Goal: Task Accomplishment & Management: Use online tool/utility

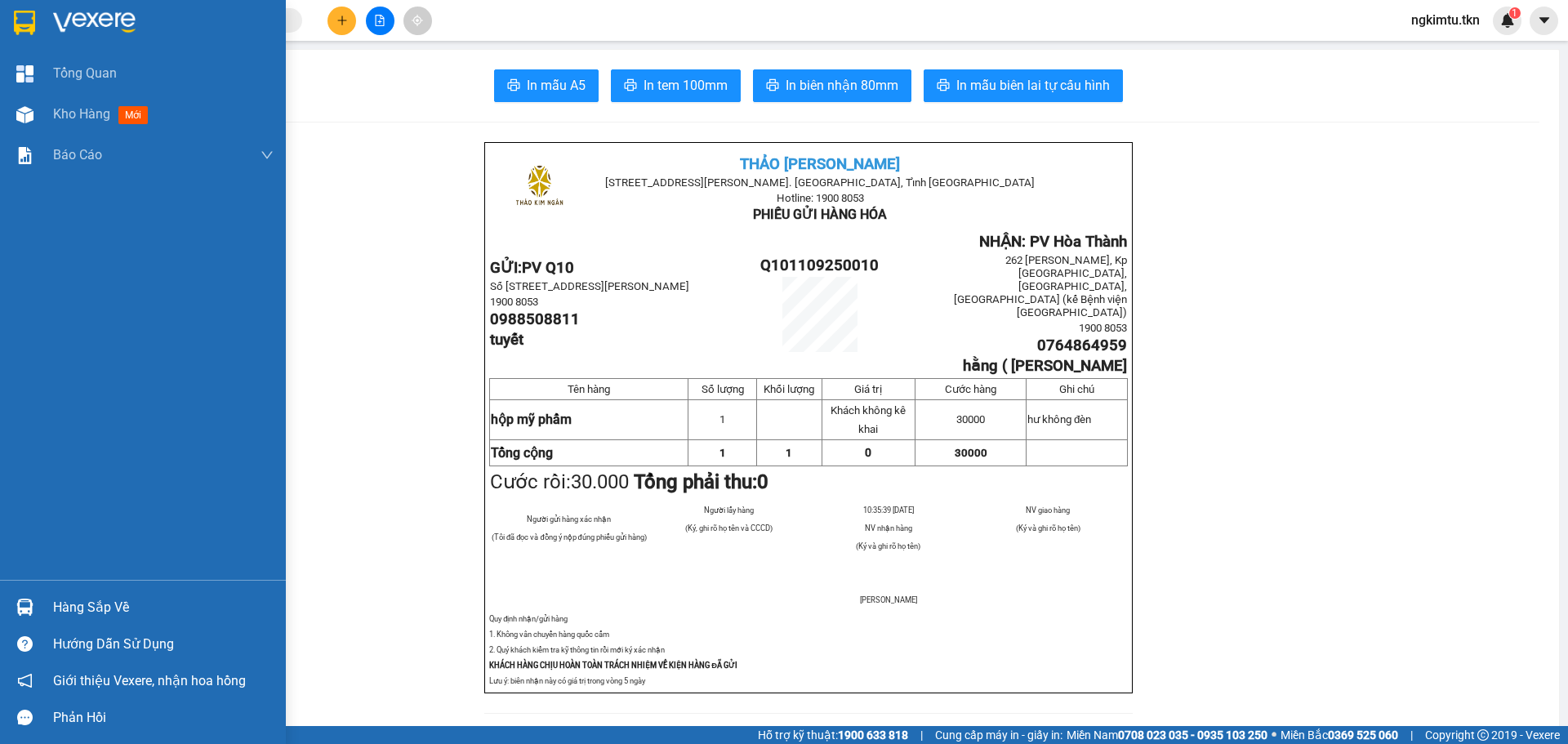
click at [102, 26] on img at bounding box center [94, 22] width 83 height 25
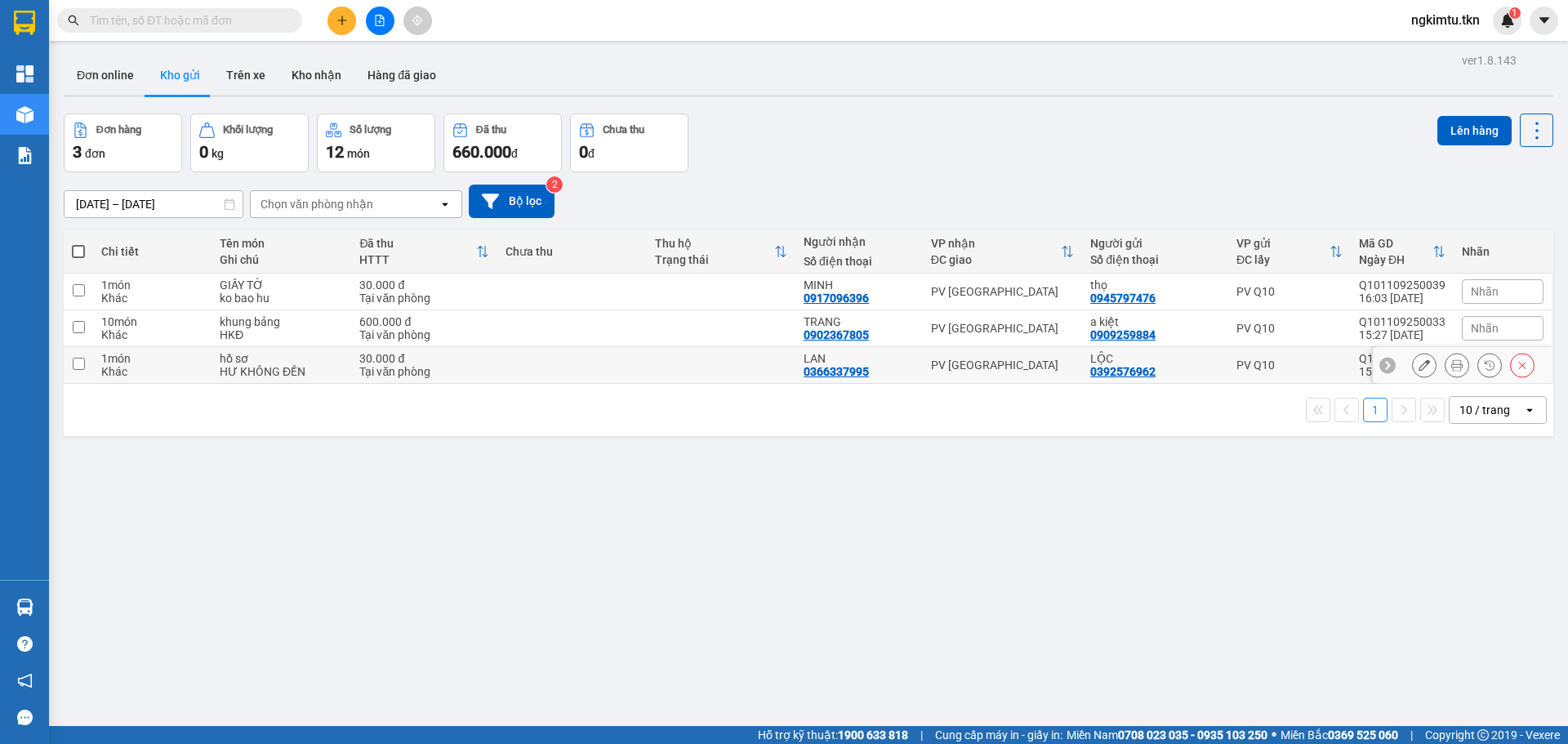
click at [747, 365] on td at bounding box center [721, 365] width 148 height 37
checkbox input "true"
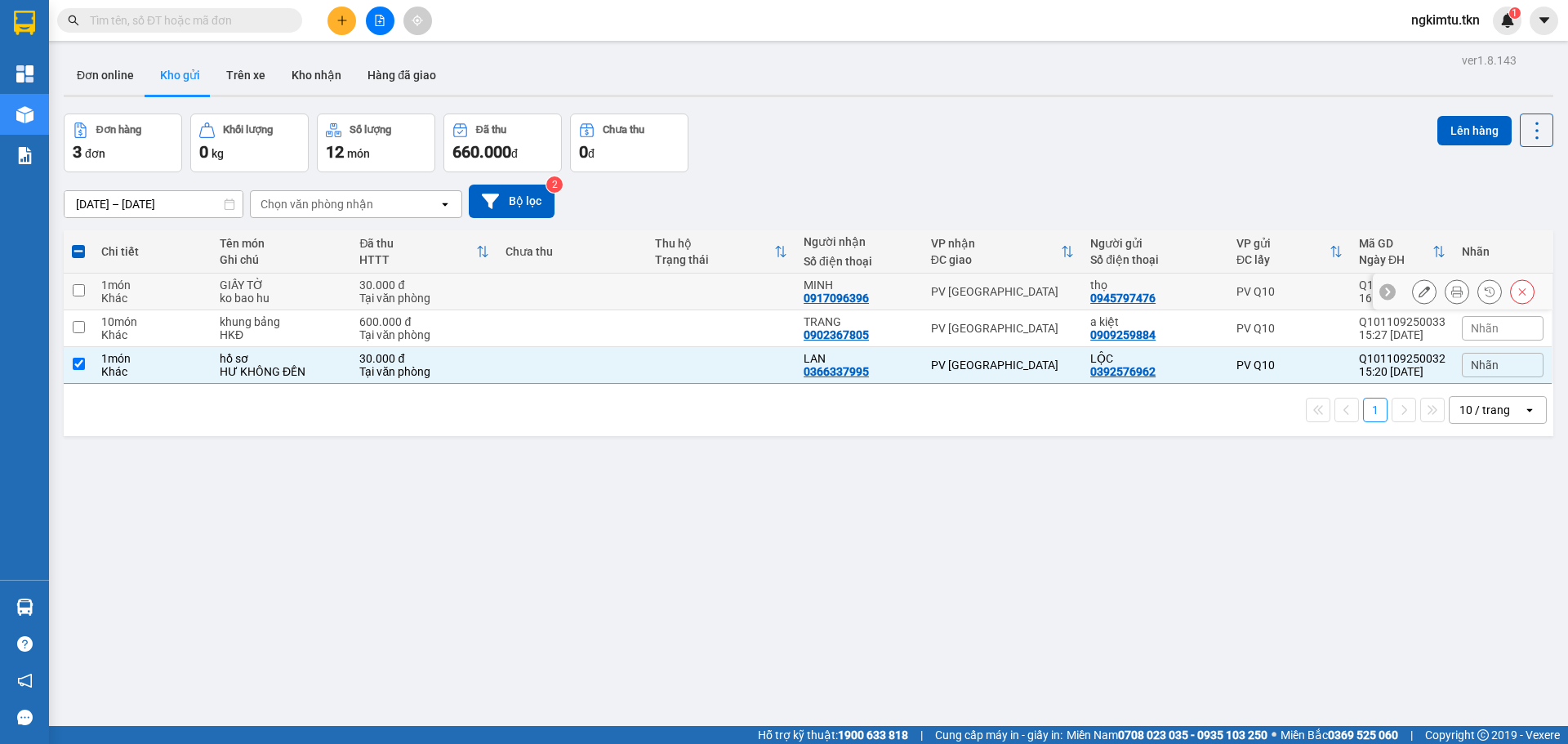
click at [698, 296] on td at bounding box center [721, 291] width 148 height 37
checkbox input "true"
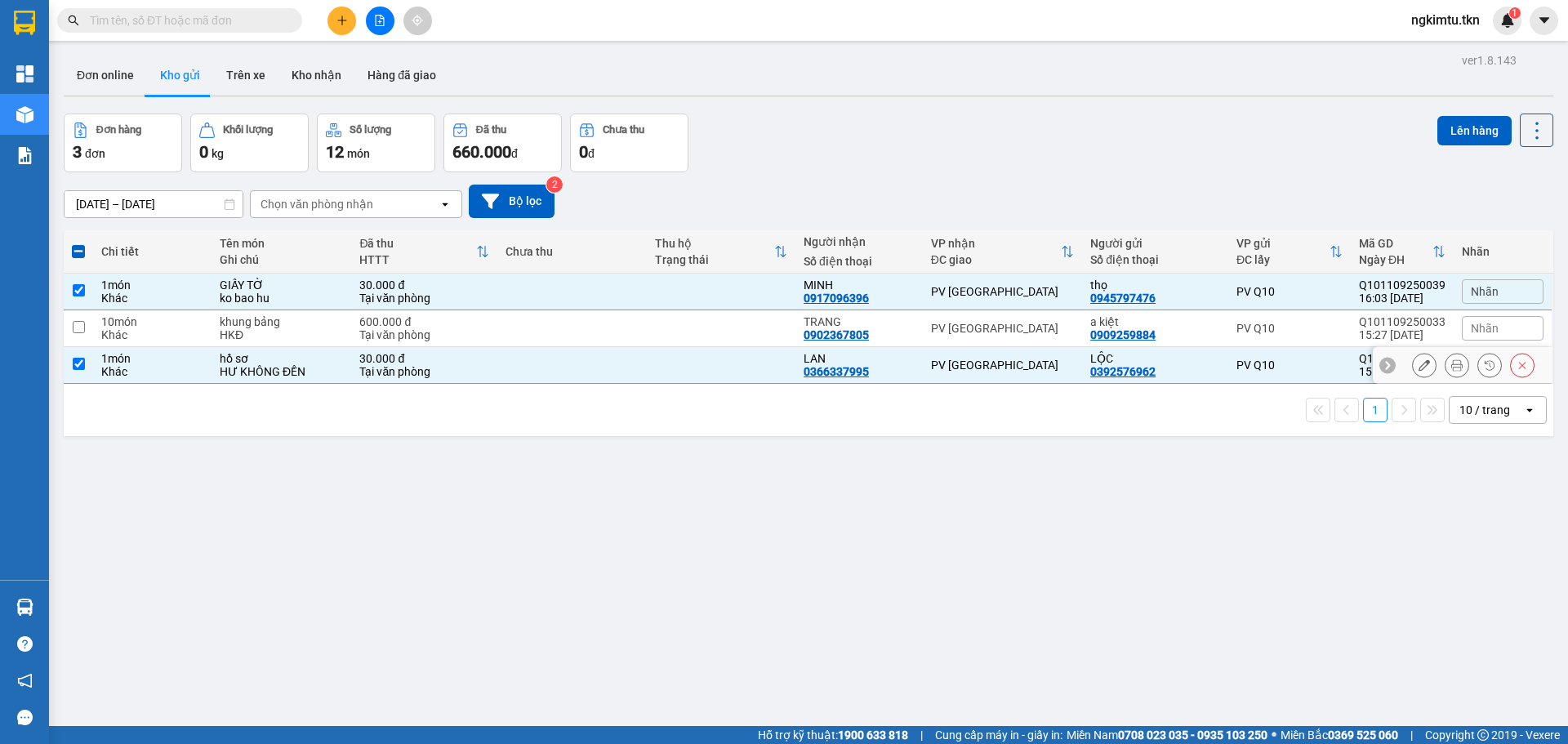
scroll to position [75, 0]
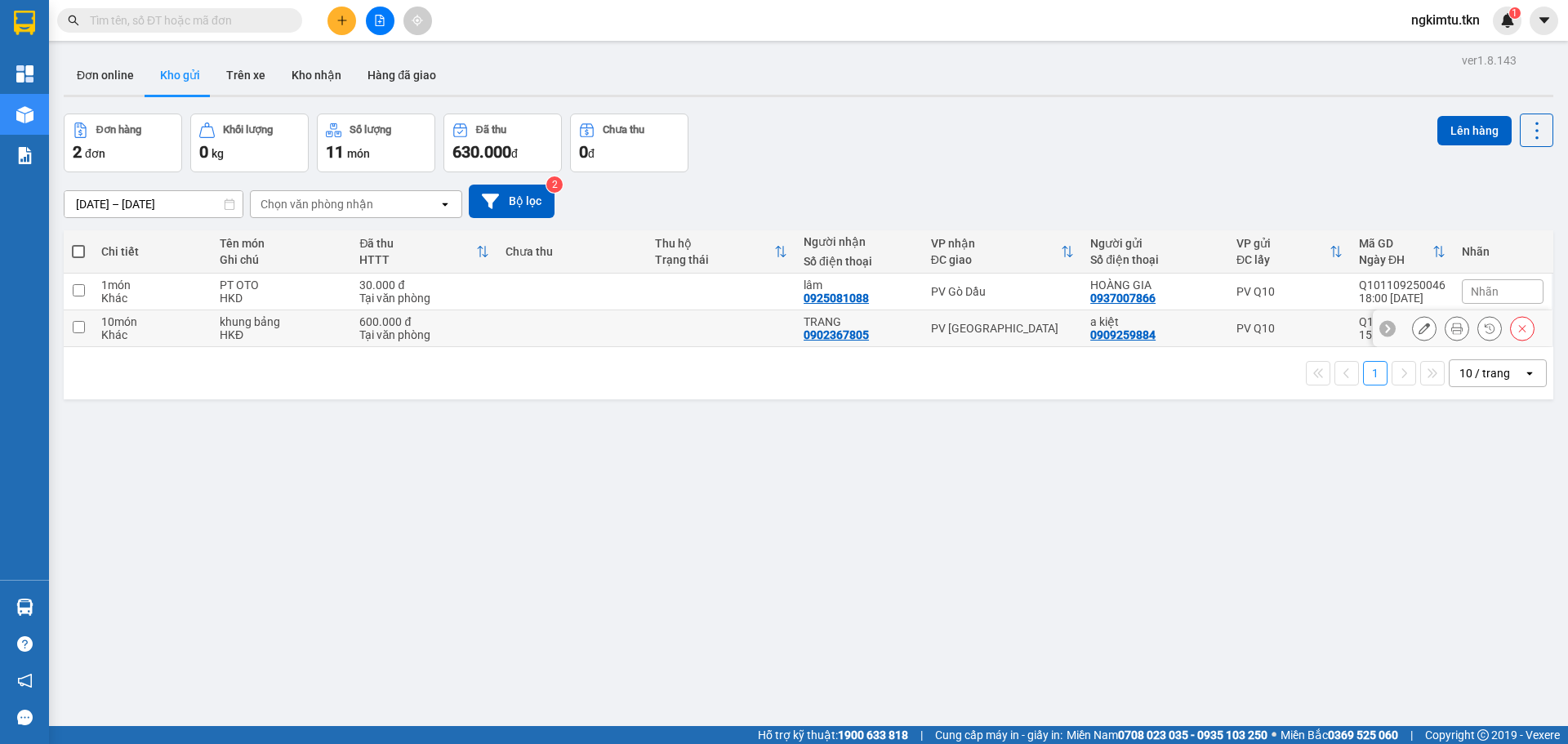
click at [649, 331] on td at bounding box center [721, 328] width 148 height 37
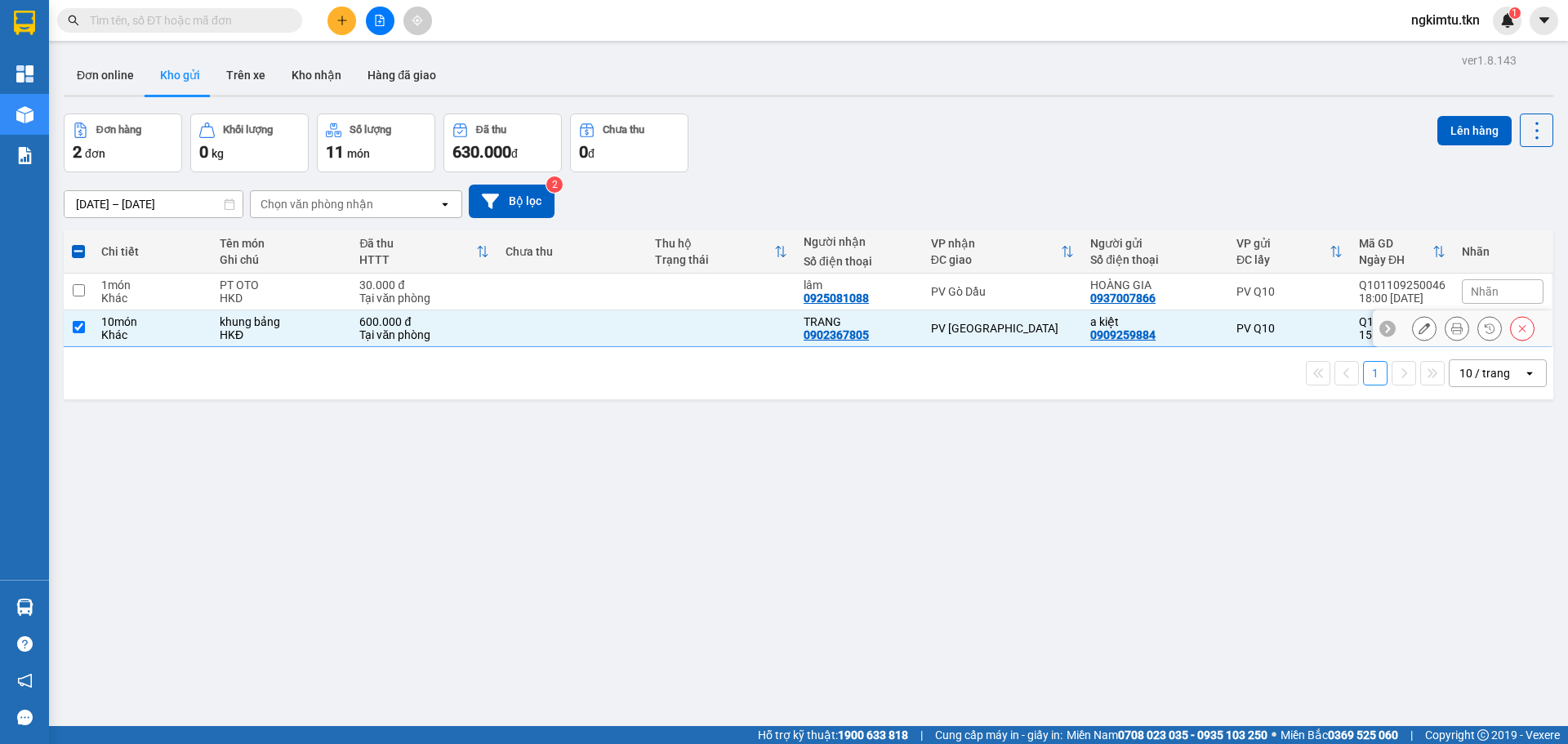
click at [637, 325] on td at bounding box center [571, 328] width 148 height 37
checkbox input "false"
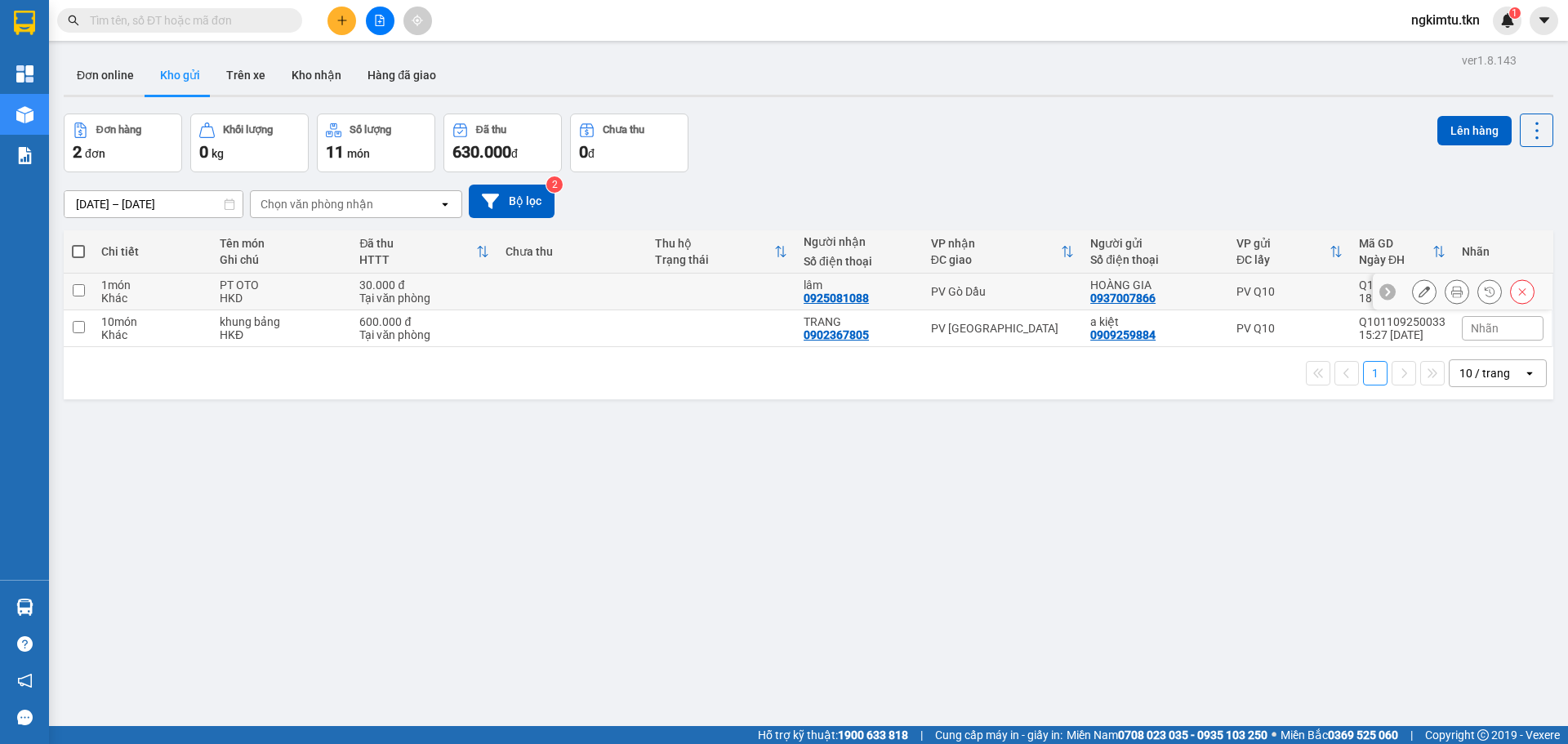
click at [627, 303] on td at bounding box center [571, 291] width 148 height 37
checkbox input "true"
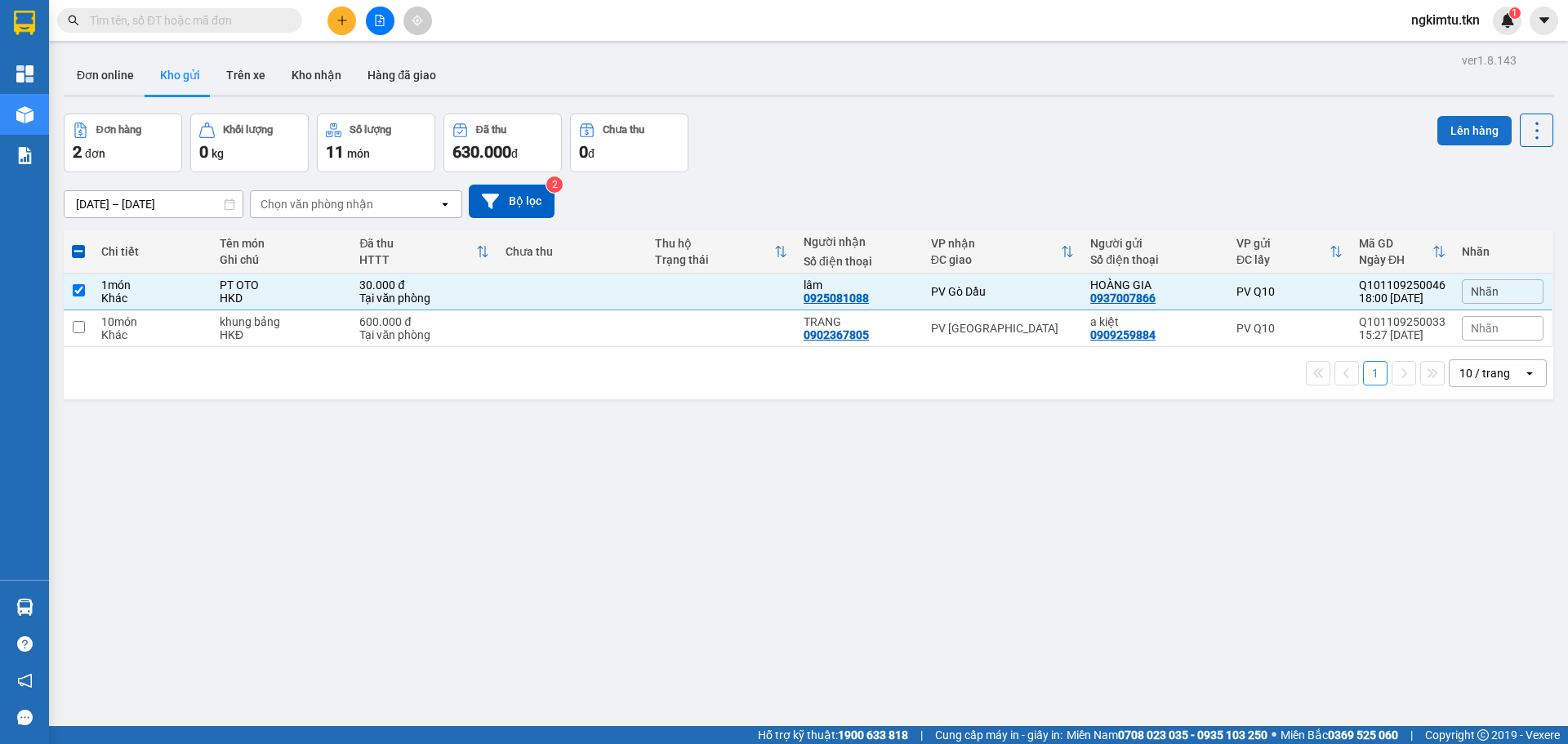
click at [1456, 127] on button "Lên hàng" at bounding box center [1473, 130] width 74 height 29
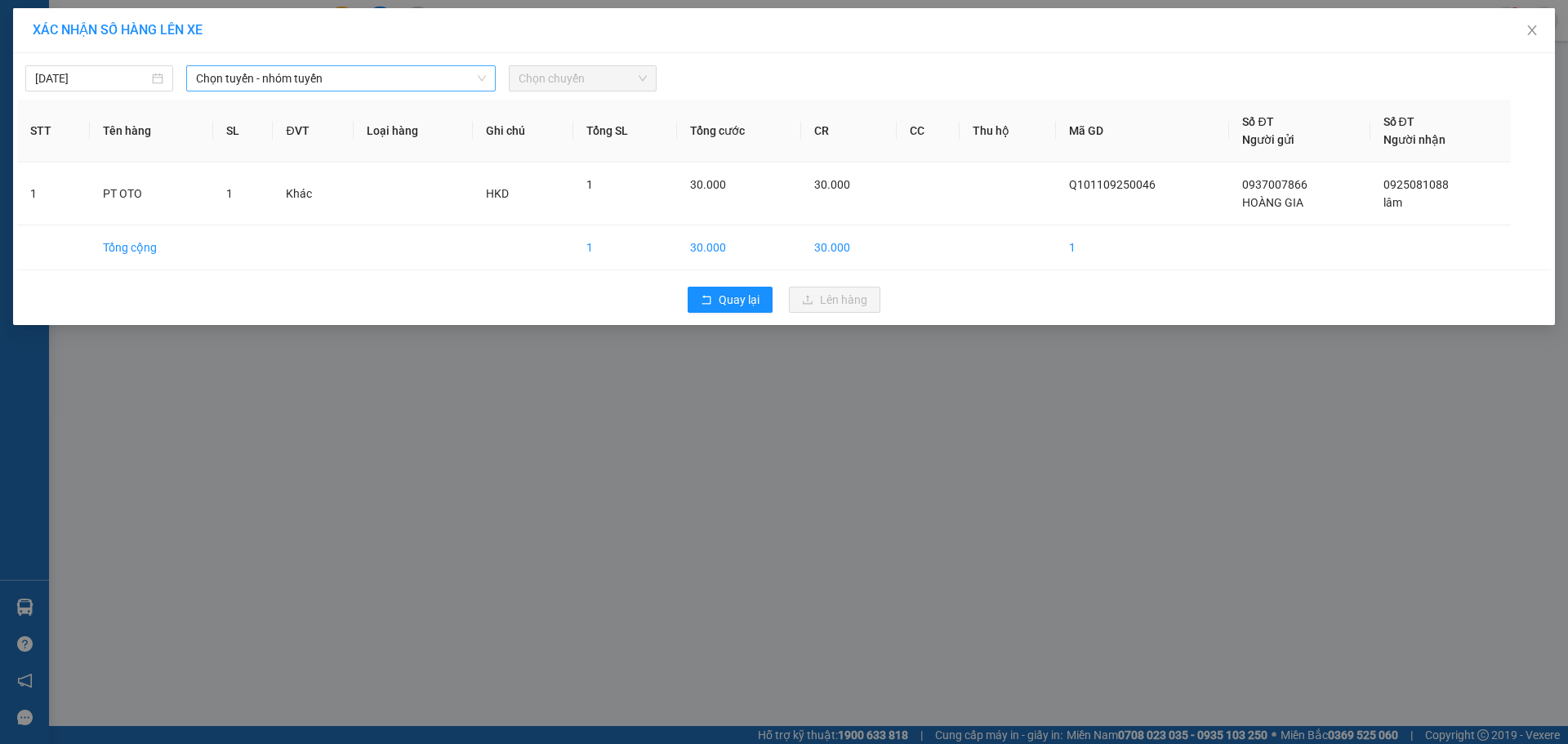
click at [377, 75] on span "Chọn tuyến - nhóm tuyến" at bounding box center [341, 78] width 290 height 25
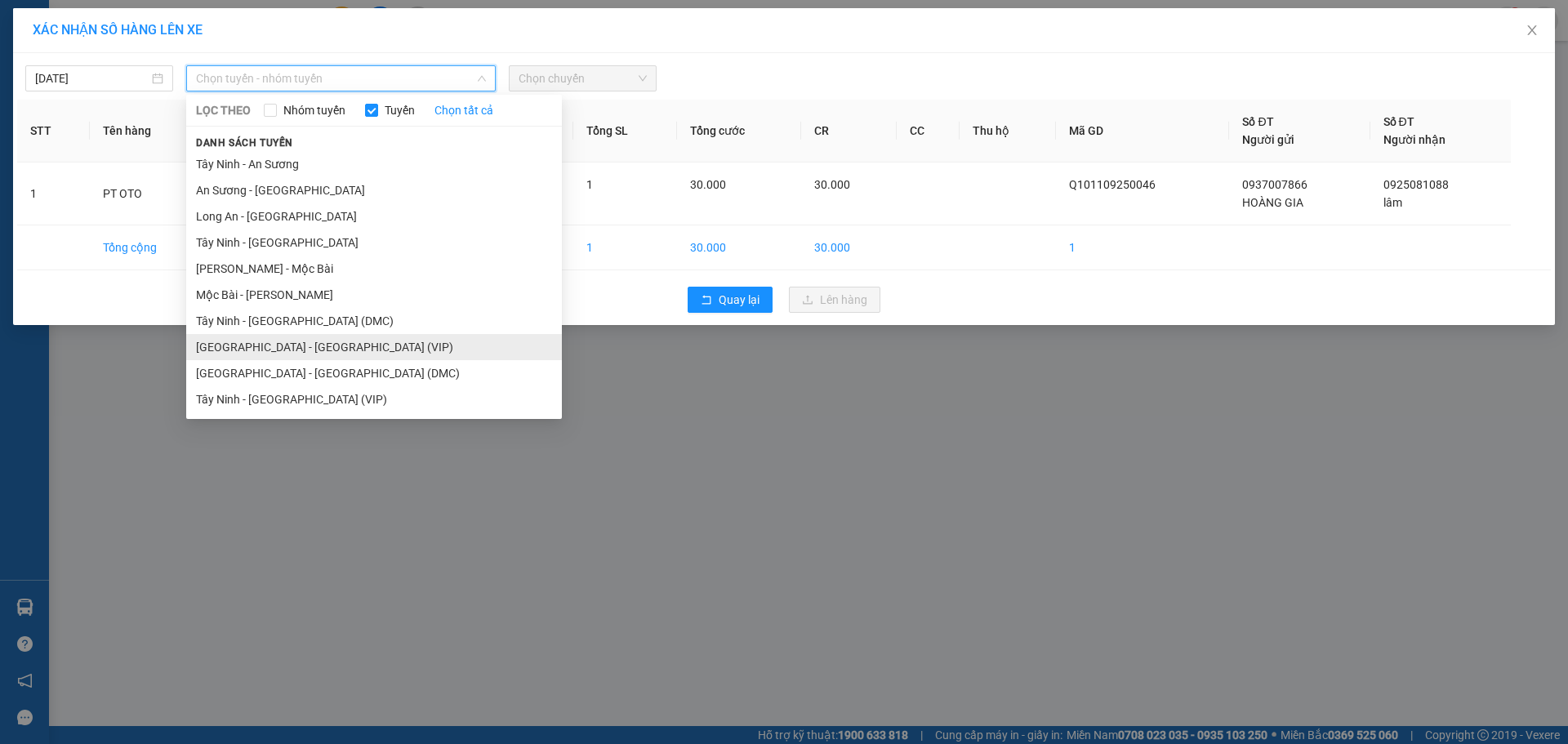
click at [285, 344] on li "[GEOGRAPHIC_DATA] - [GEOGRAPHIC_DATA] (VIP)" at bounding box center [373, 347] width 376 height 26
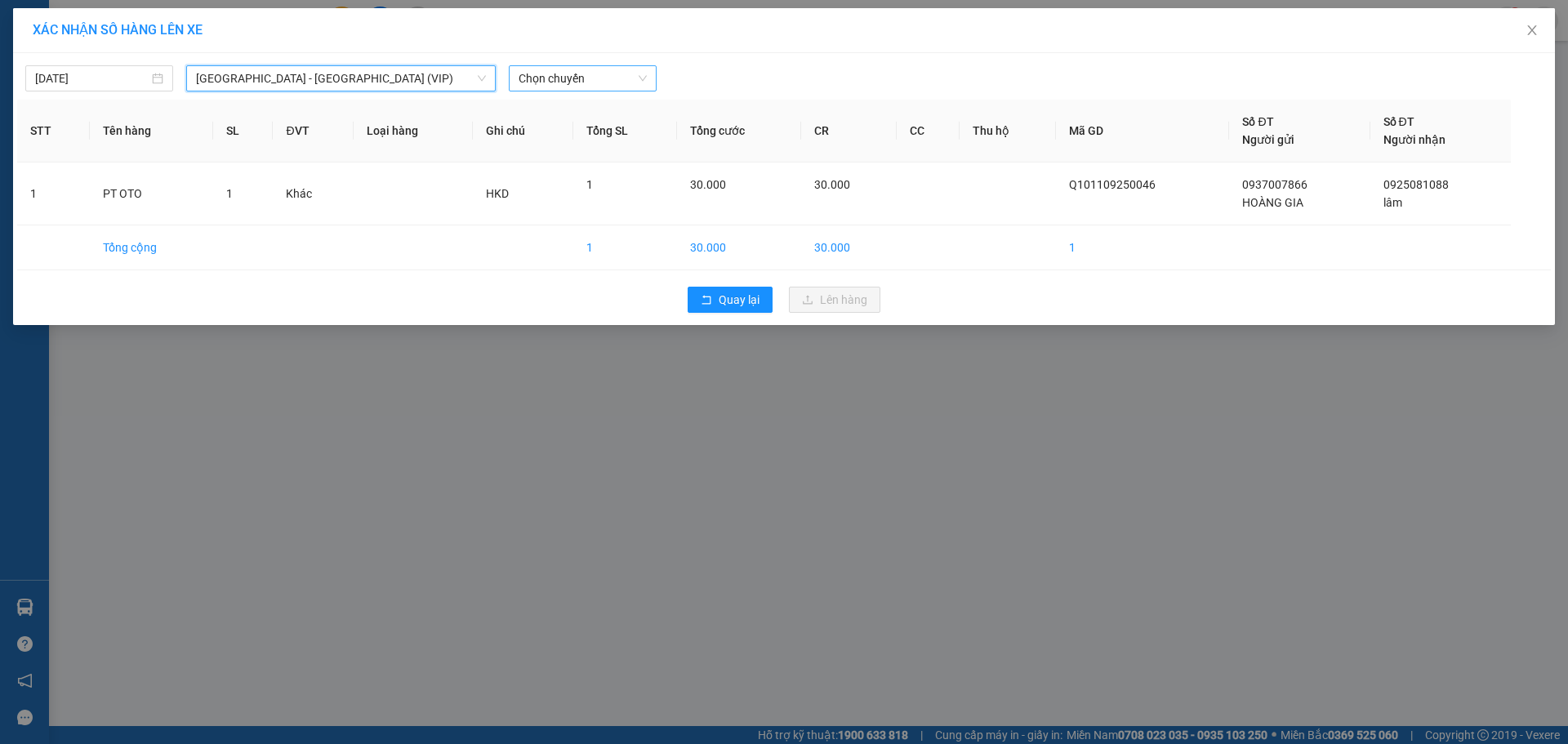
click at [549, 74] on span "Chọn chuyến" at bounding box center [582, 78] width 128 height 25
type input "25752"
click at [616, 114] on div "05:30 (TC) - 50H-257.52" at bounding box center [581, 111] width 127 height 18
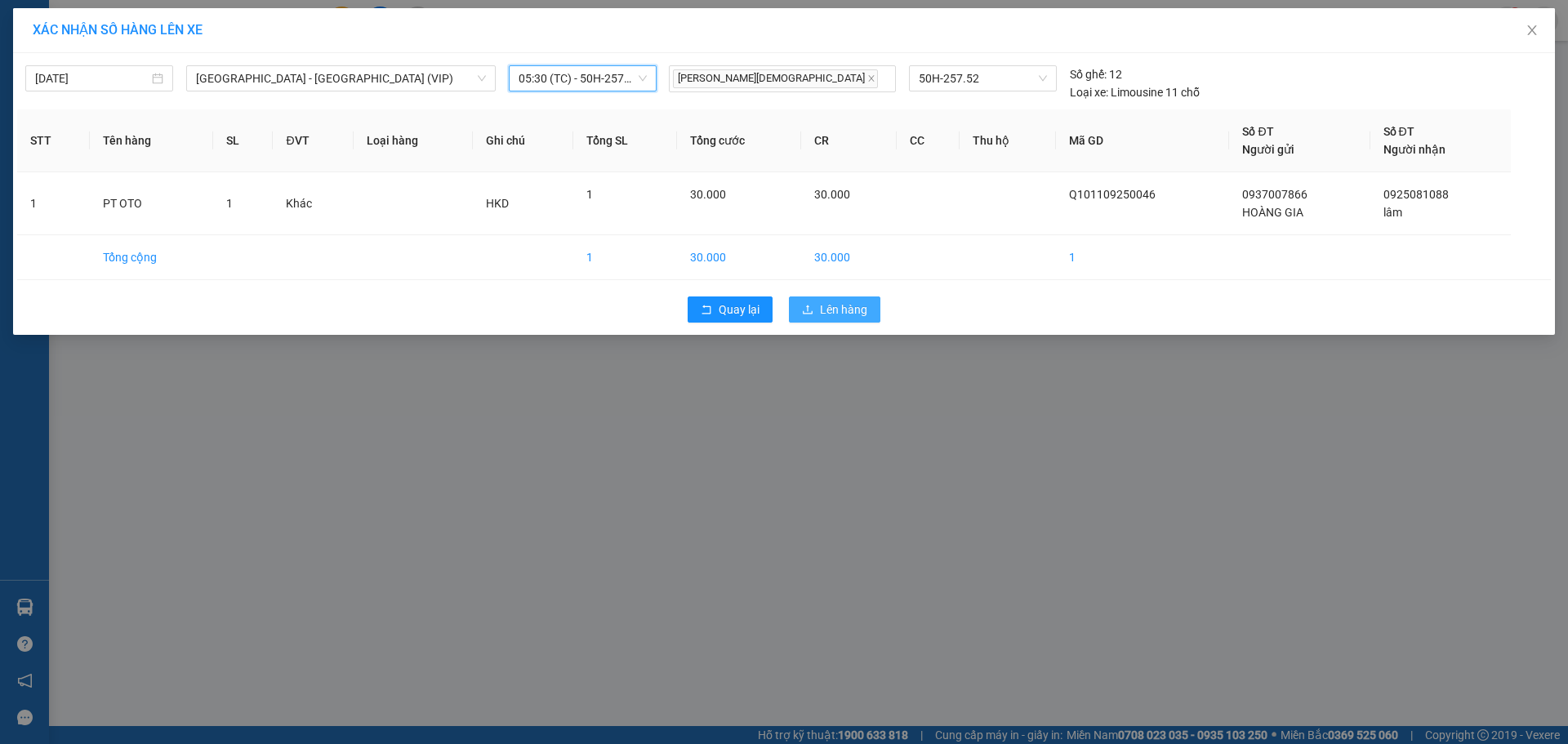
click at [833, 304] on span "Lên hàng" at bounding box center [844, 309] width 48 height 18
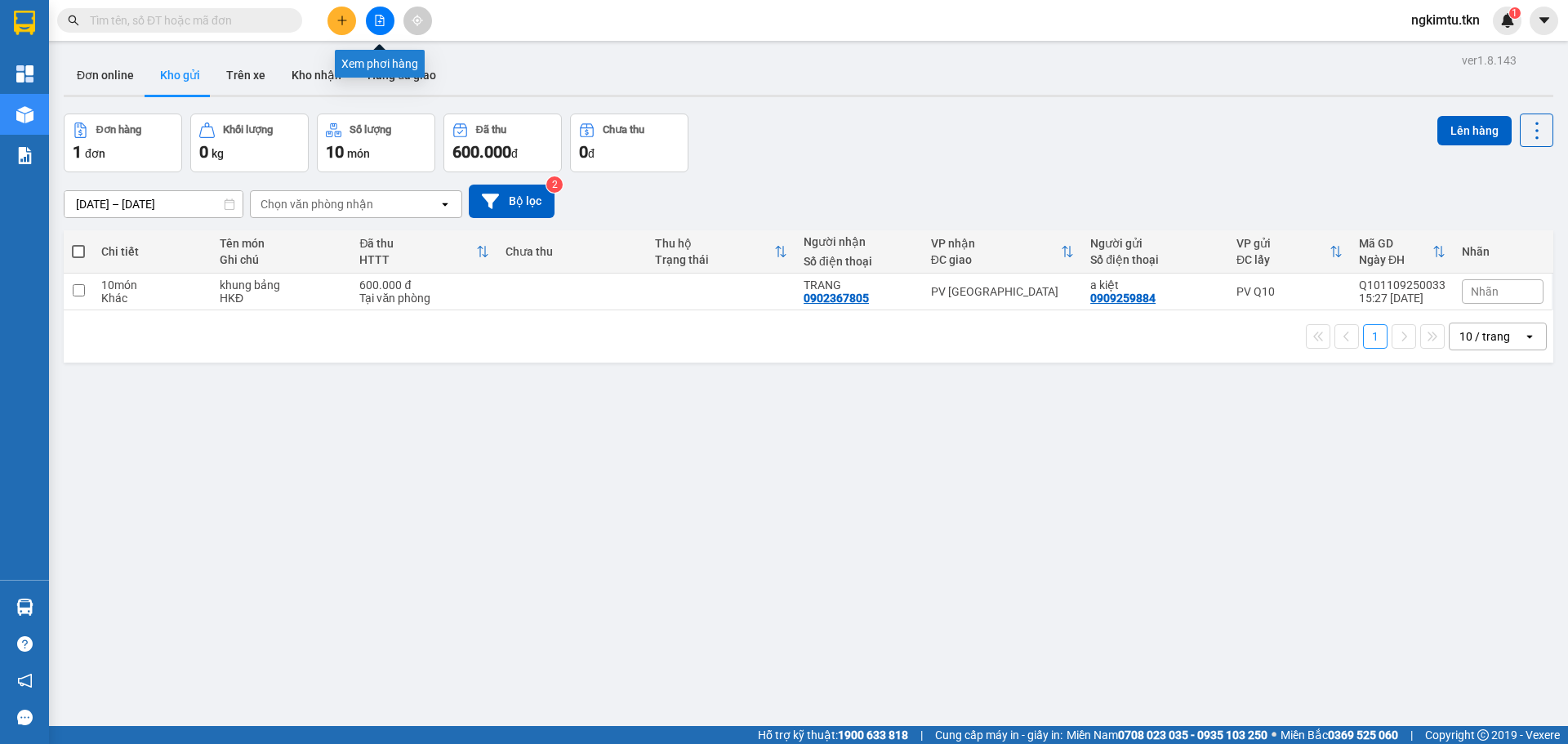
click at [378, 19] on icon "file-add" at bounding box center [379, 20] width 11 height 11
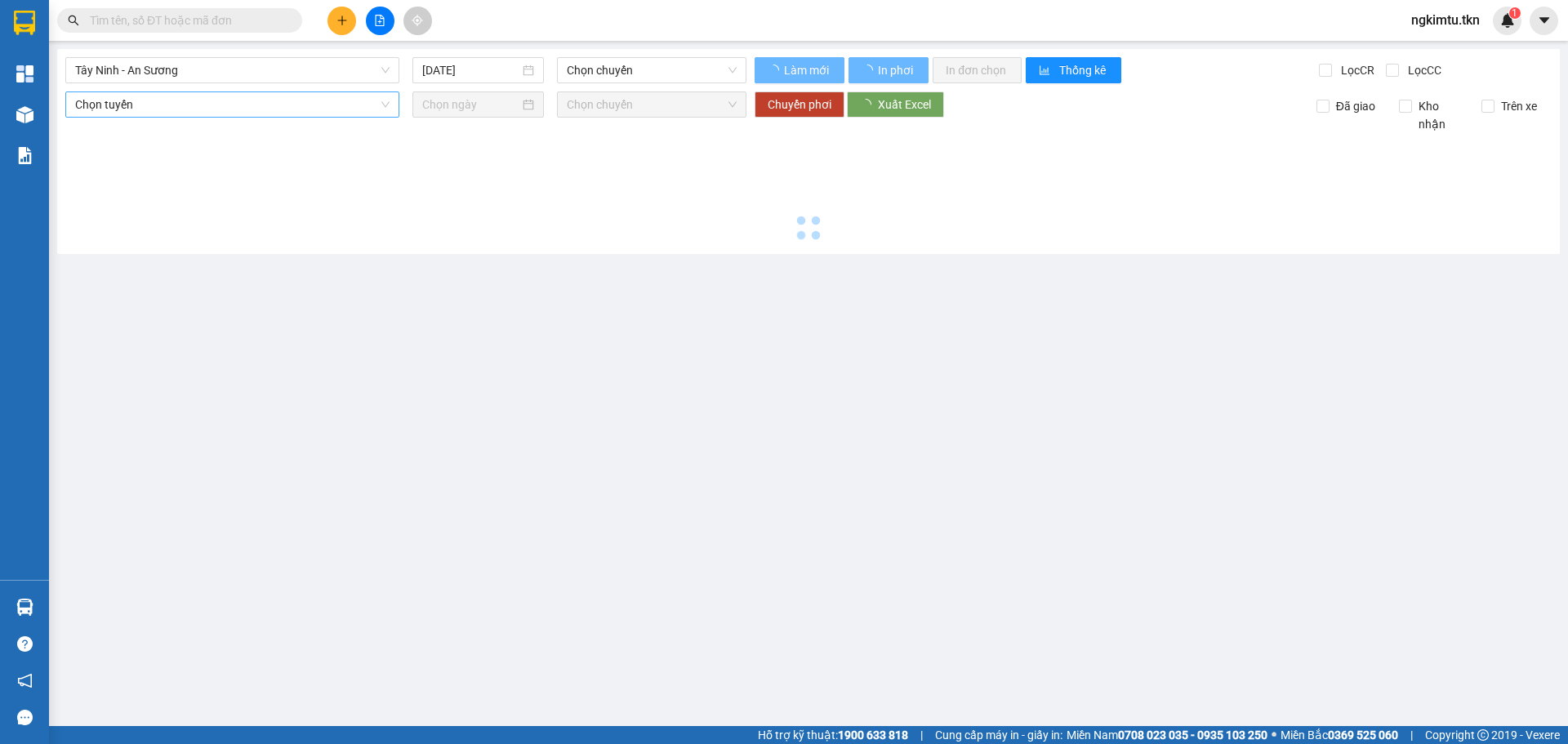
type input "[DATE]"
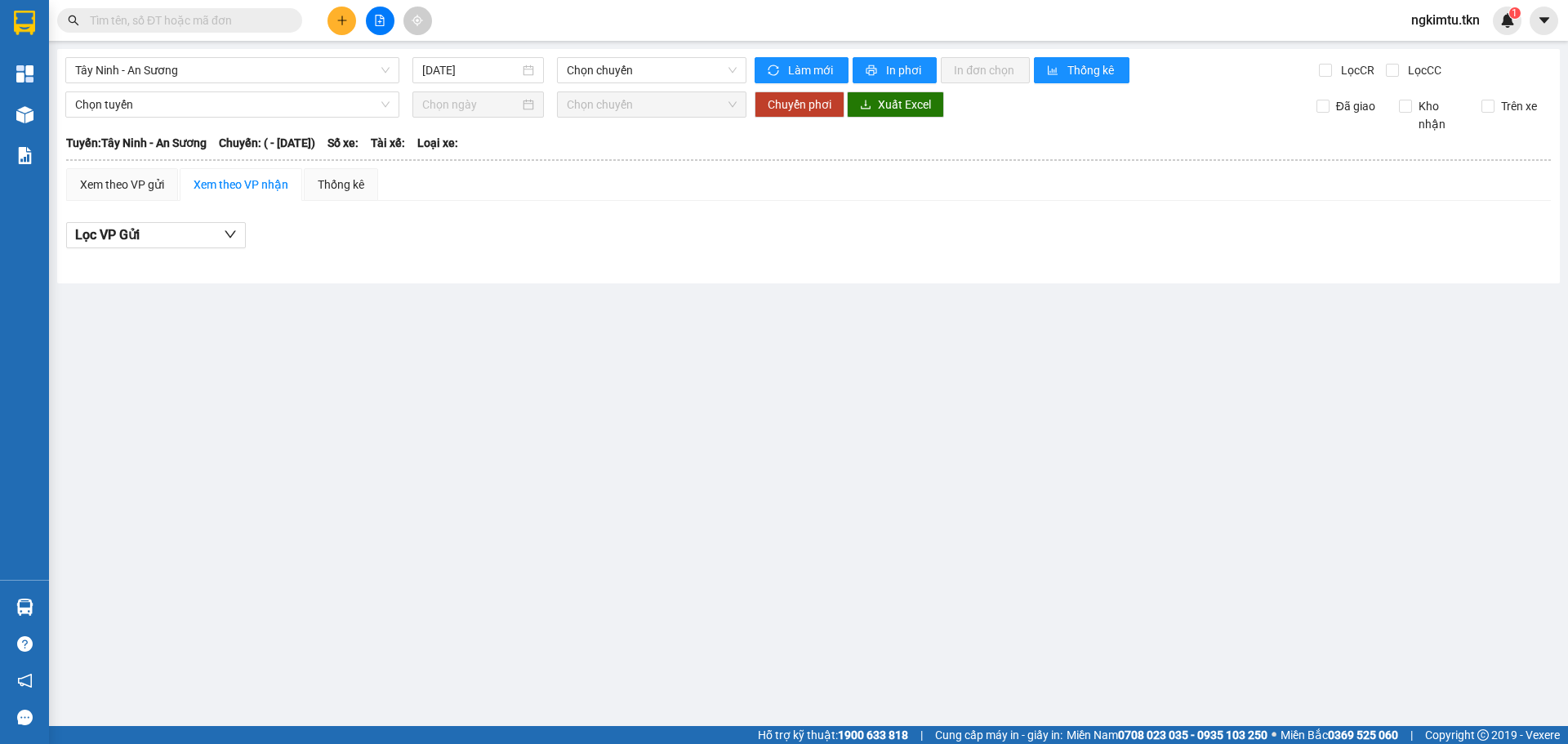
drag, startPoint x: 245, startPoint y: 77, endPoint x: 245, endPoint y: 85, distance: 8.0
click at [245, 77] on span "Tây Ninh - An Sương" at bounding box center [232, 70] width 314 height 25
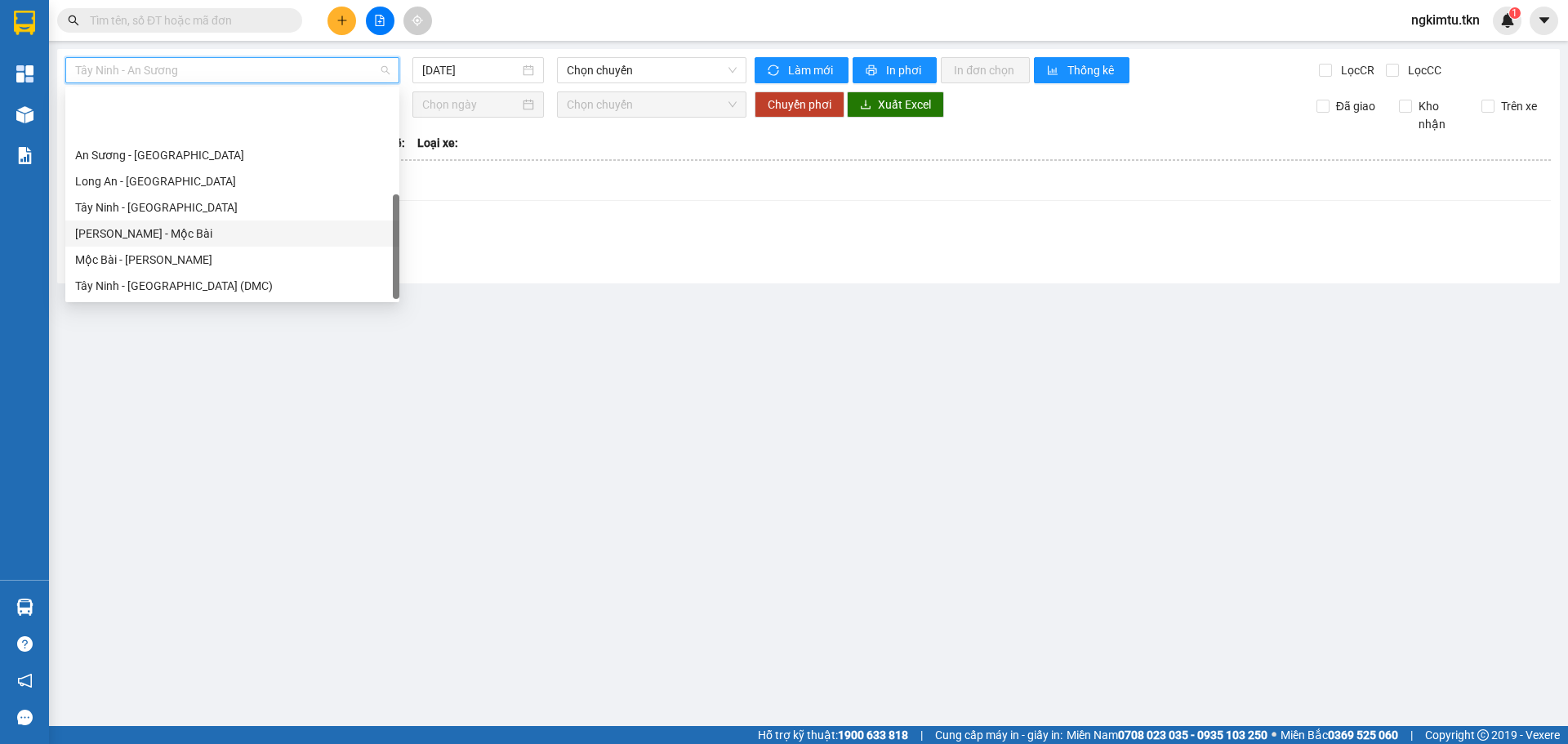
scroll to position [78, 0]
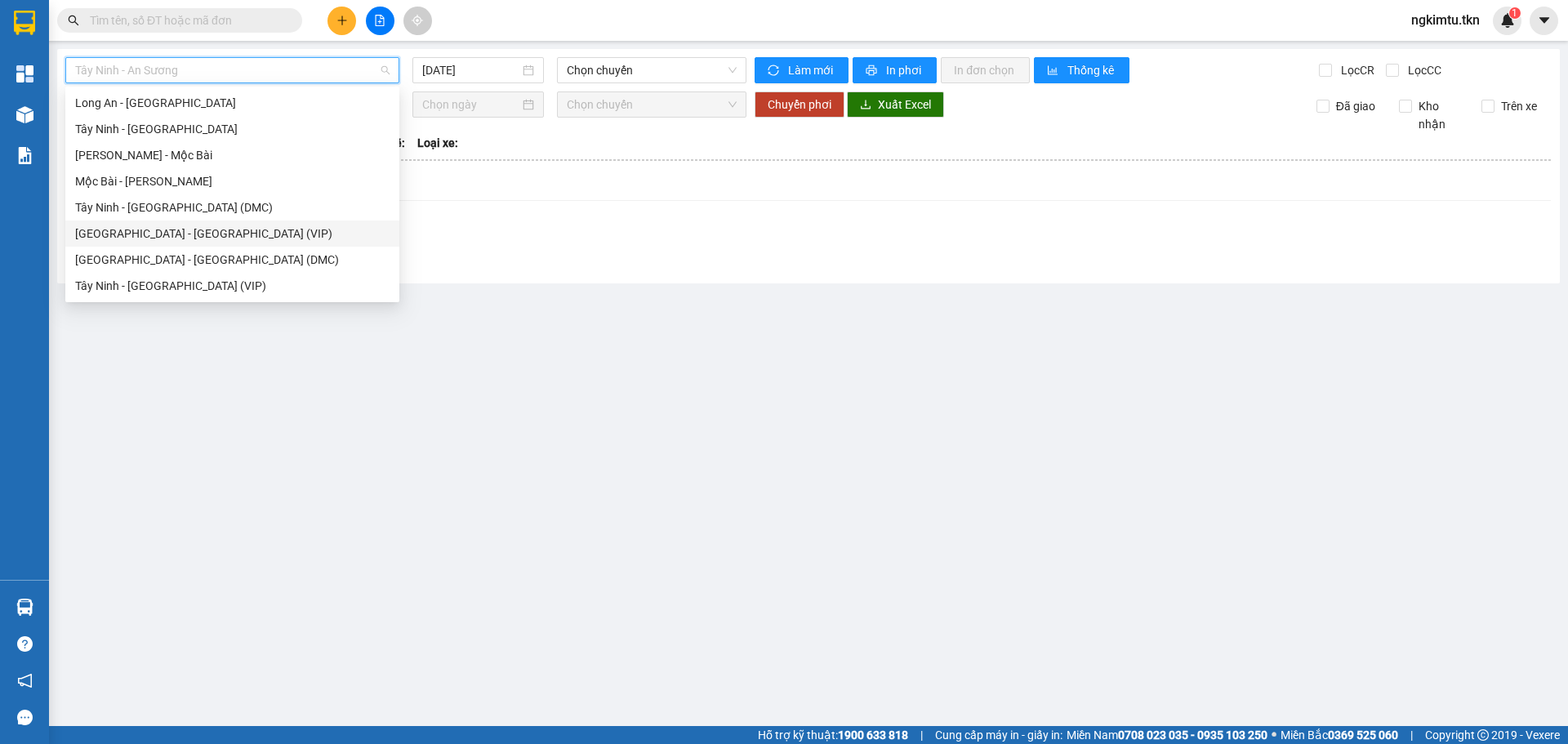
click at [160, 230] on div "[GEOGRAPHIC_DATA] - [GEOGRAPHIC_DATA] (VIP)" at bounding box center [232, 233] width 314 height 18
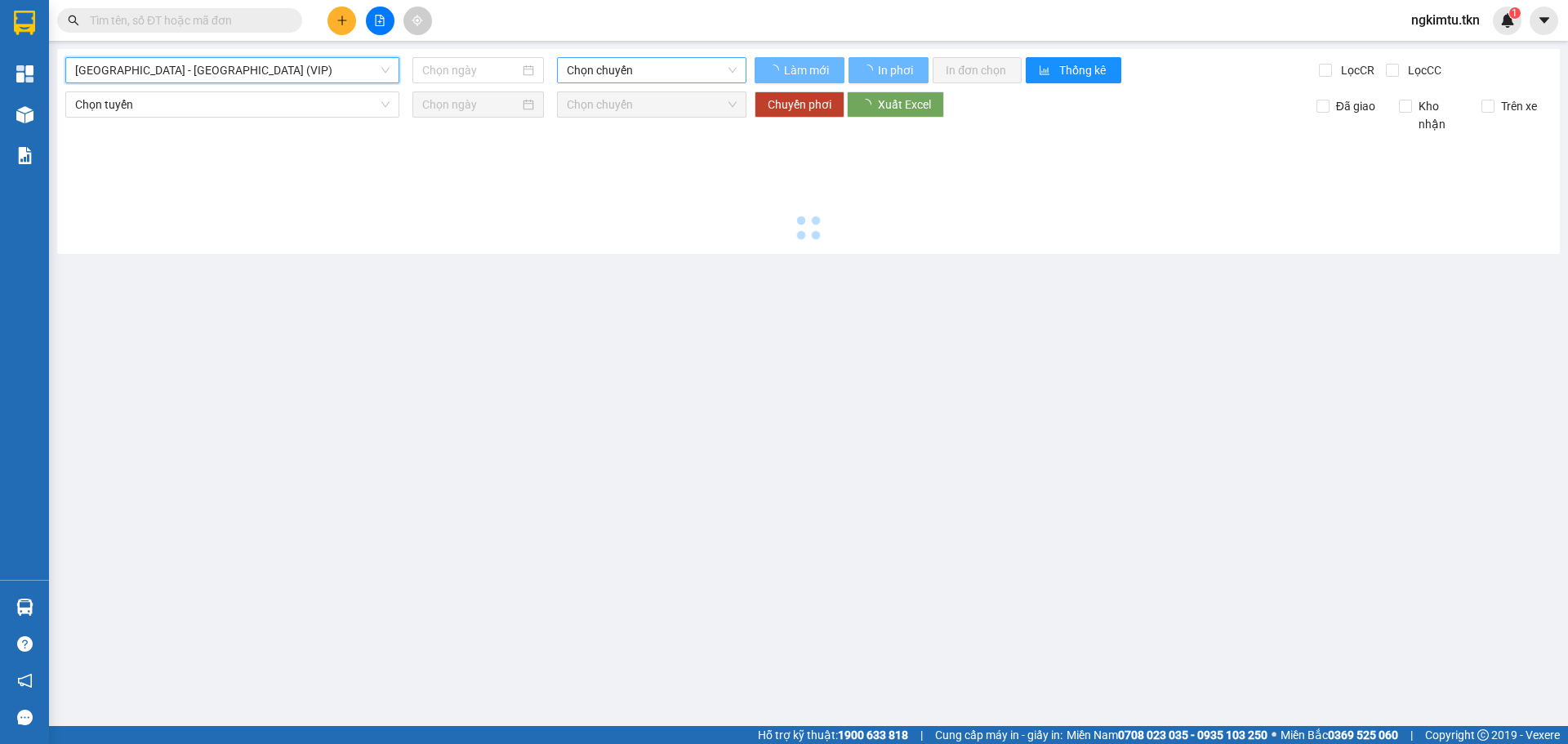
type input "[DATE]"
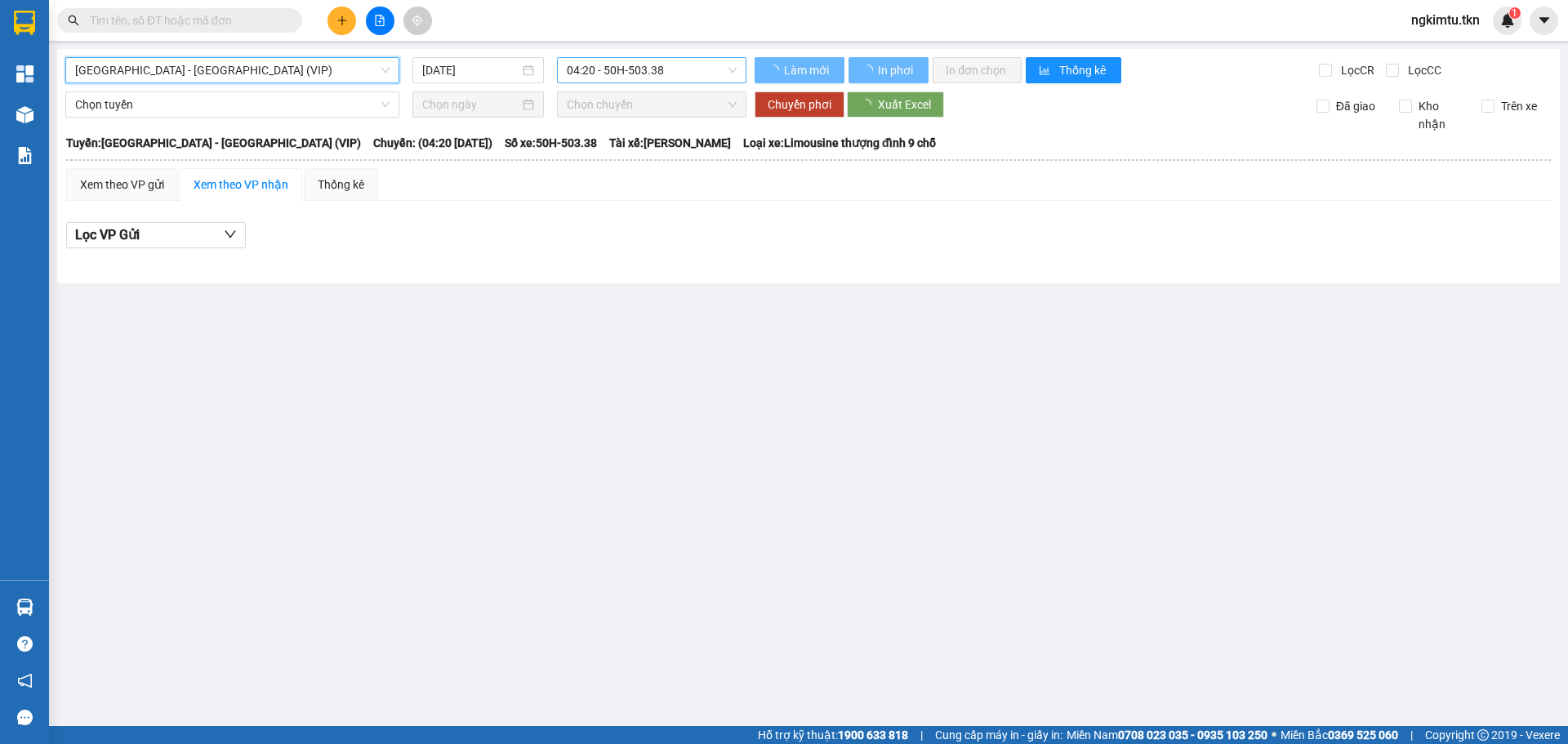
click at [608, 69] on span "04:20 - 50H-503.38" at bounding box center [651, 70] width 170 height 25
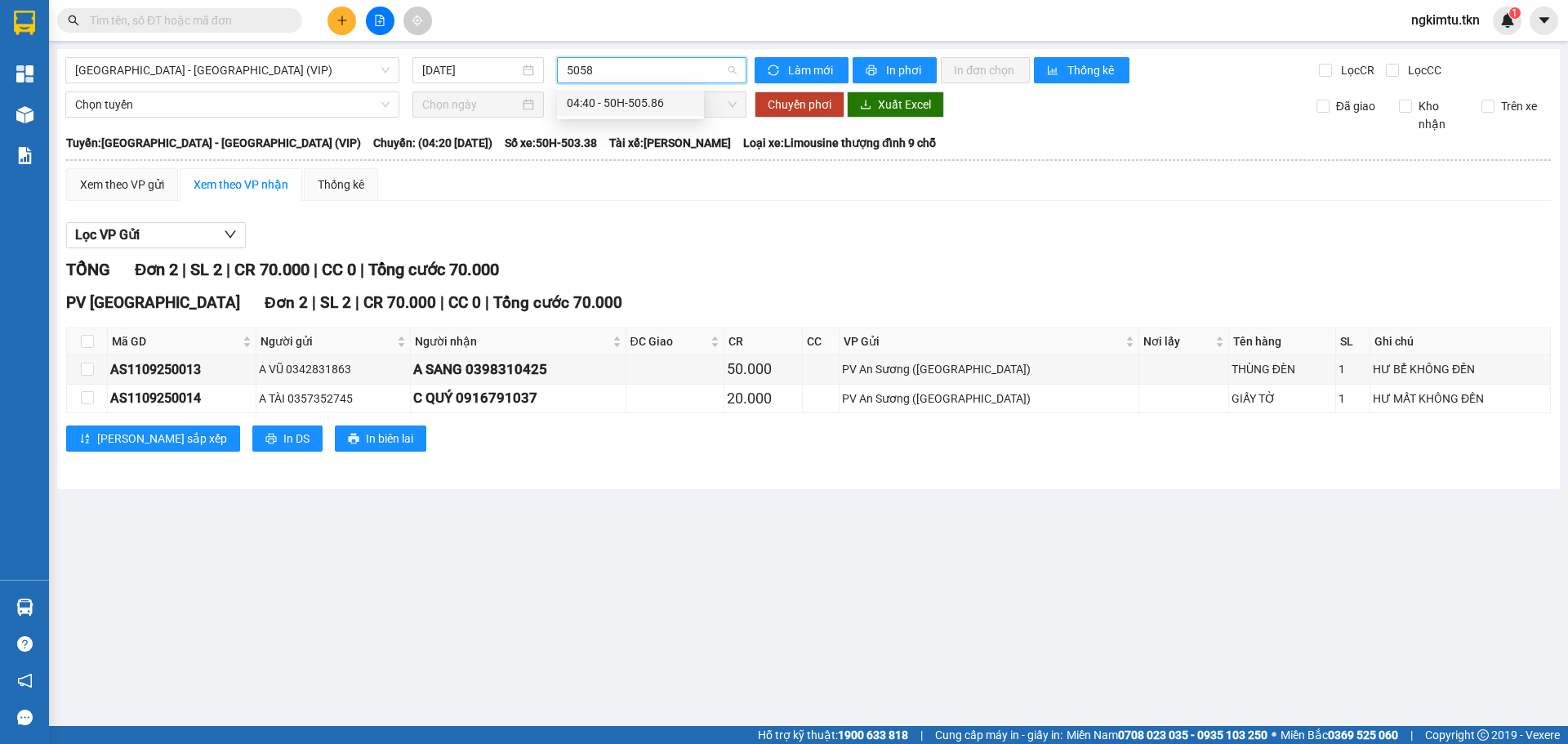
type input "50586"
click at [624, 107] on div "04:40 - 50H-505.86" at bounding box center [630, 102] width 127 height 18
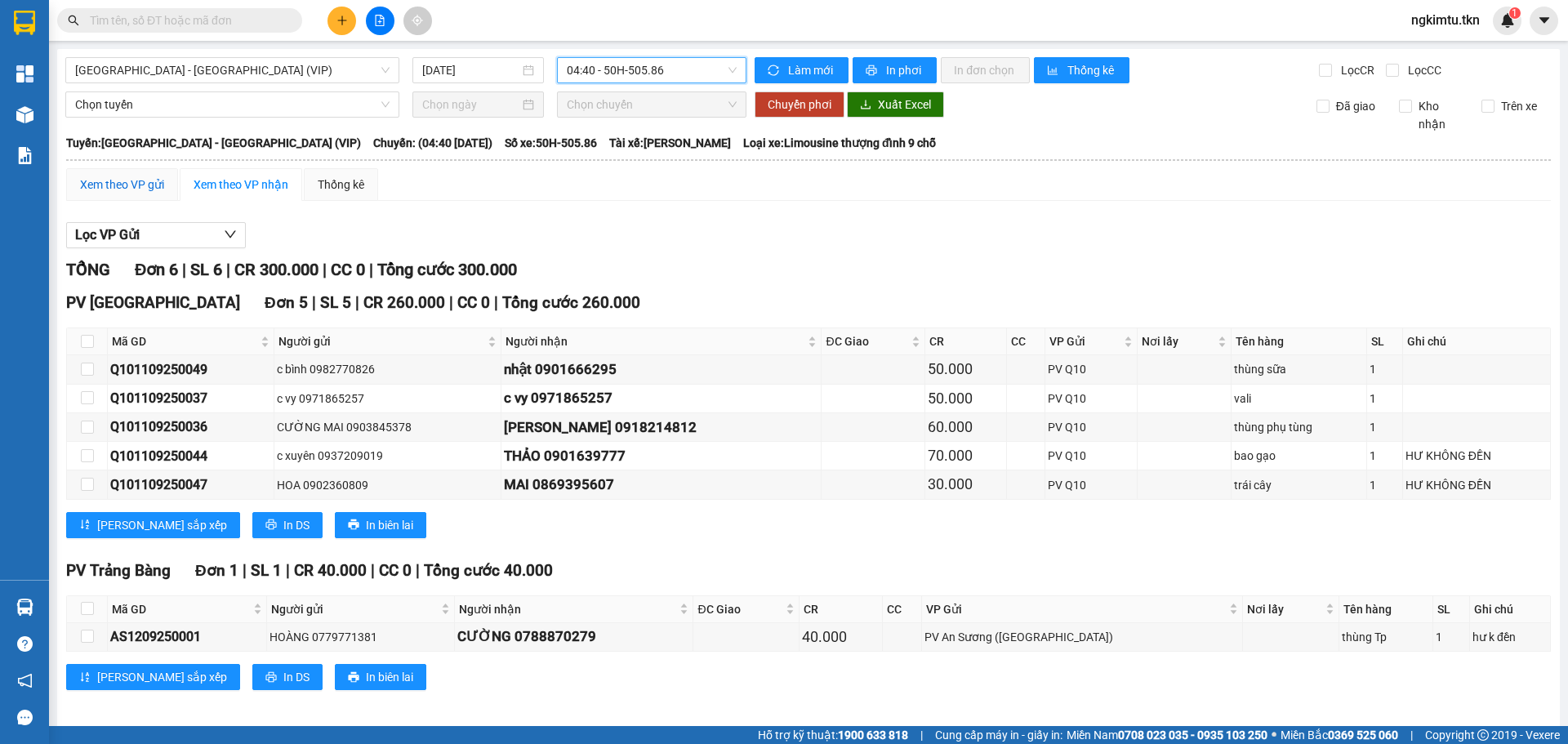
click at [139, 189] on div "Xem theo VP gửi" at bounding box center [122, 184] width 84 height 18
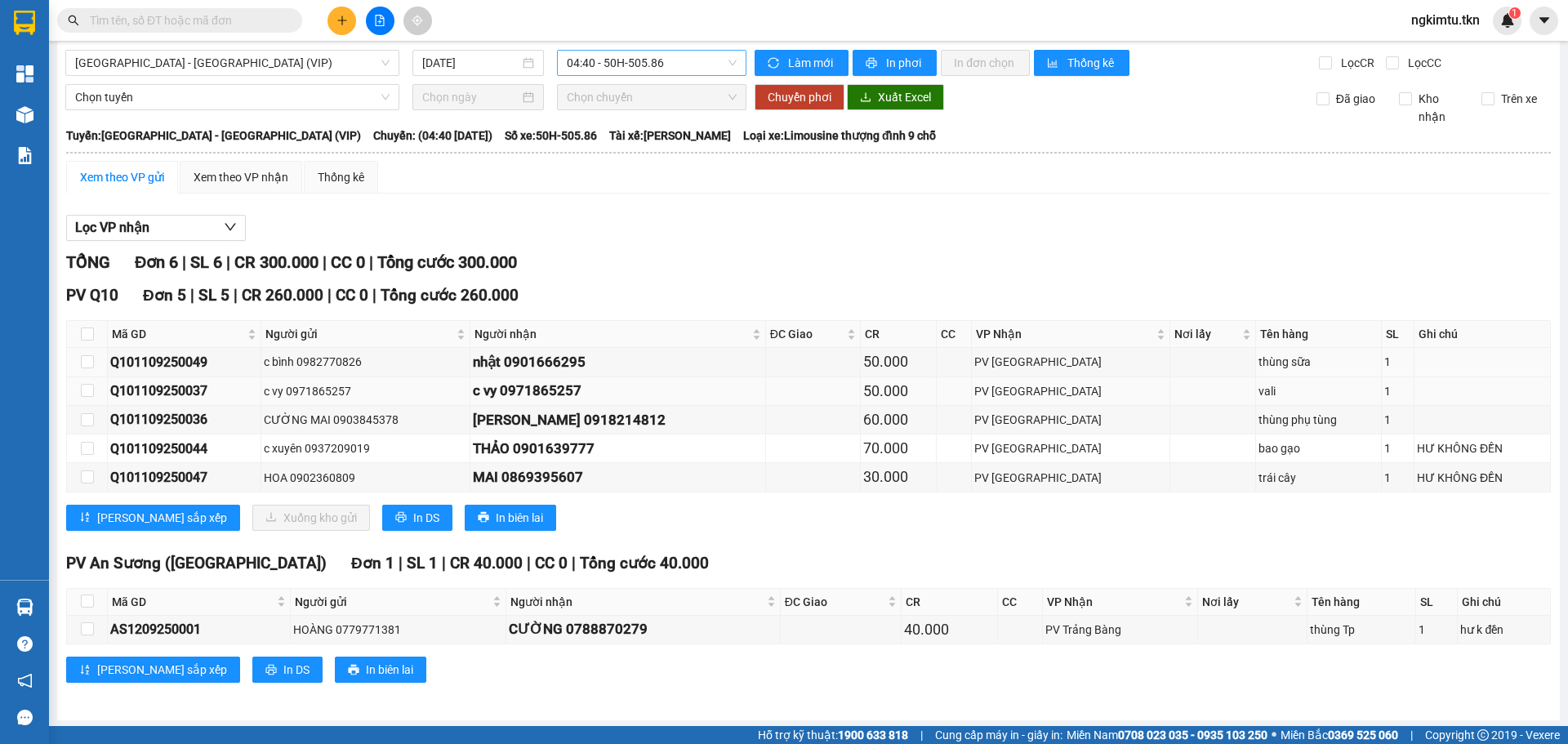
scroll to position [9, 0]
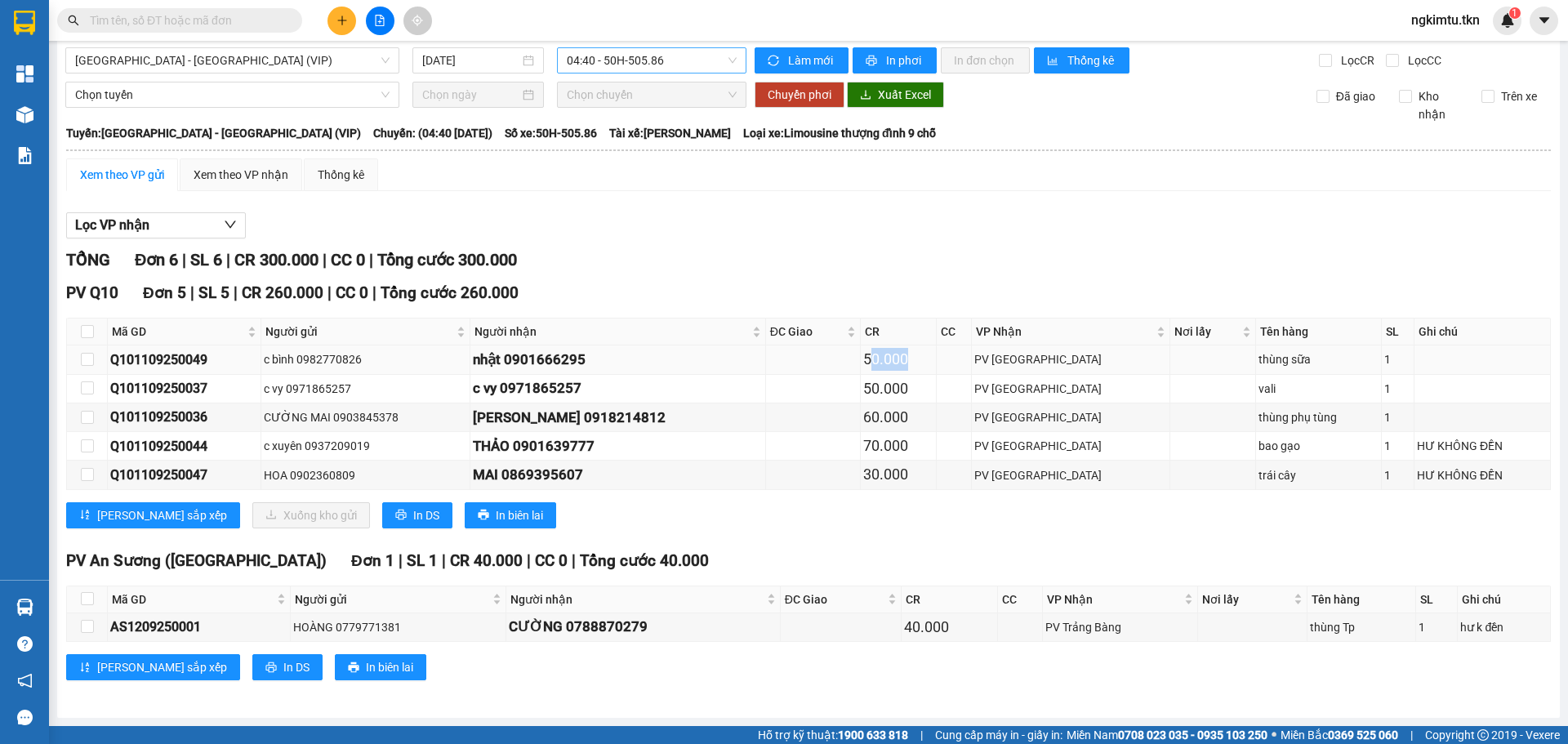
drag, startPoint x: 896, startPoint y: 360, endPoint x: 944, endPoint y: 362, distance: 48.0
click at [932, 360] on div "50.000" at bounding box center [897, 359] width 69 height 23
click at [932, 368] on div "50.000" at bounding box center [897, 359] width 69 height 23
drag, startPoint x: 891, startPoint y: 386, endPoint x: 939, endPoint y: 388, distance: 48.0
click at [932, 388] on div "50.000" at bounding box center [897, 389] width 69 height 23
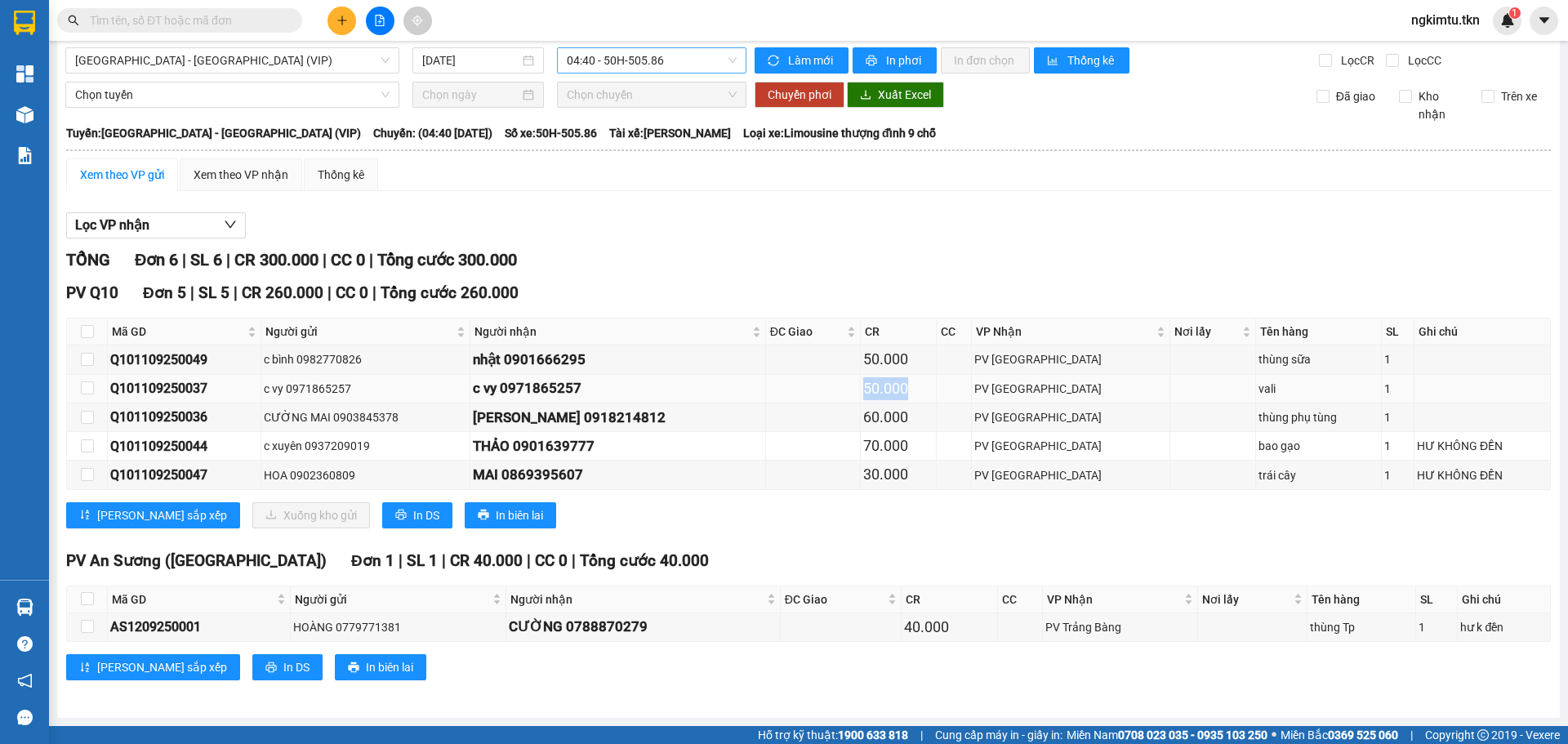
click at [932, 390] on div "50.000" at bounding box center [897, 389] width 69 height 23
click at [902, 415] on div "60.000" at bounding box center [897, 417] width 69 height 23
click at [924, 416] on div "60.000" at bounding box center [897, 417] width 69 height 23
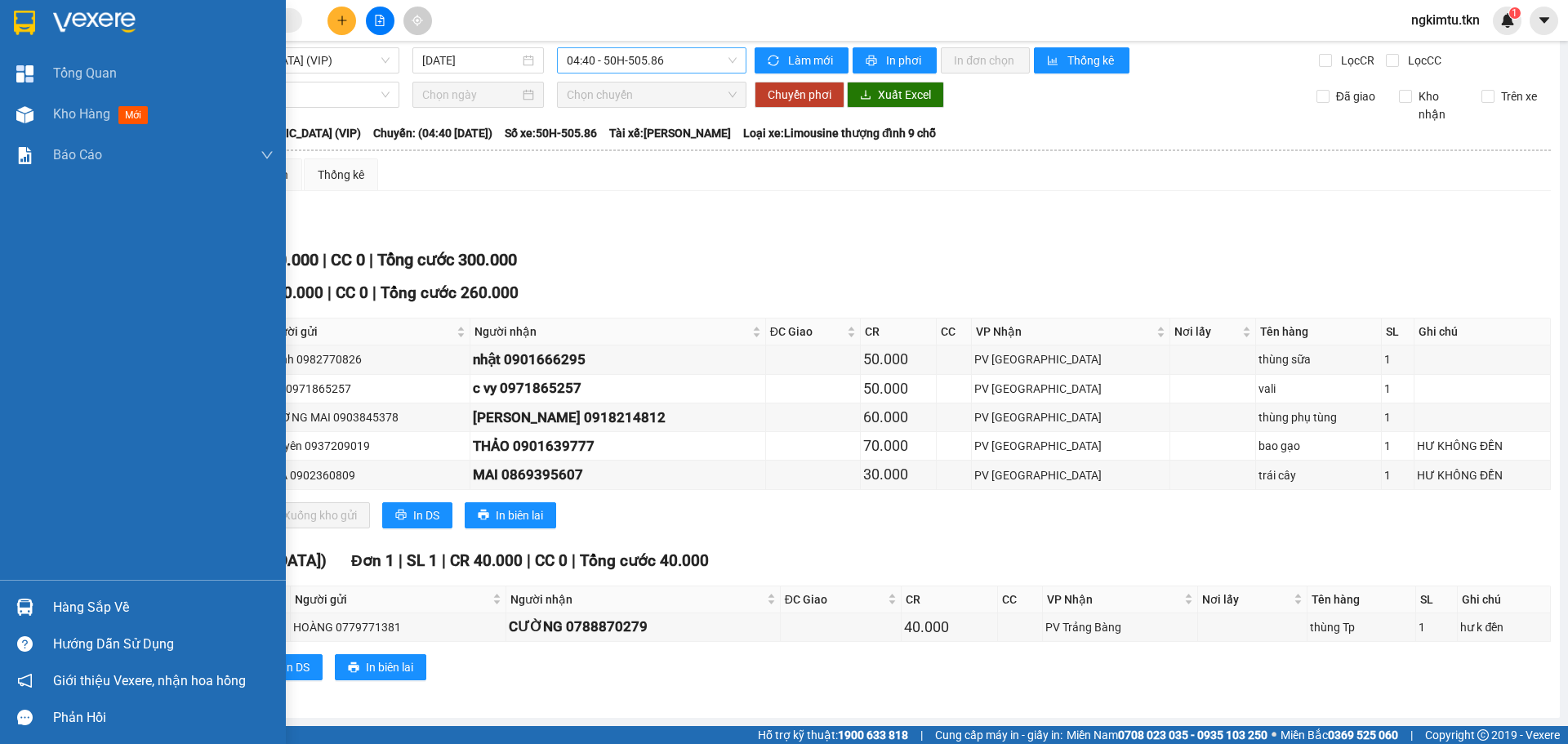
click at [69, 596] on div "Hàng sắp về" at bounding box center [163, 607] width 221 height 25
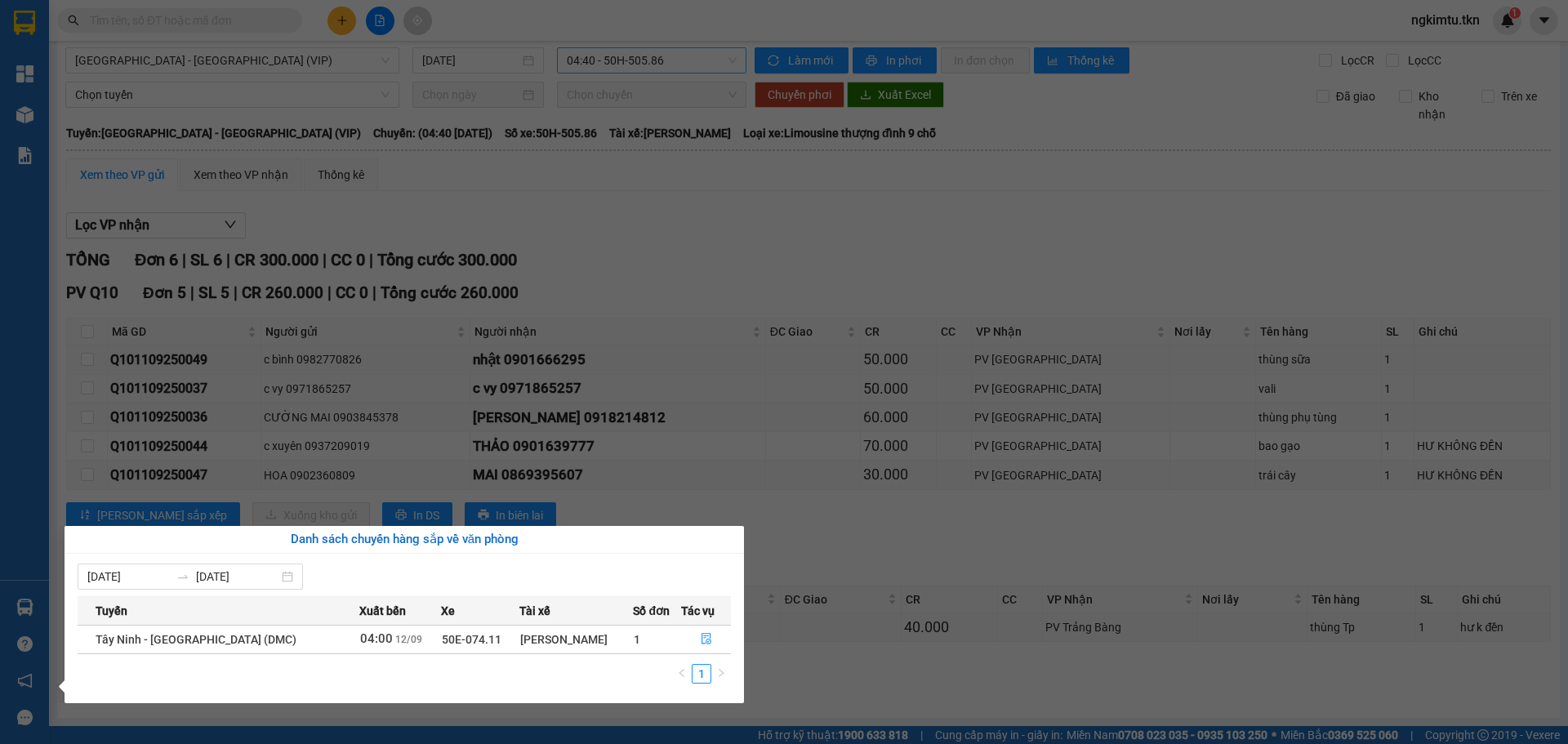
click at [670, 393] on section "Kết quả tìm kiếm ( 0 ) Bộ lọc No Data ngkimtu.tkn 1 Tổng Quan Kho hàng mới Báo …" at bounding box center [784, 372] width 1568 height 744
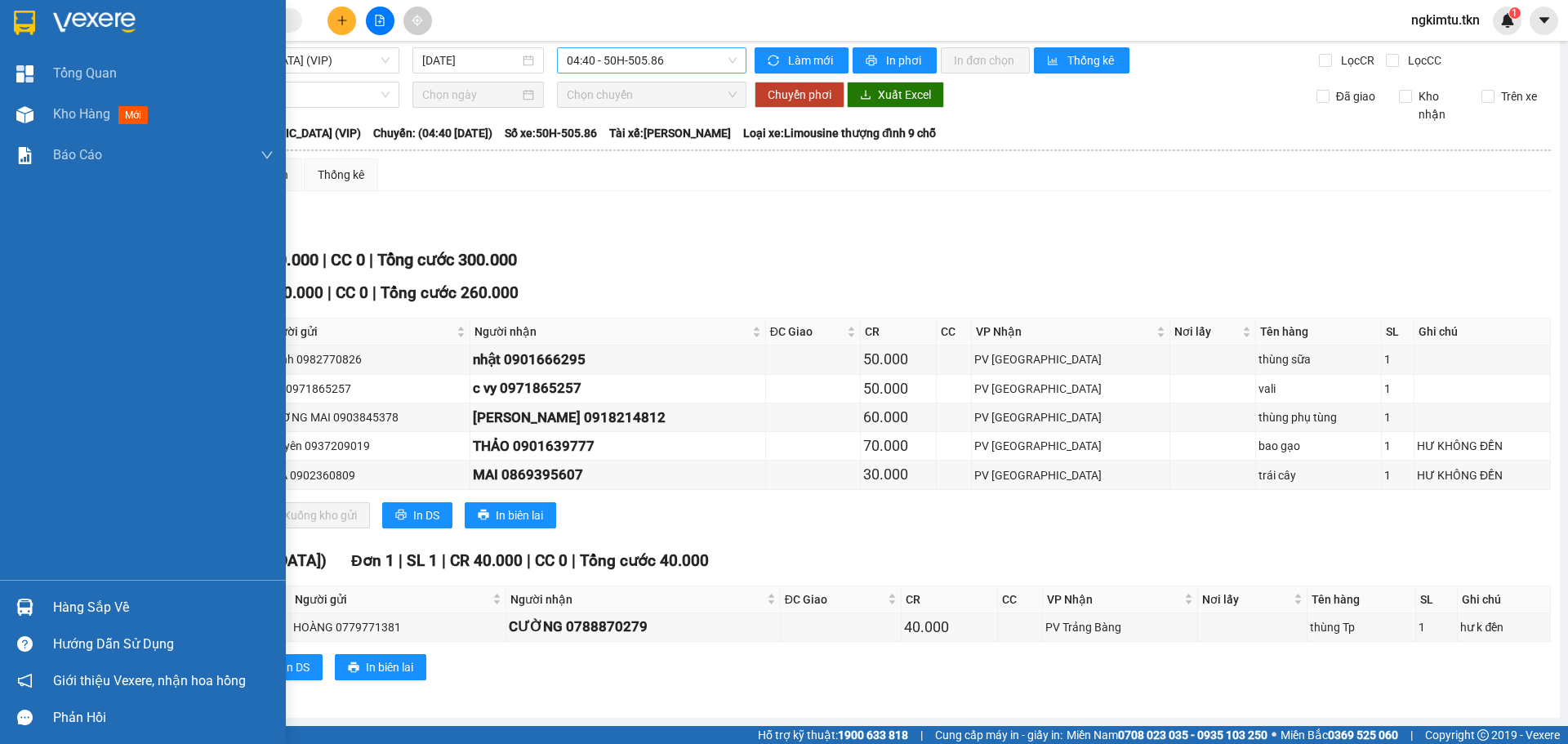
drag, startPoint x: 29, startPoint y: 600, endPoint x: 88, endPoint y: 605, distance: 59.2
click at [30, 600] on img at bounding box center [25, 607] width 17 height 17
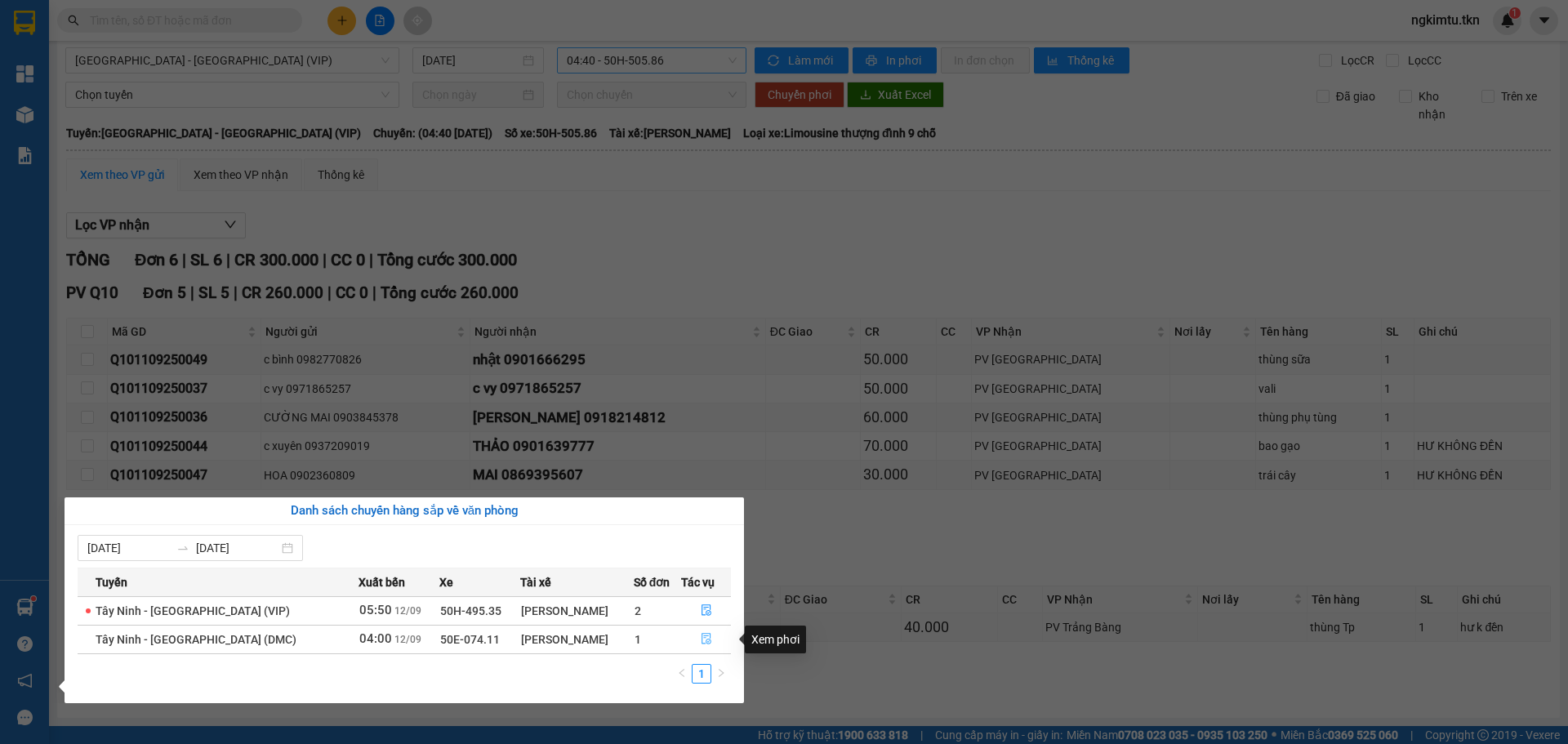
click at [700, 640] on icon "file-done" at bounding box center [706, 638] width 11 height 11
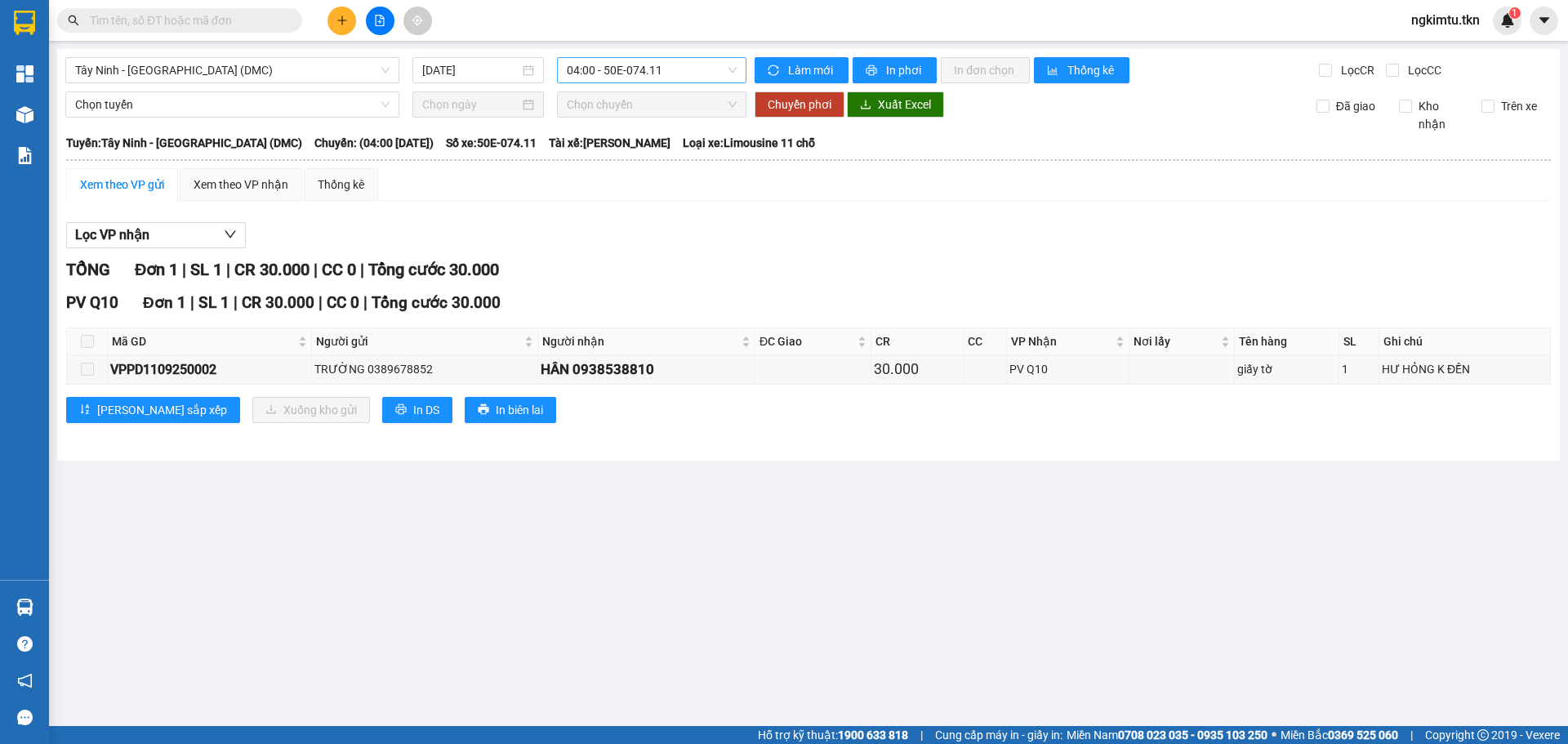
click at [93, 338] on th at bounding box center [88, 342] width 41 height 27
click at [88, 358] on td at bounding box center [88, 370] width 41 height 29
click at [55, 600] on main "Tây Ninh - [GEOGRAPHIC_DATA] (DMC) [DATE] 04:00 - 50E-074.11 Làm mới In phơi In…" at bounding box center [784, 363] width 1568 height 726
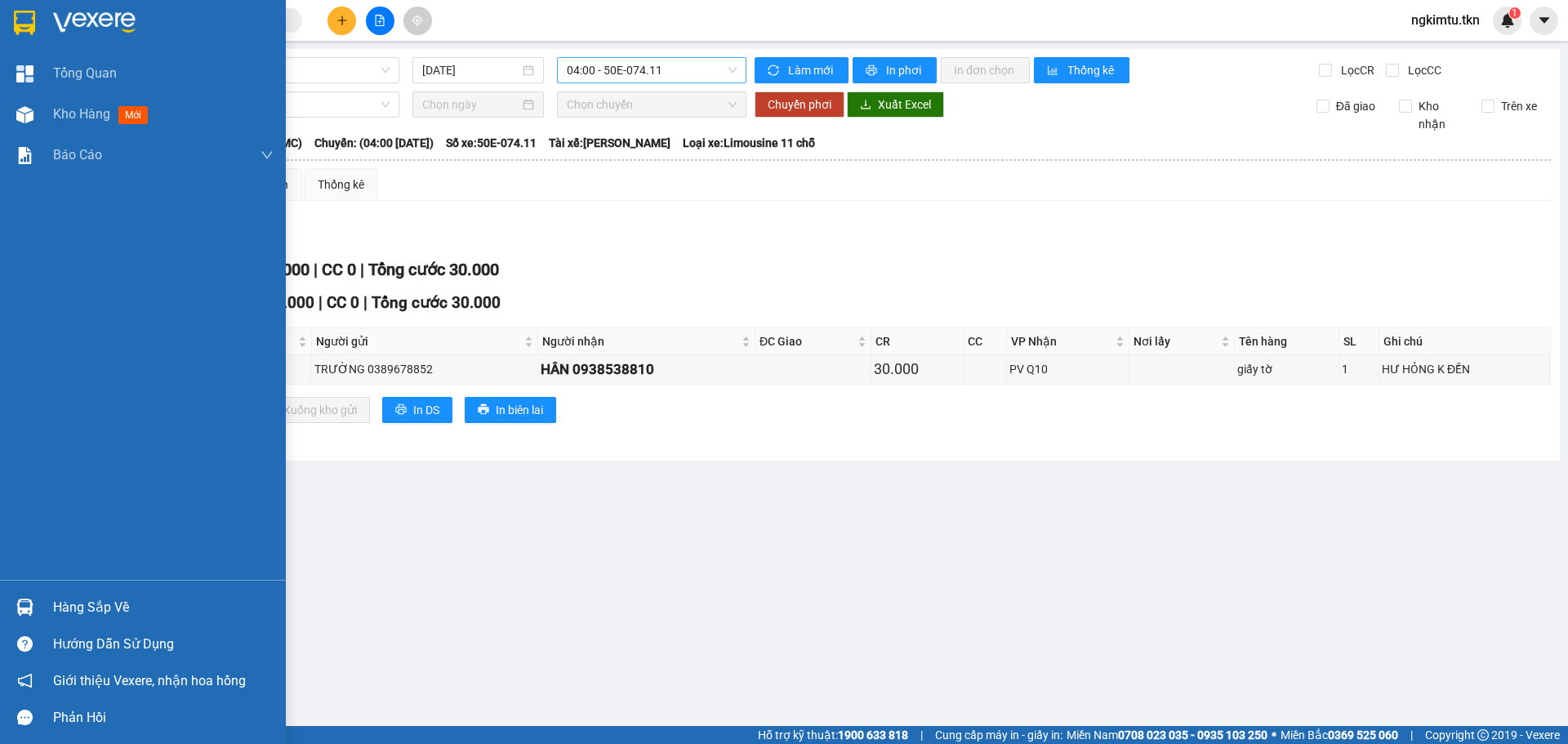
click at [68, 16] on img at bounding box center [94, 22] width 83 height 25
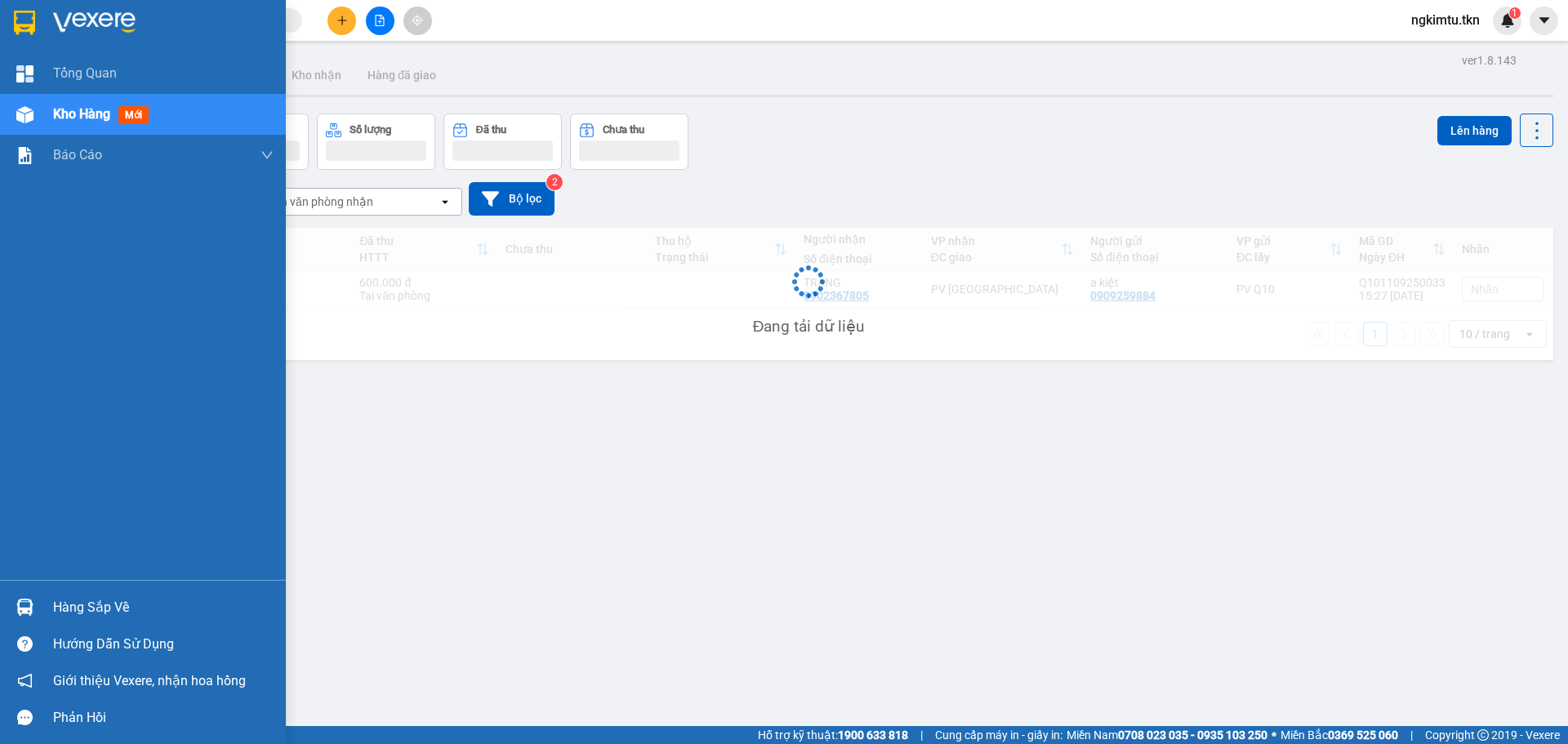
click at [68, 18] on img at bounding box center [94, 22] width 83 height 25
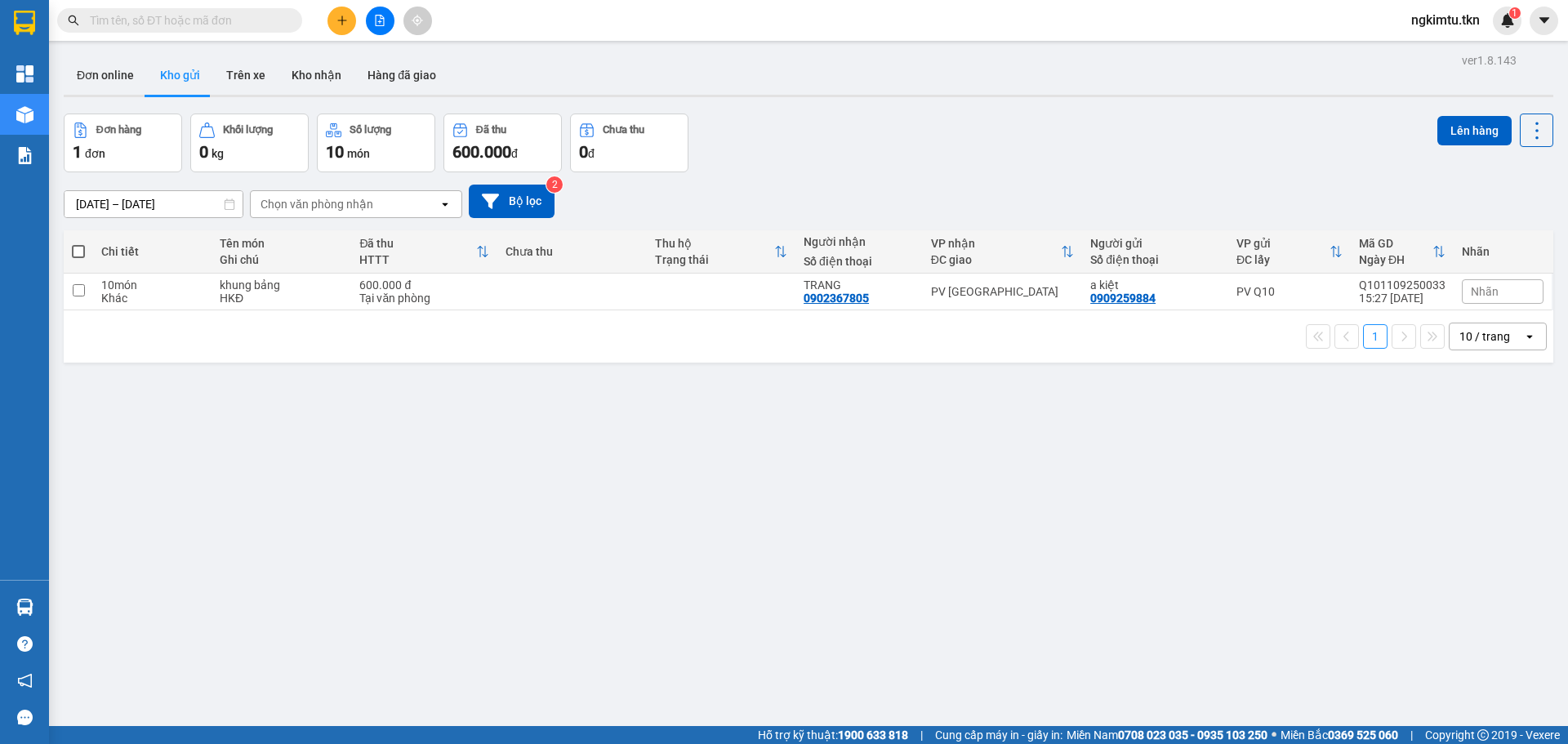
click at [108, 603] on div "ver 1.8.143 Đơn online Kho gửi Trên xe Kho nhận Hàng đã giao Đơn hàng 1 đơn Khố…" at bounding box center [808, 420] width 1502 height 744
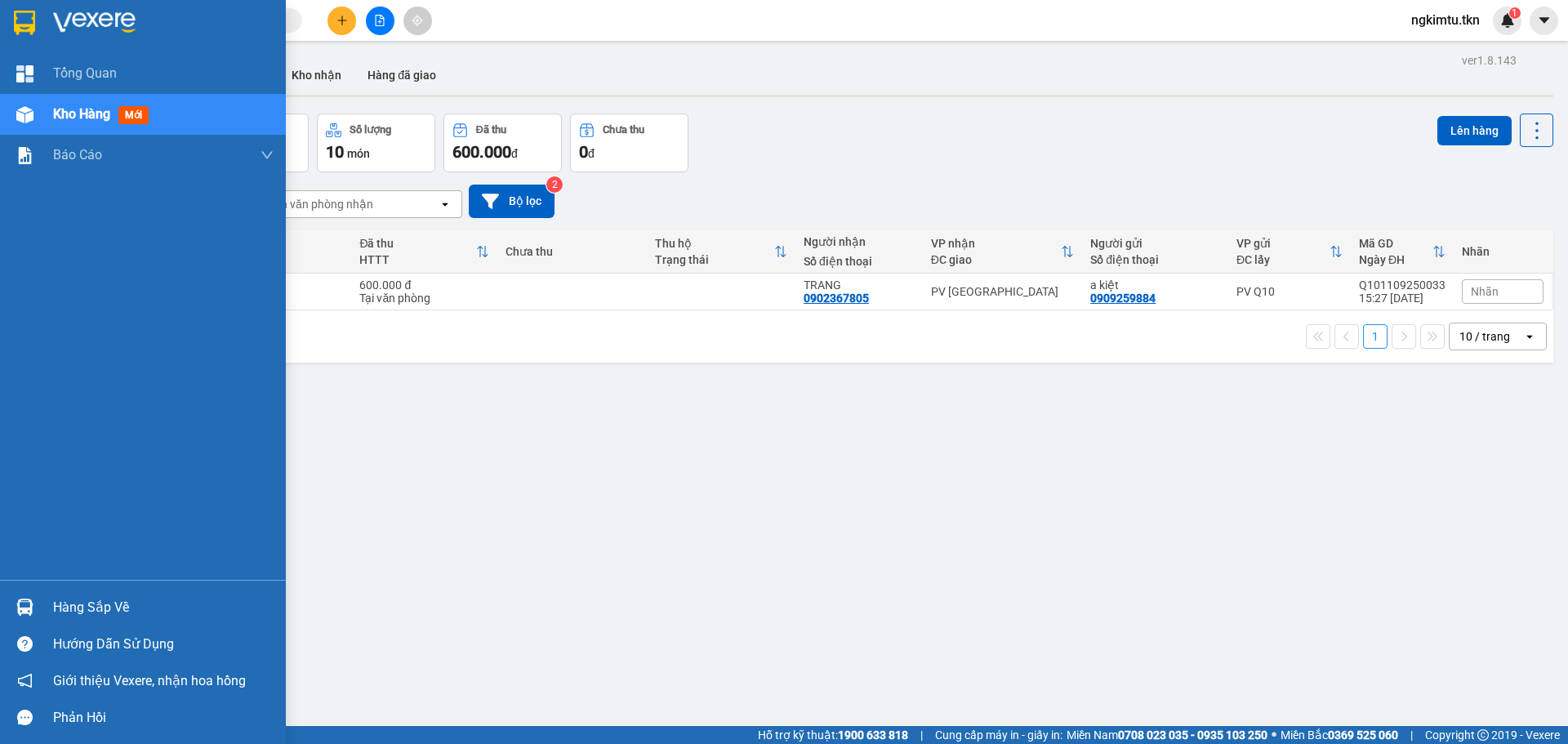
click at [99, 613] on div "Hàng sắp về" at bounding box center [163, 607] width 221 height 25
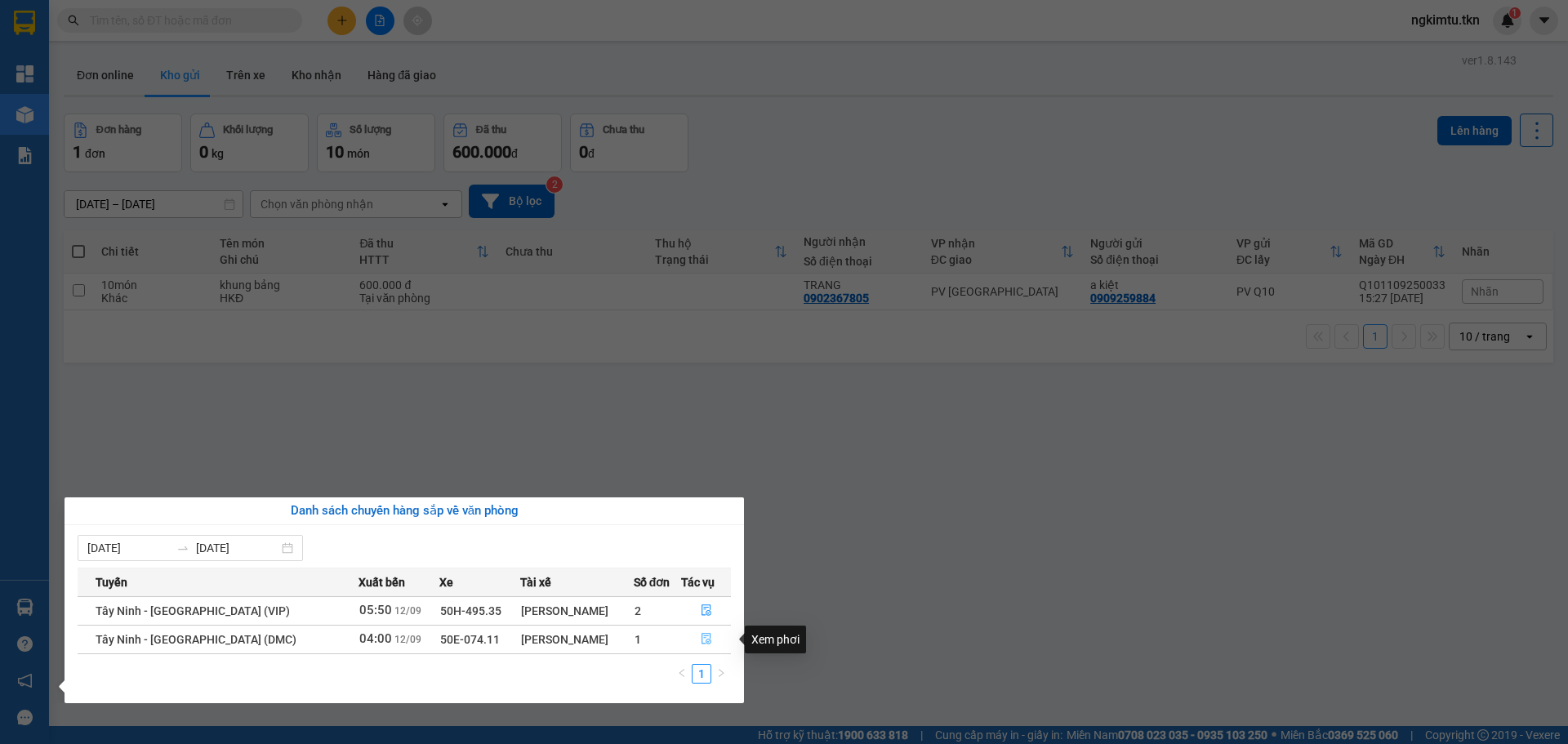
click at [708, 638] on button "button" at bounding box center [706, 639] width 49 height 26
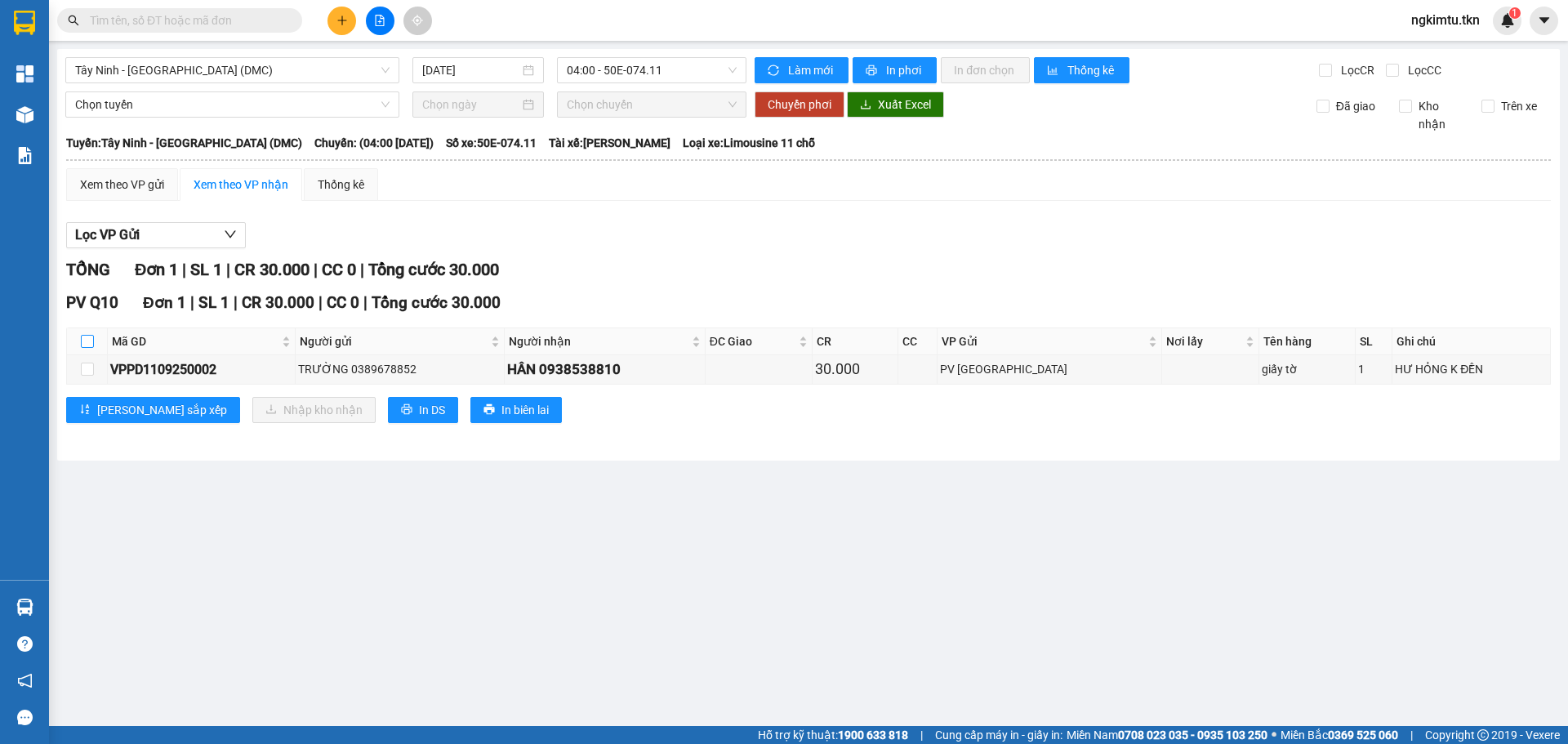
click at [78, 343] on th at bounding box center [88, 342] width 41 height 27
click at [84, 341] on input "checkbox" at bounding box center [87, 341] width 13 height 13
checkbox input "true"
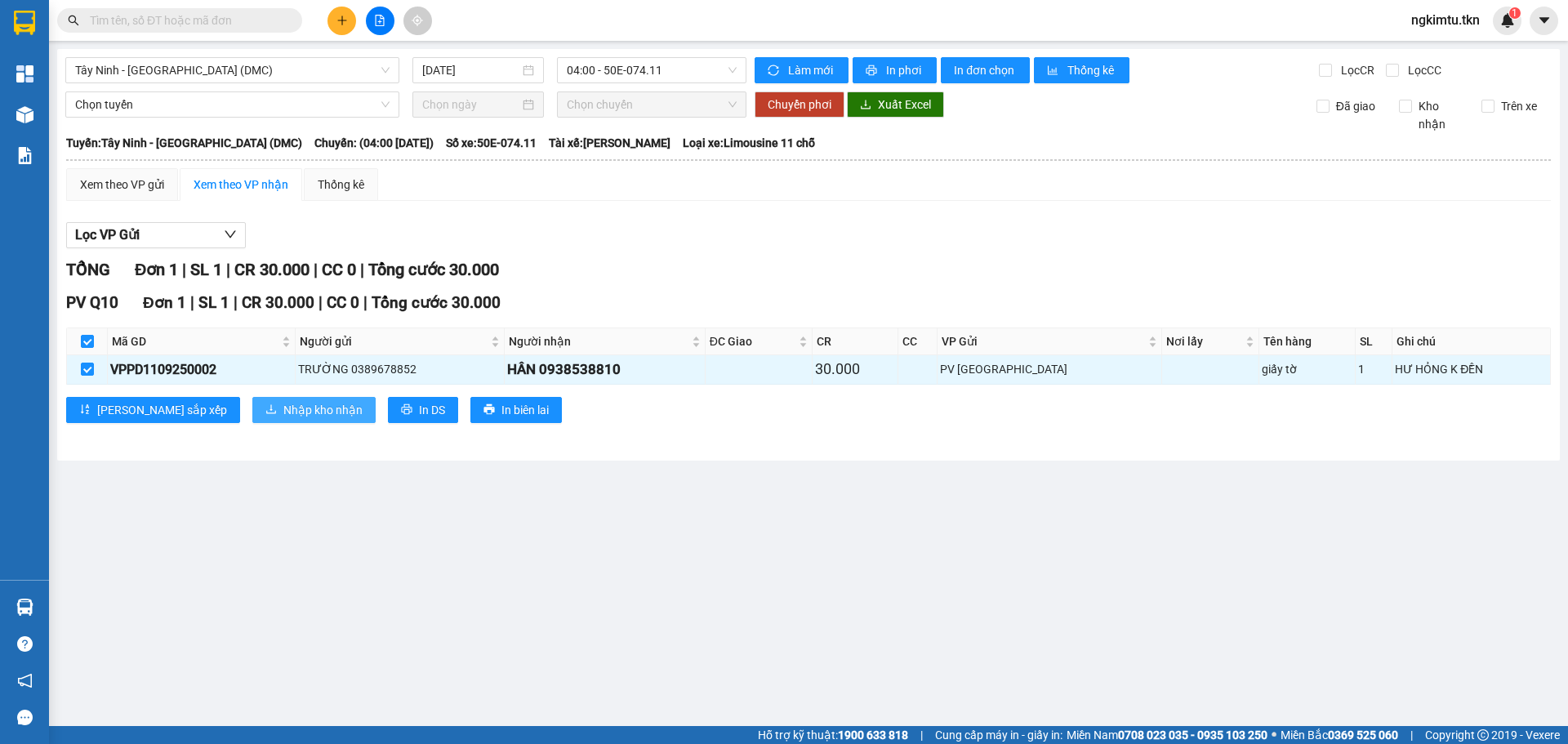
click at [283, 403] on span "Nhập kho nhận" at bounding box center [322, 409] width 79 height 18
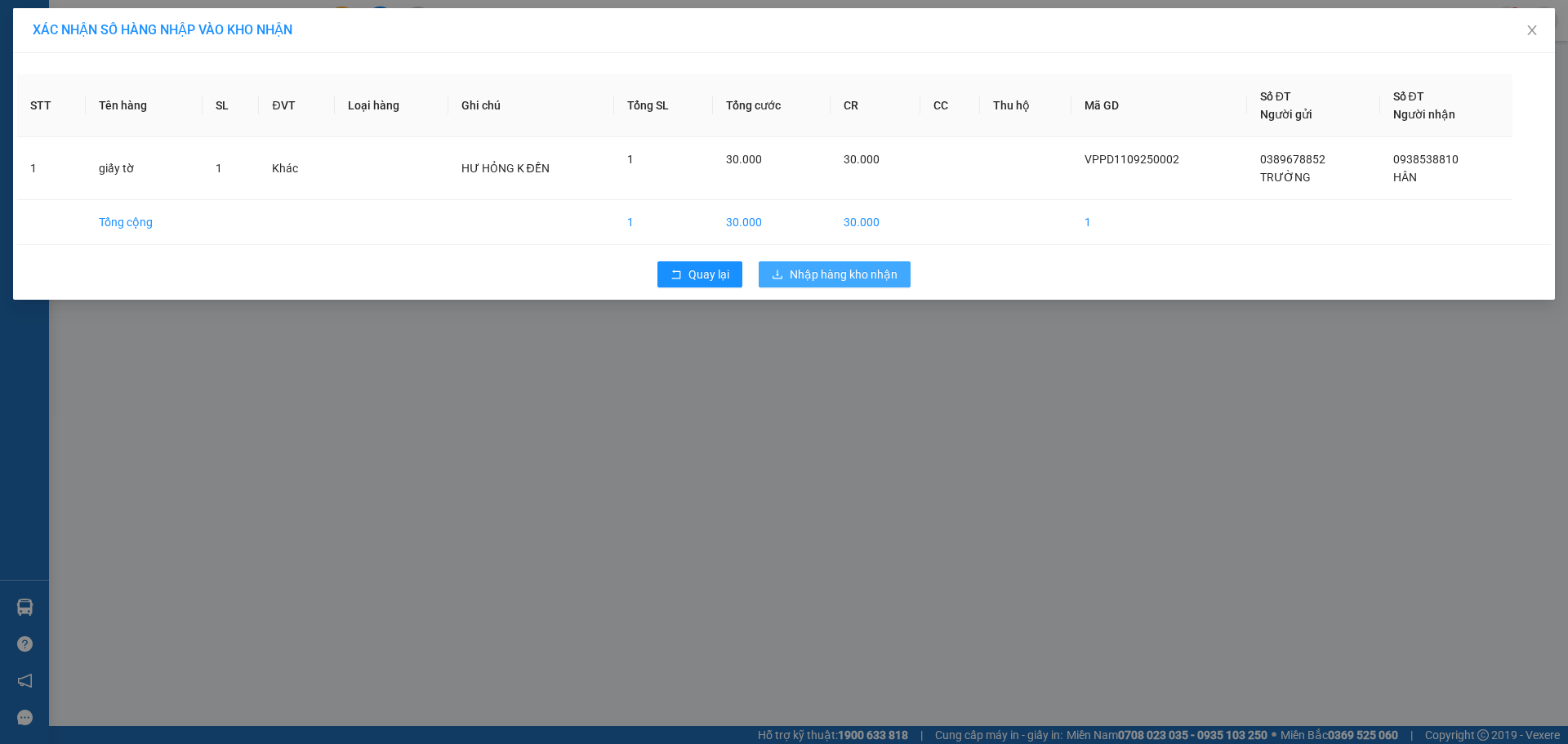
click at [847, 270] on span "Nhập hàng kho nhận" at bounding box center [844, 274] width 107 height 18
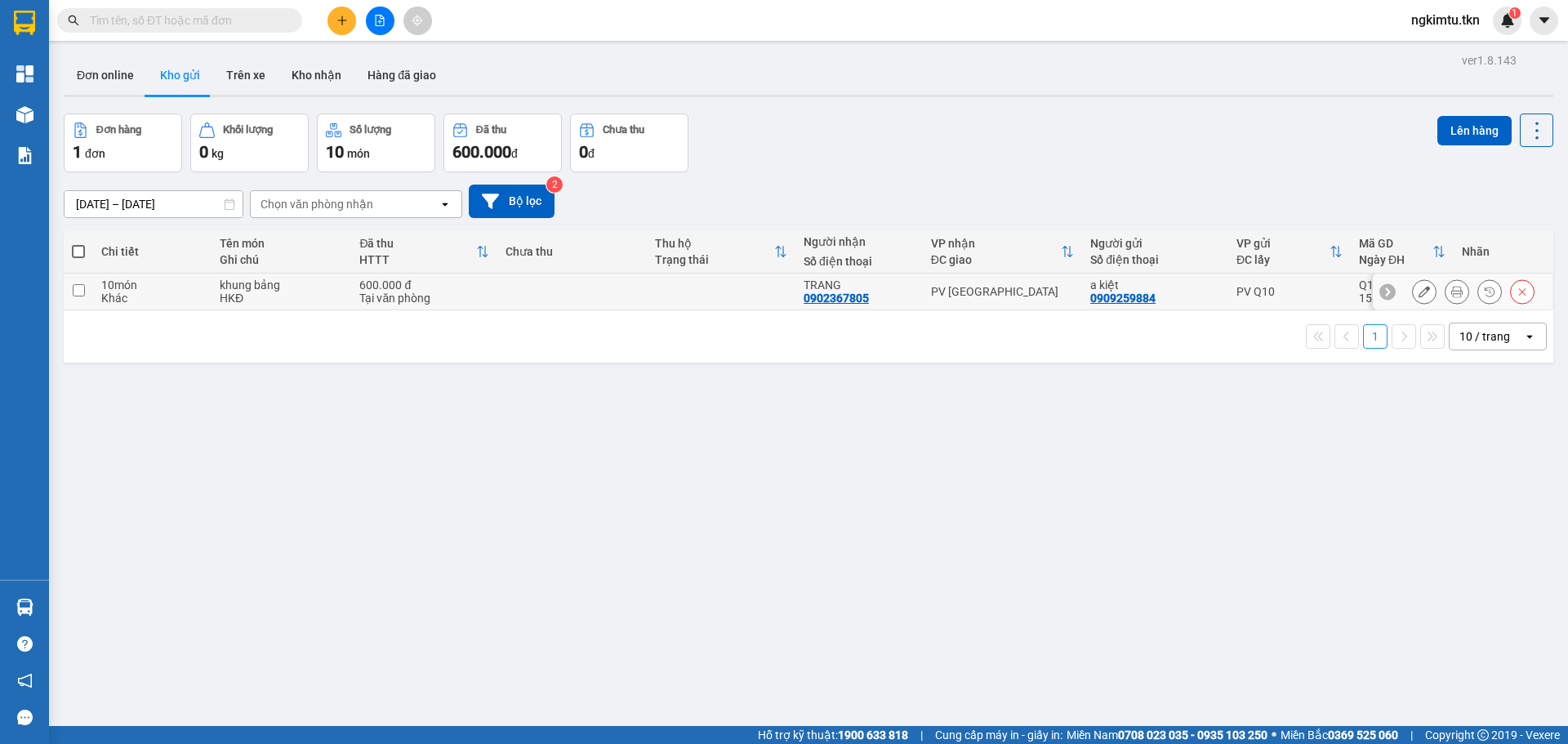
click at [341, 285] on div "khung bảng" at bounding box center [281, 285] width 124 height 13
checkbox input "true"
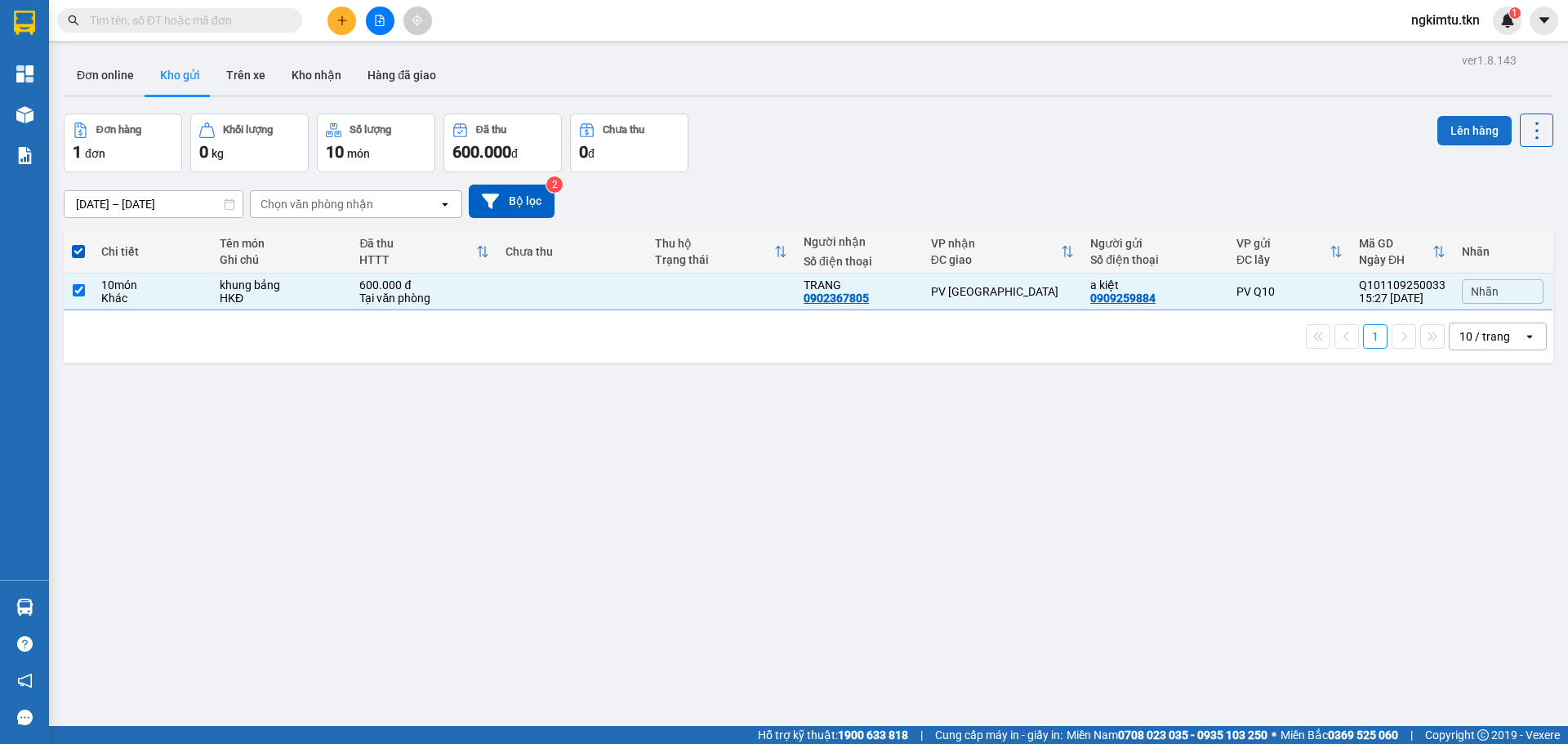
click at [1468, 125] on button "Lên hàng" at bounding box center [1473, 130] width 74 height 29
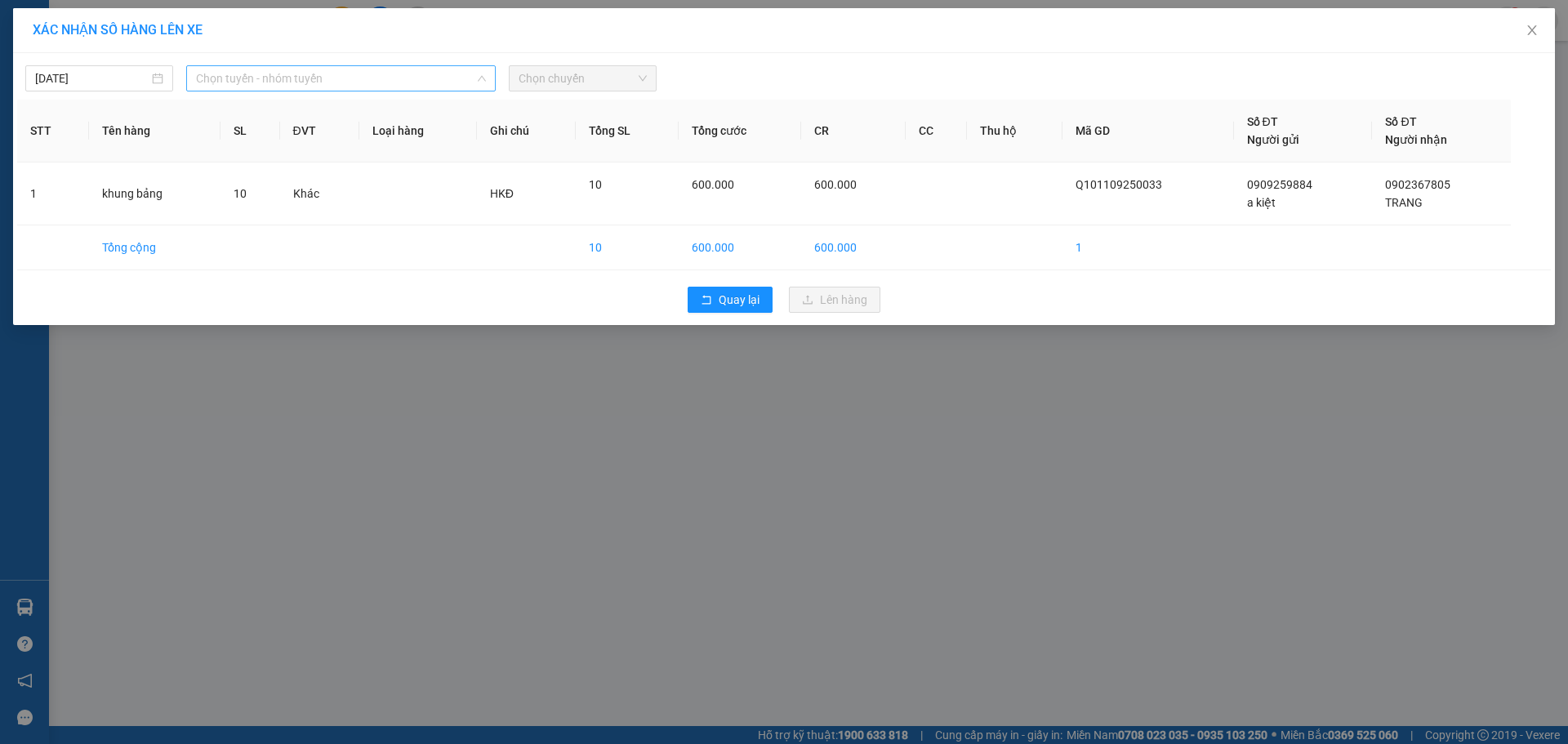
click at [311, 71] on span "Chọn tuyến - nhóm tuyến" at bounding box center [341, 78] width 290 height 25
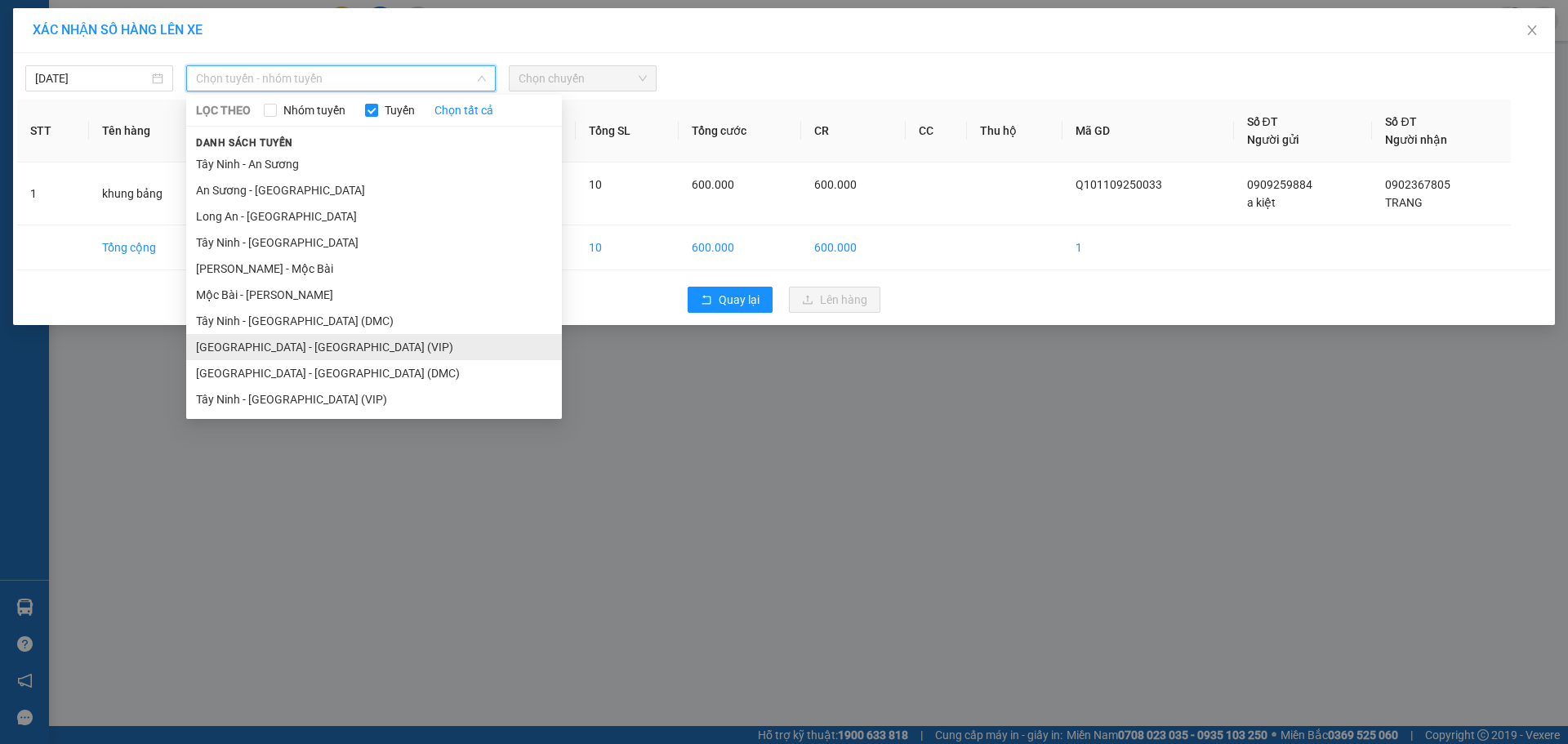
click at [294, 355] on li "[GEOGRAPHIC_DATA] - [GEOGRAPHIC_DATA] (VIP)" at bounding box center [373, 347] width 376 height 26
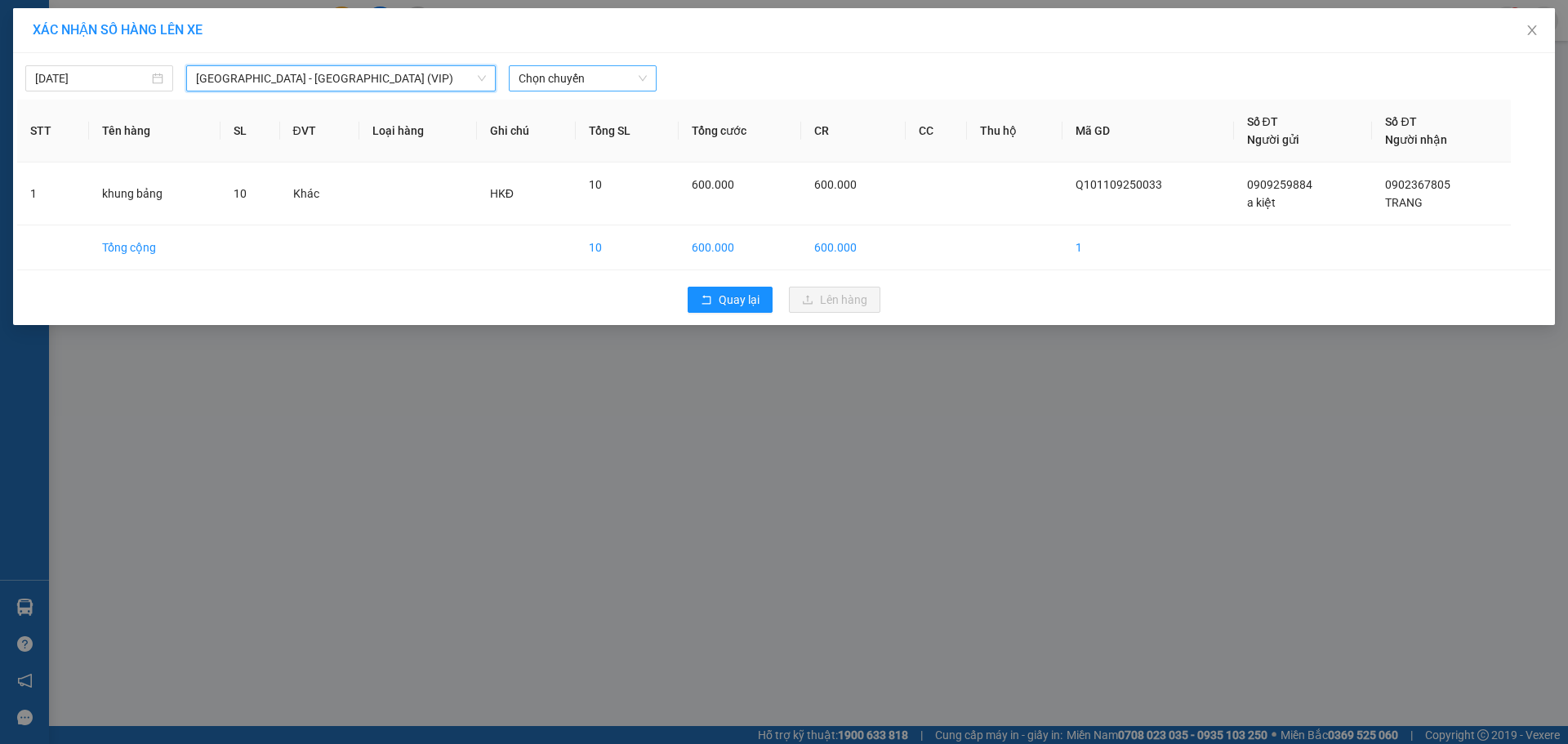
click at [545, 77] on span "Chọn chuyến" at bounding box center [582, 78] width 128 height 25
type input "474"
click at [91, 66] on div "[DATE]" at bounding box center [99, 78] width 147 height 26
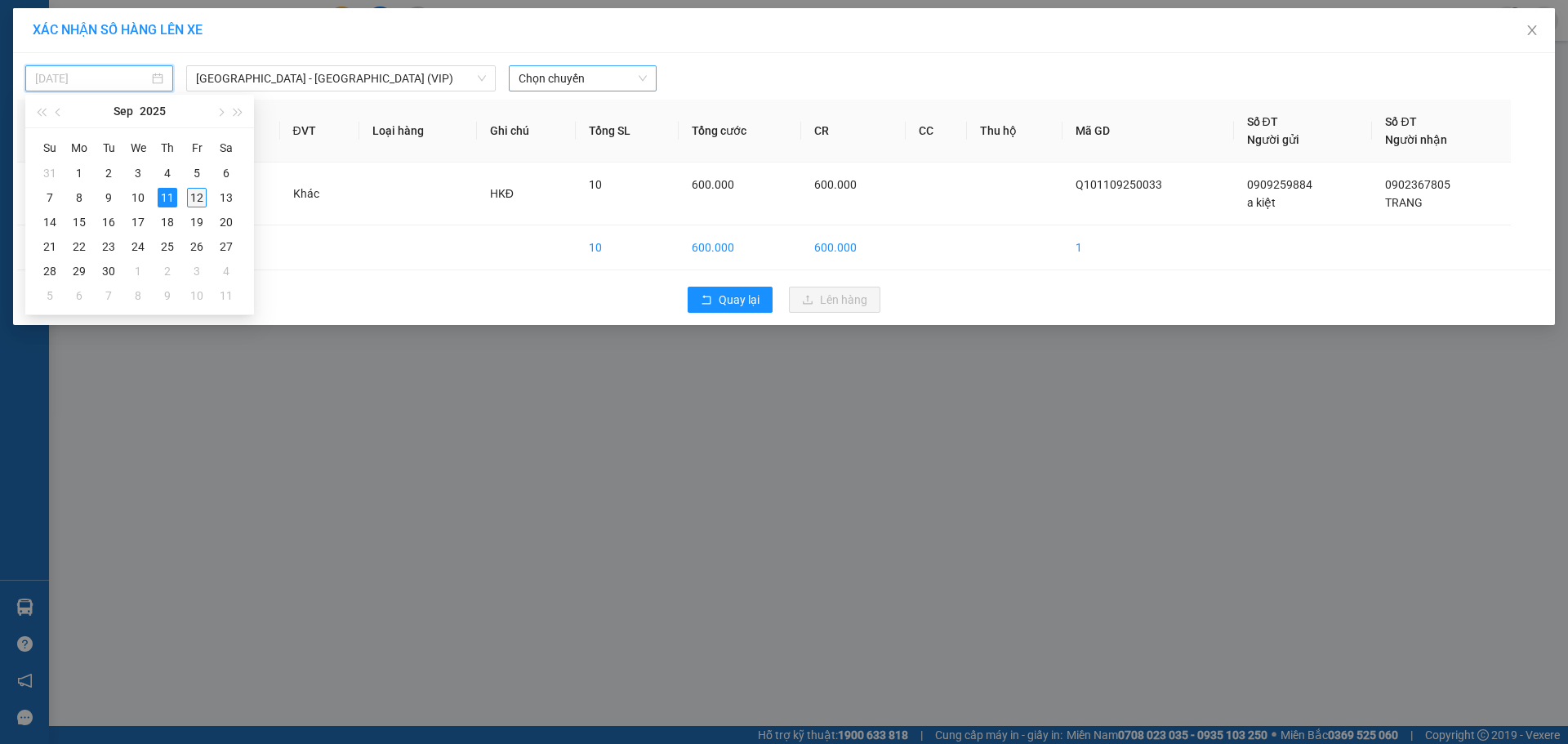
click at [198, 194] on div "12" at bounding box center [196, 197] width 20 height 20
type input "[DATE]"
click at [558, 87] on span "Chọn chuyến" at bounding box center [582, 78] width 128 height 25
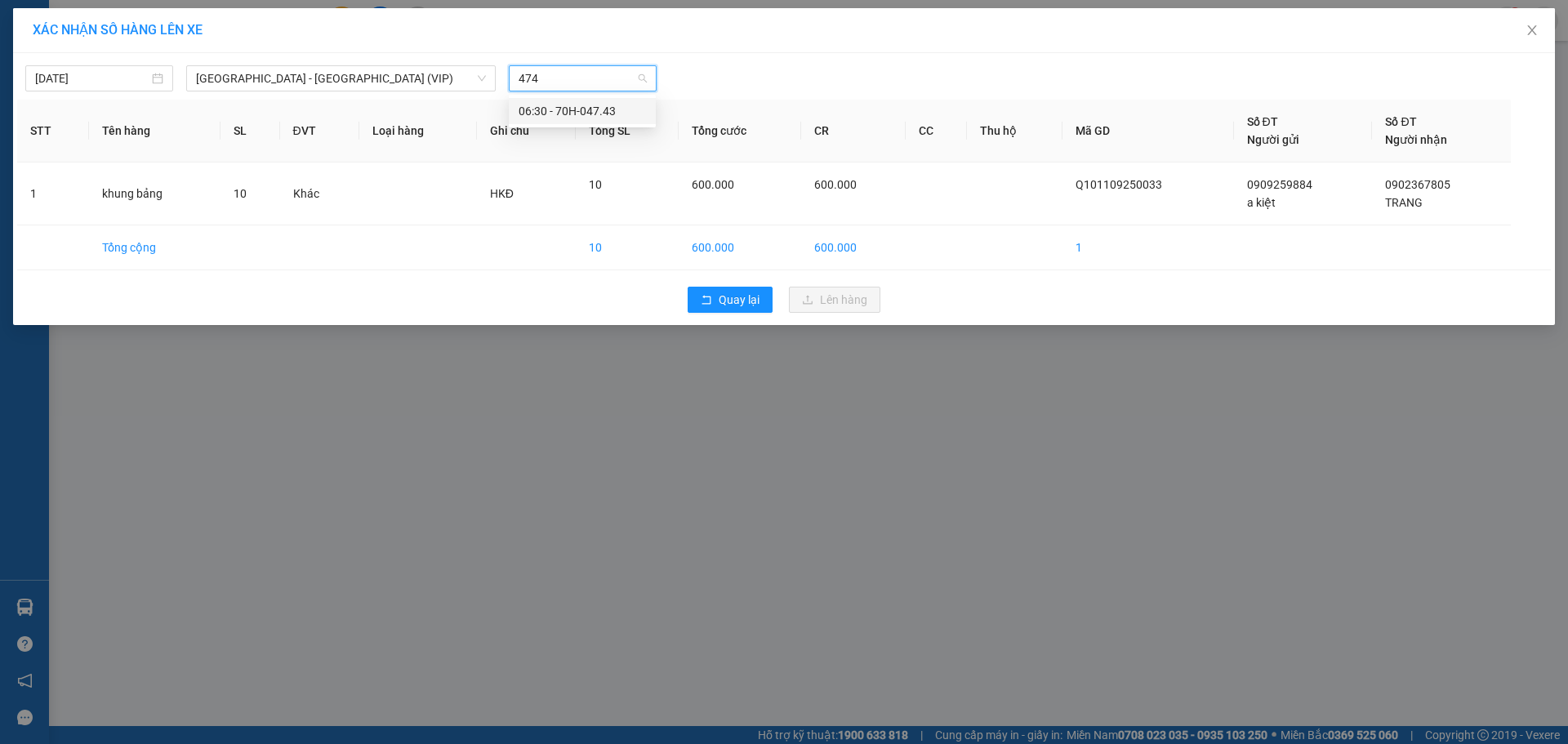
type input "4743"
click at [614, 114] on div "06:30 - 70H-047.43" at bounding box center [581, 111] width 127 height 18
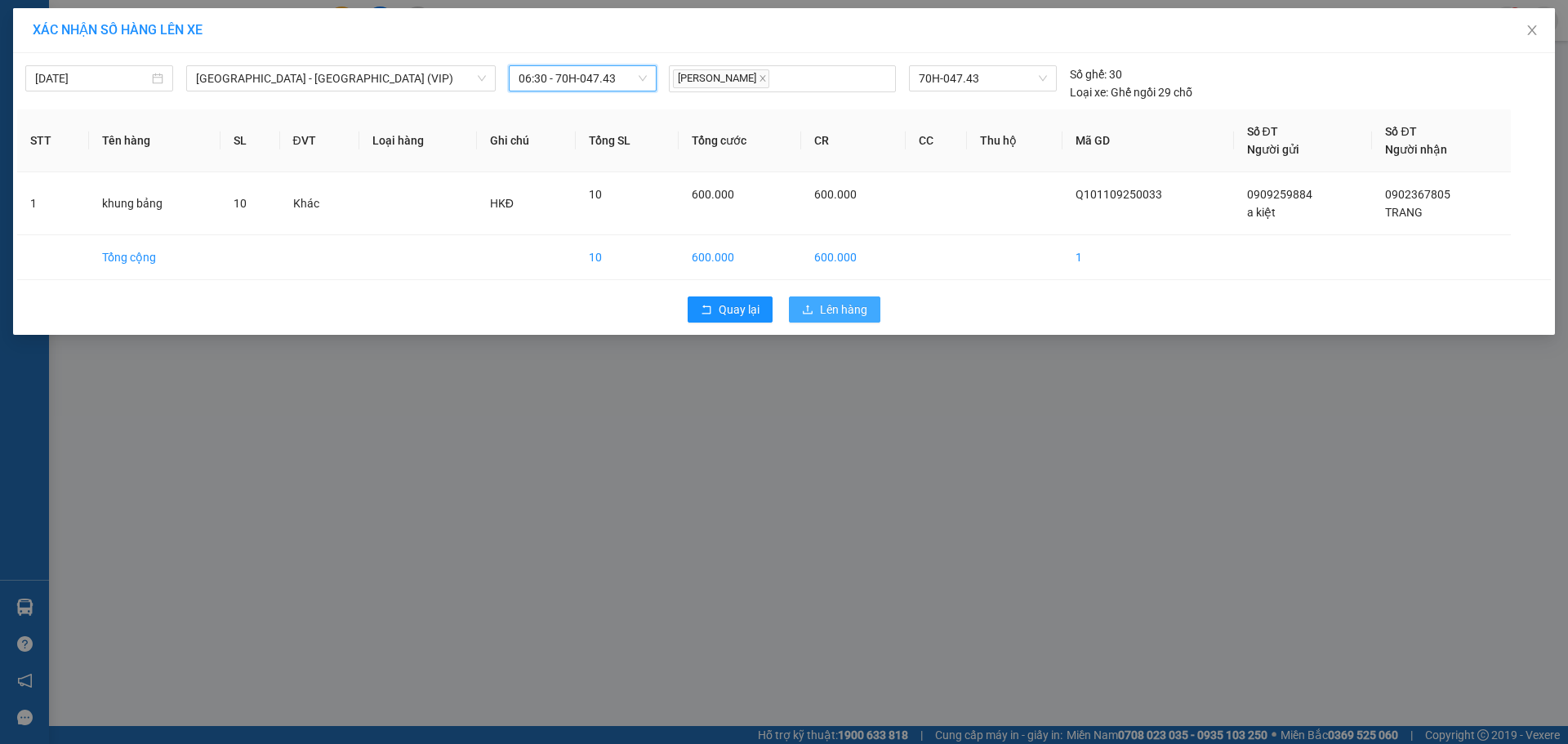
click at [837, 309] on span "Lên hàng" at bounding box center [844, 309] width 48 height 18
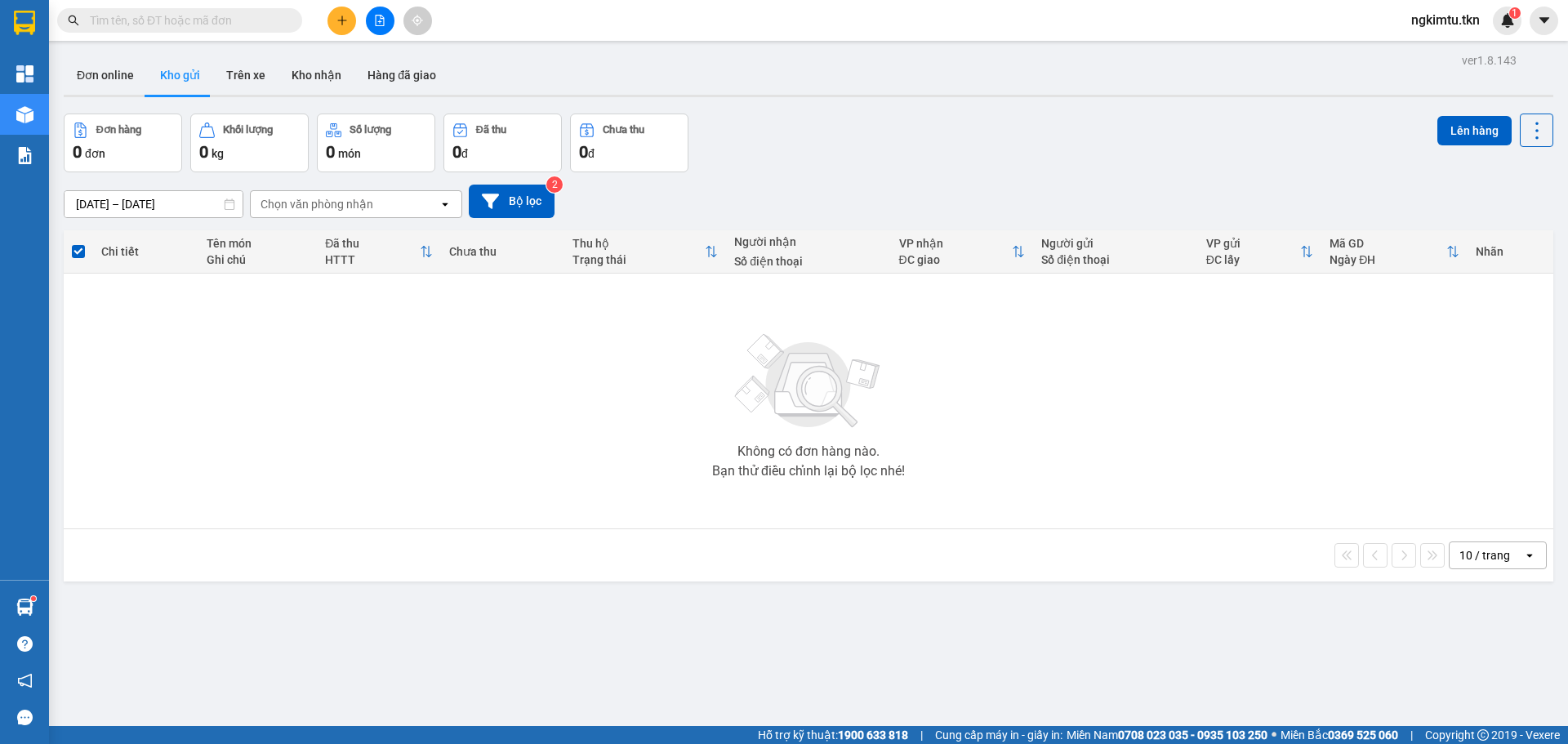
click at [244, 16] on input "text" at bounding box center [186, 20] width 193 height 18
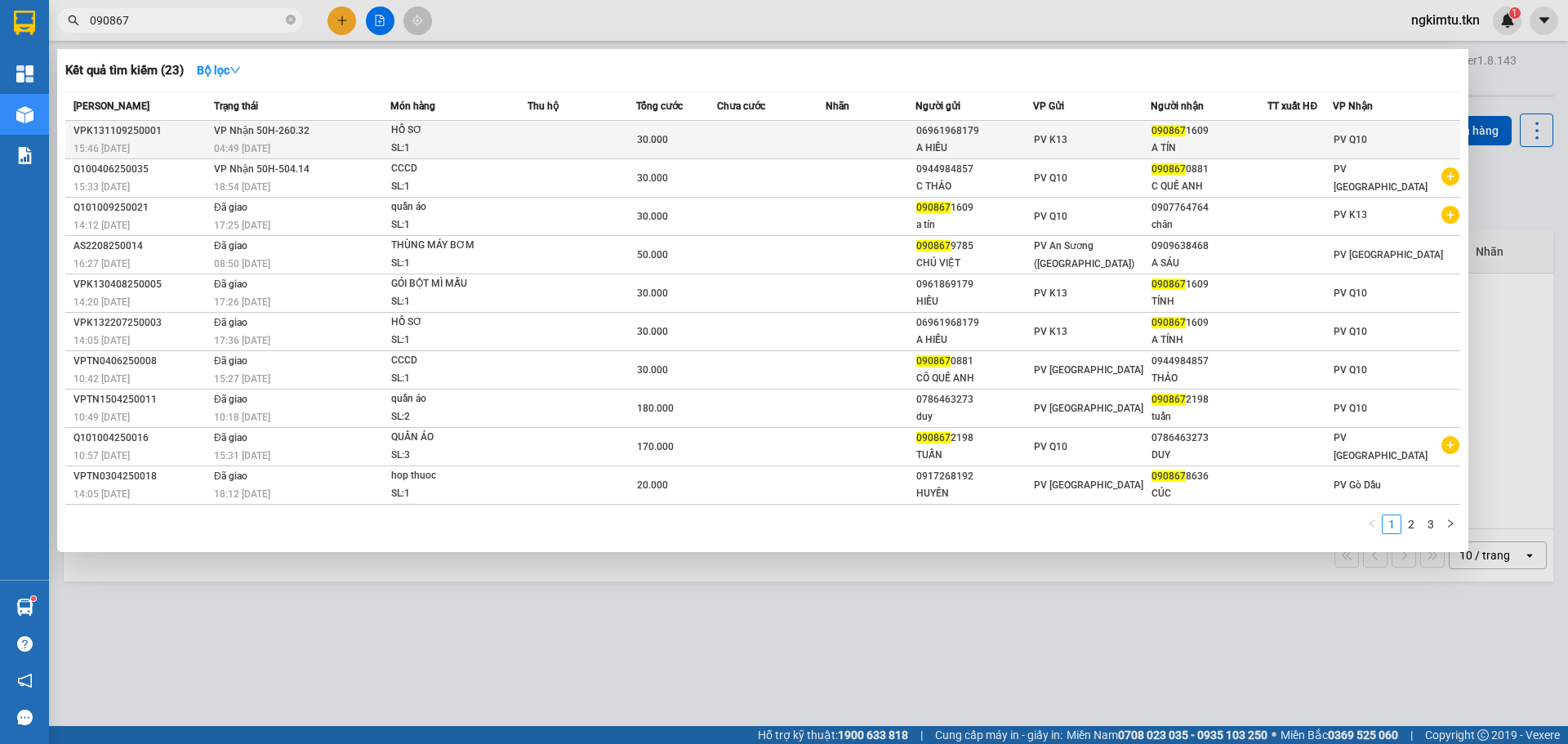
type input "090867"
click at [1149, 137] on div "PV K13" at bounding box center [1092, 139] width 116 height 18
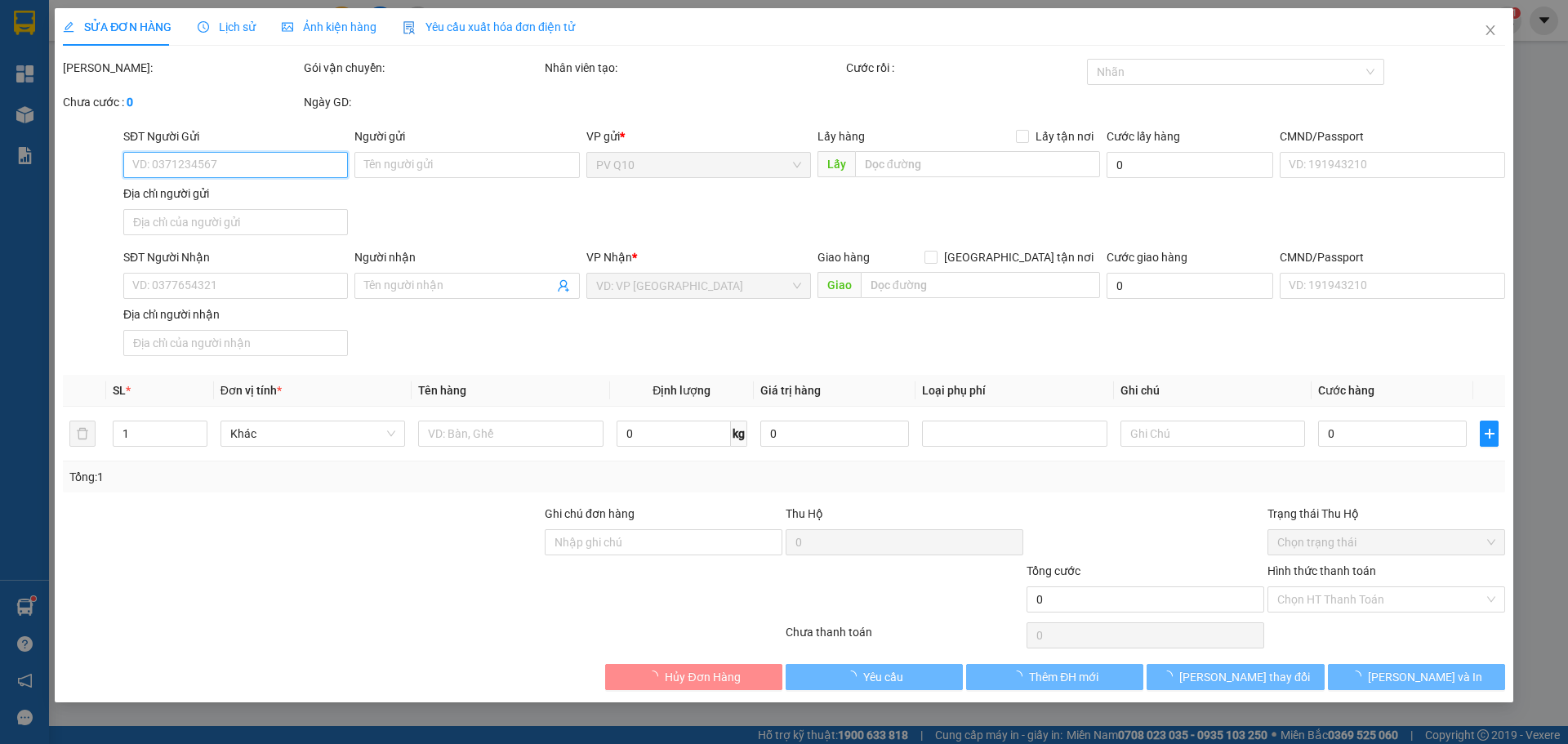
type input "06961968179"
type input "A HIẾU"
type input "0908671609"
type input "A TÍN"
type input "30.000"
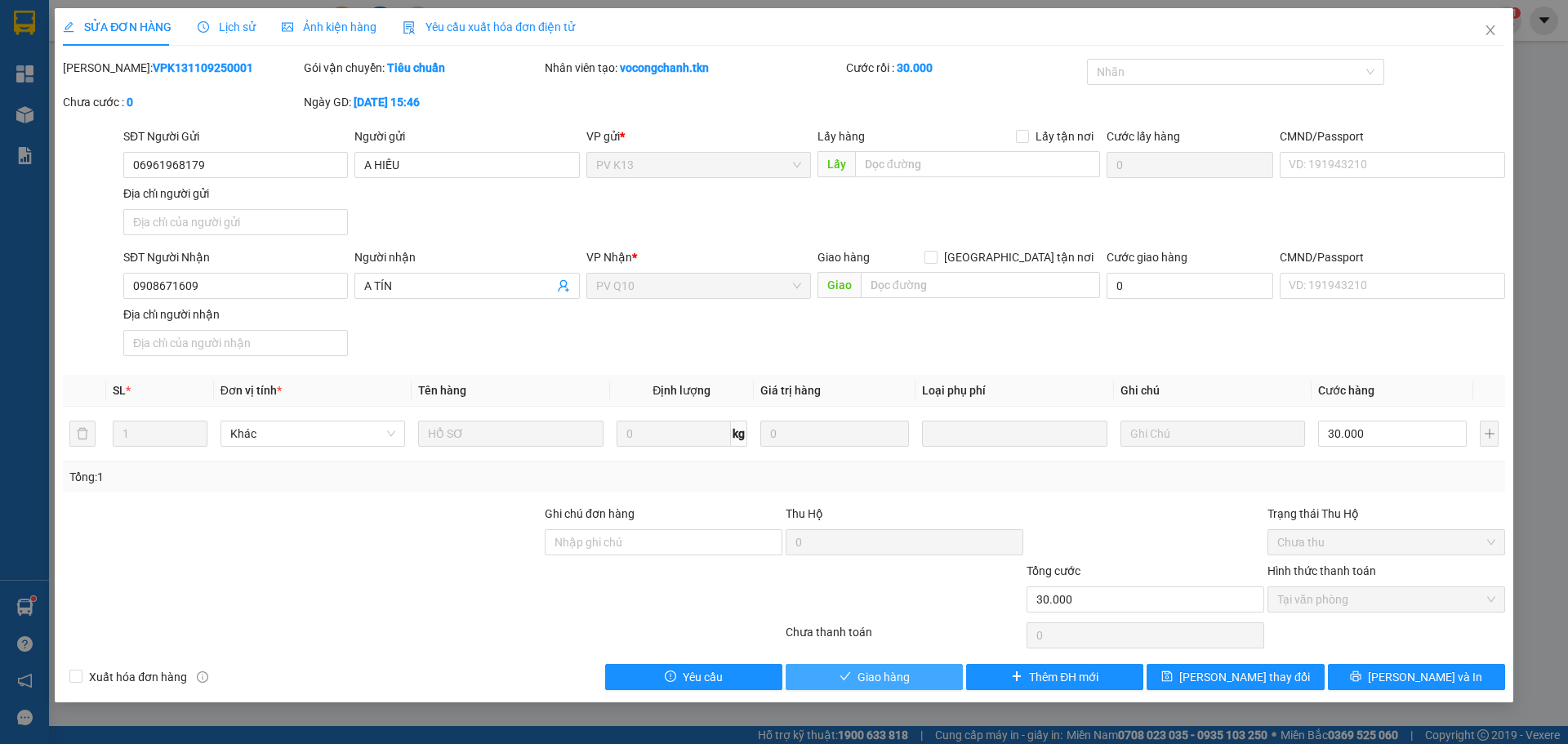
click at [912, 689] on button "Giao hàng" at bounding box center [874, 677] width 177 height 26
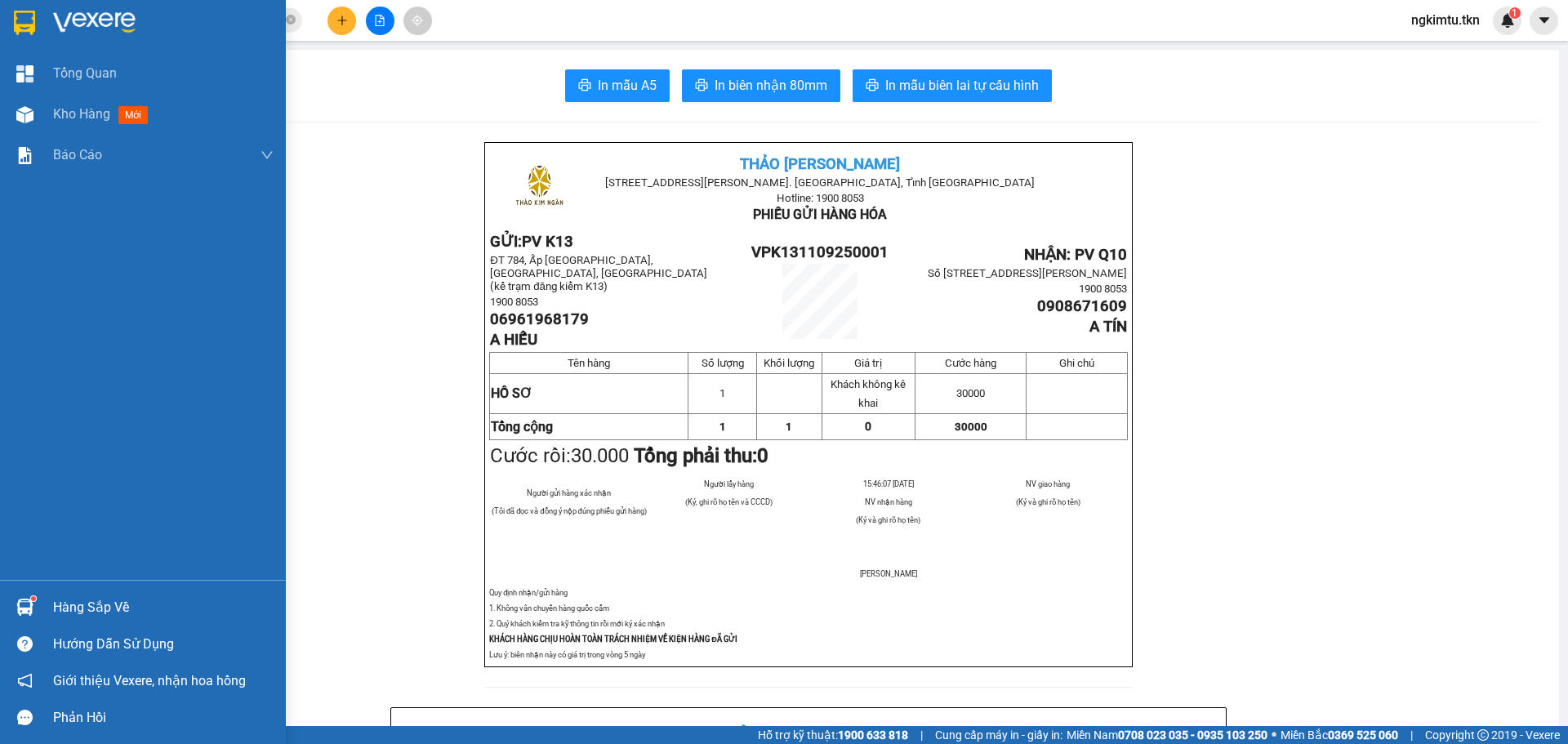
click at [76, 603] on div "Hàng sắp về" at bounding box center [163, 607] width 221 height 25
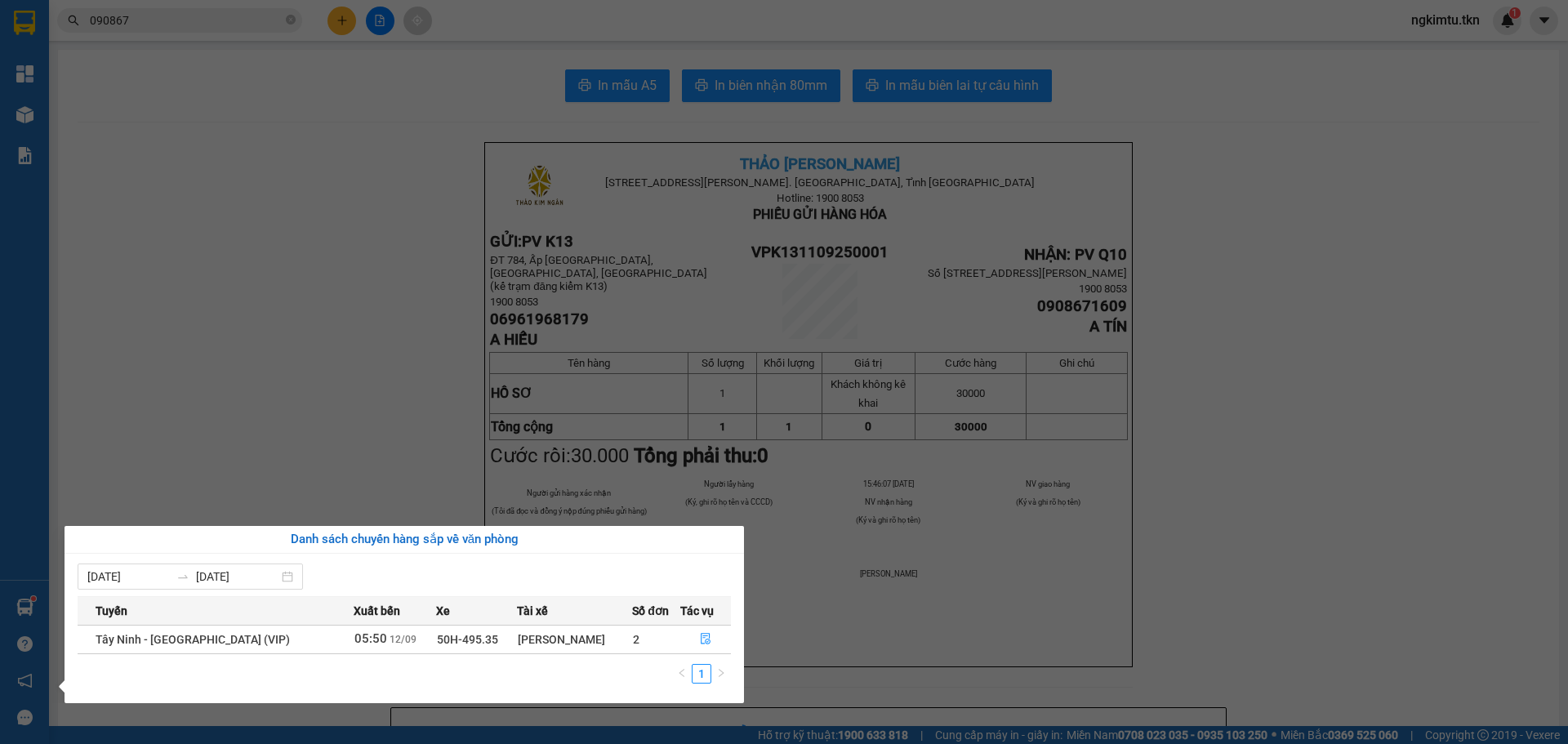
click at [478, 449] on section "Kết quả tìm kiếm ( 23 ) Bộ lọc Mã ĐH Trạng thái Món hàng Thu hộ Tổng cước Chưa …" at bounding box center [784, 372] width 1568 height 744
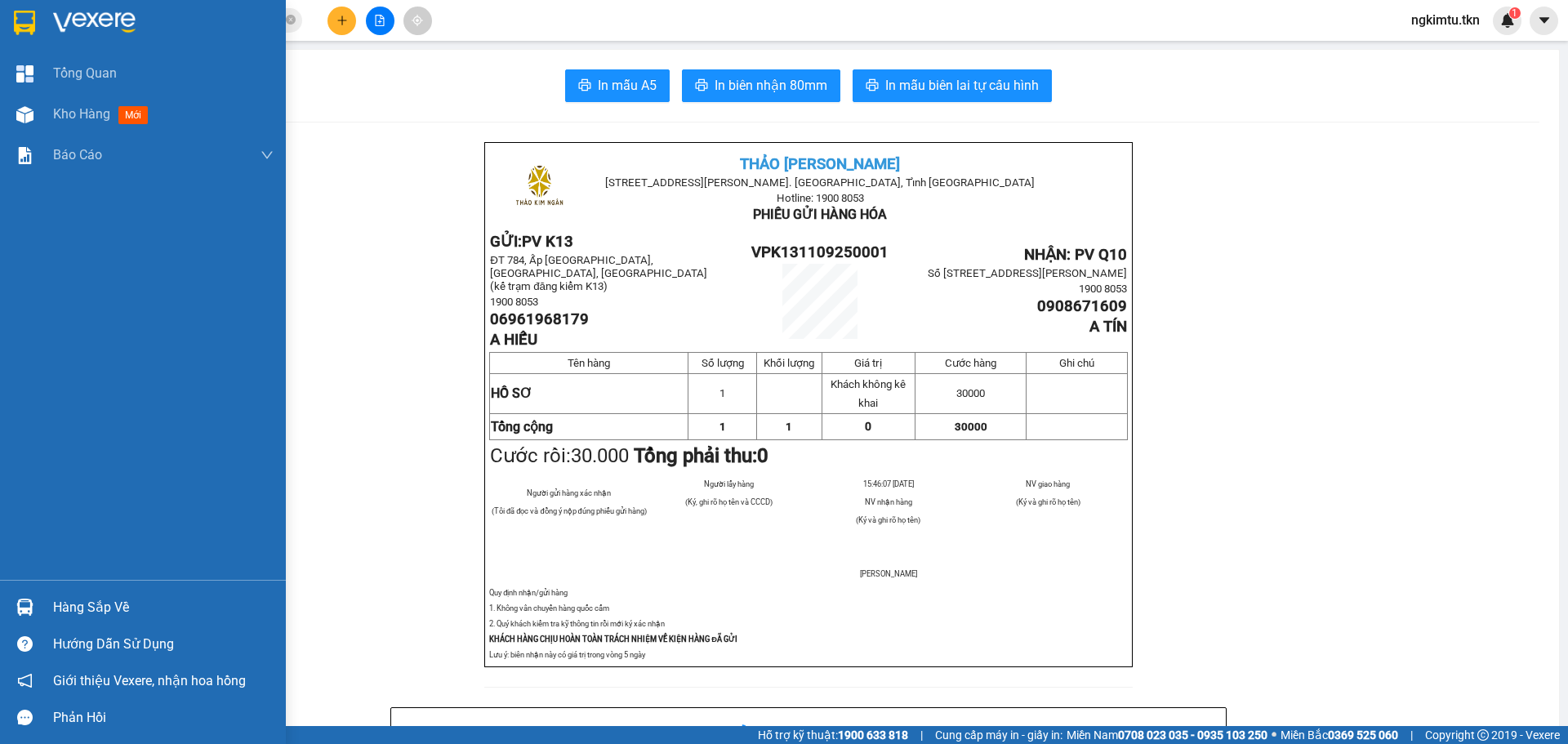
click at [63, 35] on div at bounding box center [142, 26] width 285 height 53
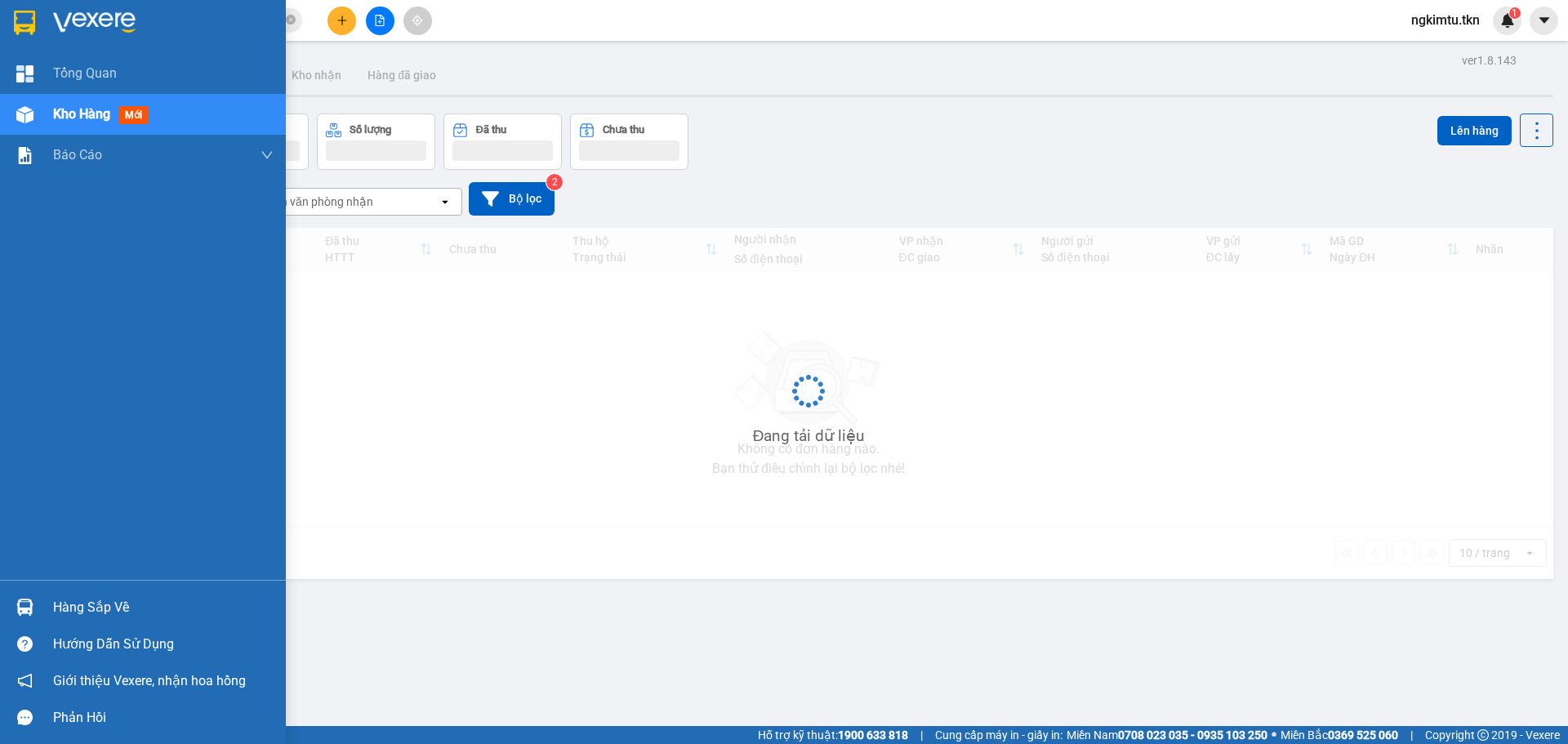
click at [63, 35] on div at bounding box center [142, 26] width 285 height 53
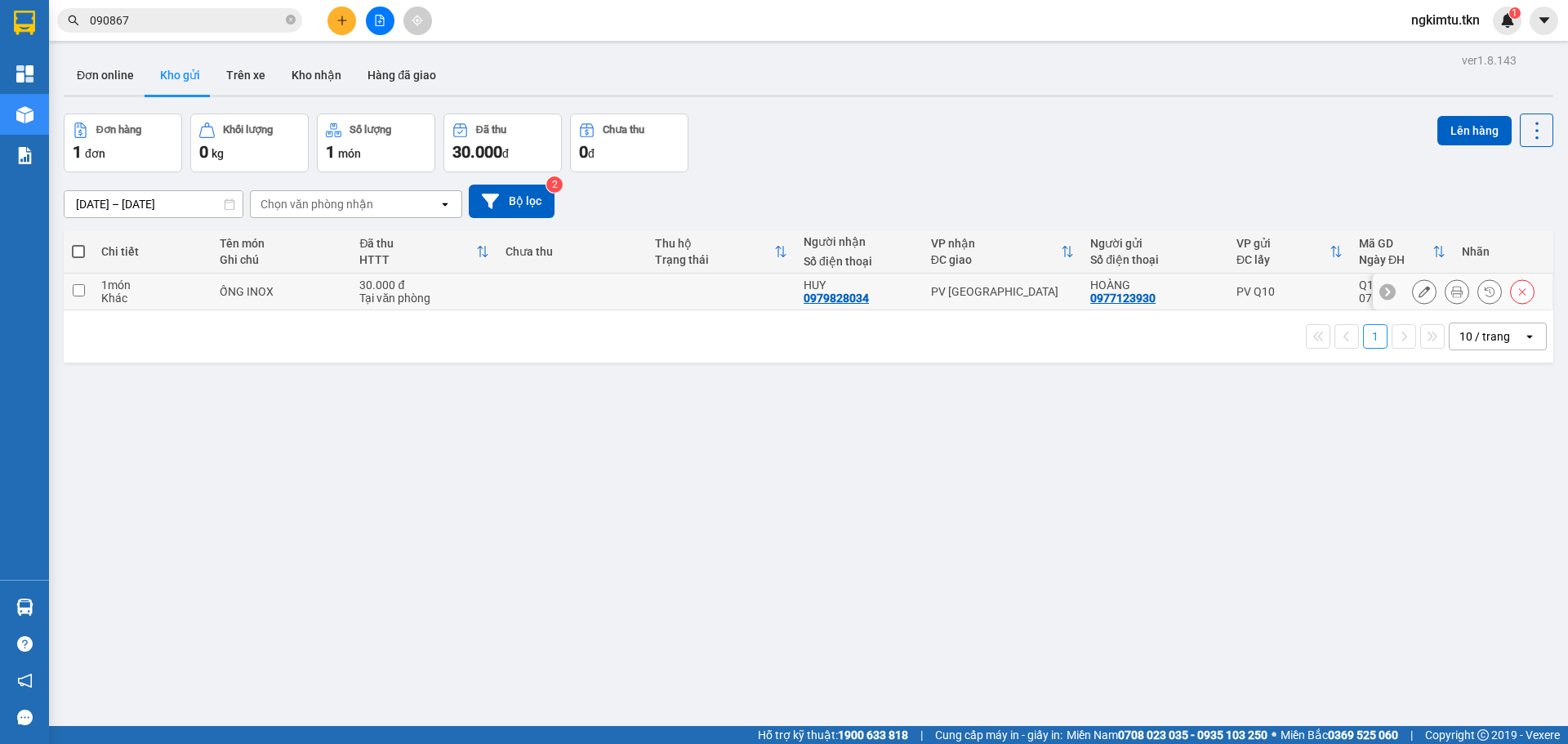
click at [269, 307] on td "ỐNG INOX" at bounding box center [281, 291] width 140 height 37
checkbox input "true"
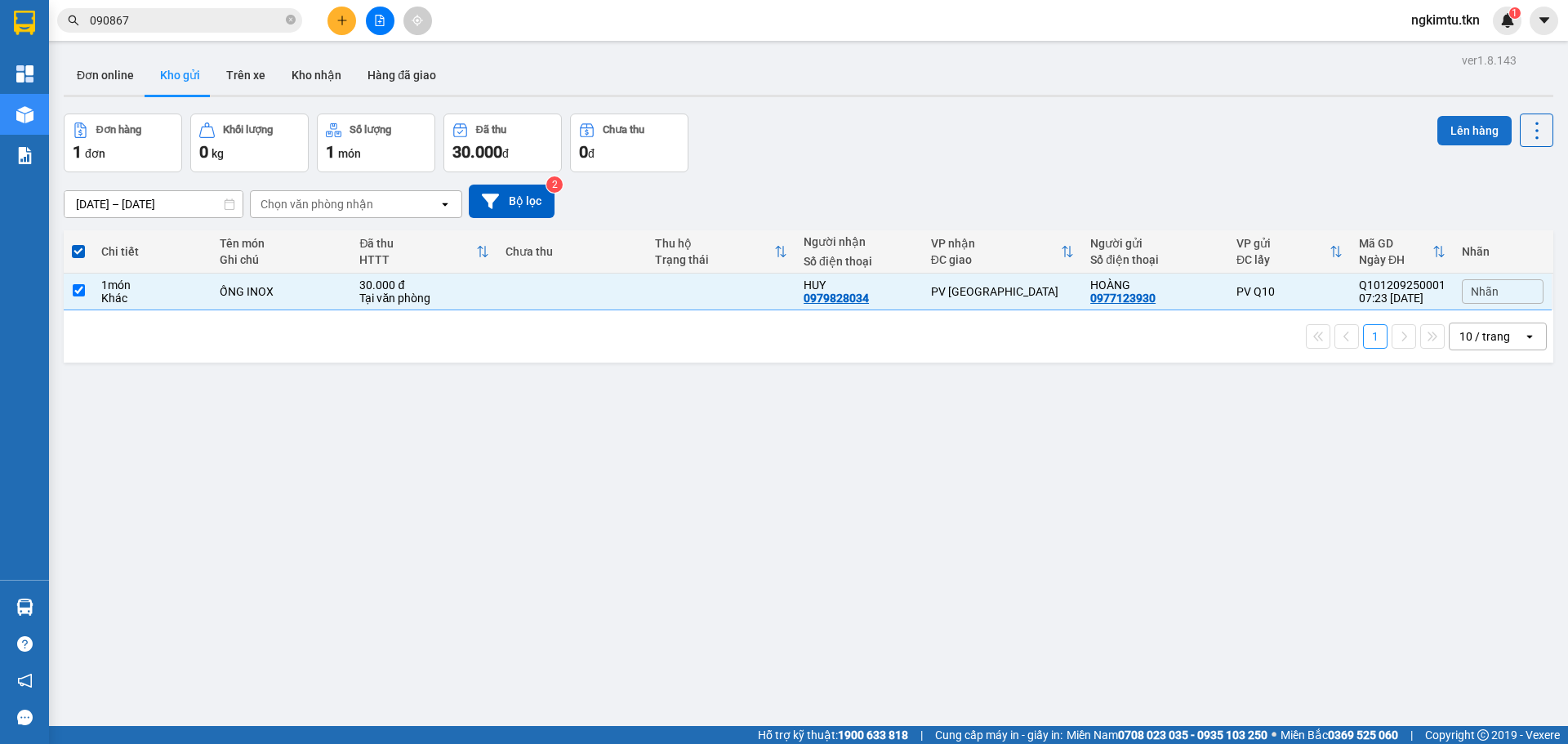
click at [1461, 120] on button "Lên hàng" at bounding box center [1473, 130] width 74 height 29
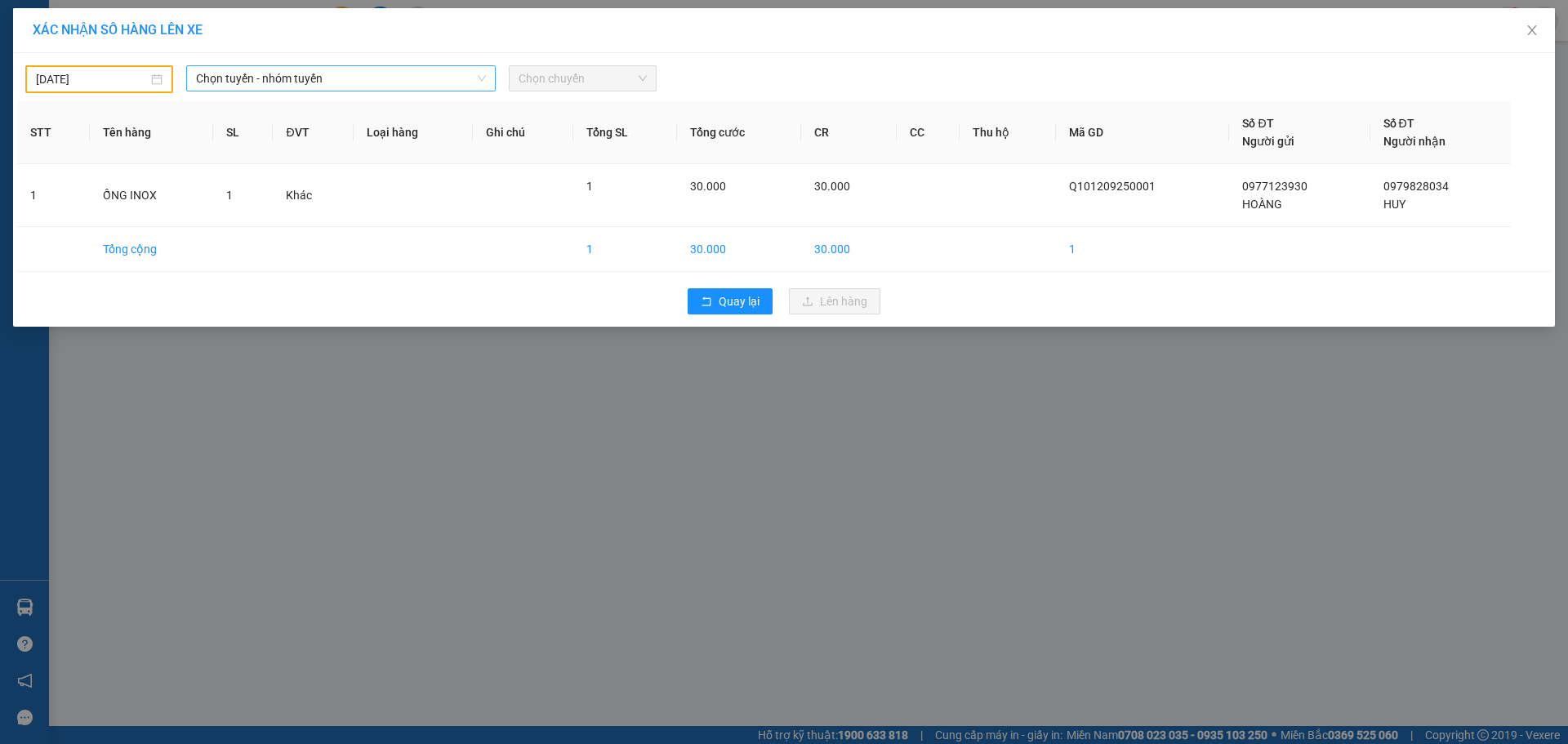
click at [314, 84] on span "Chọn tuyến - nhóm tuyến" at bounding box center [341, 78] width 290 height 25
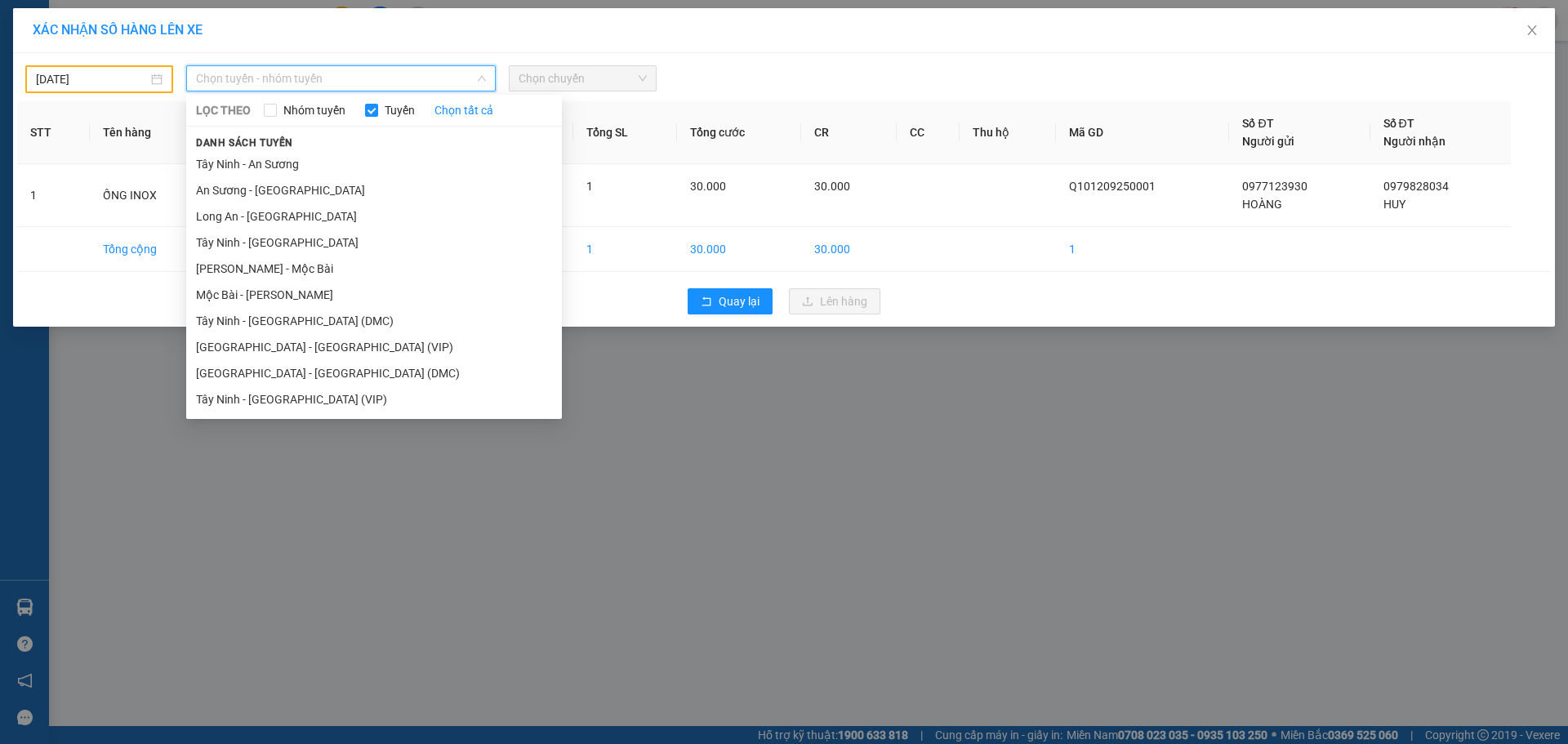
click at [95, 75] on body "Kết quả tìm kiếm ( 23 ) Bộ lọc Mã ĐH Trạng thái Món hàng Thu hộ Tổng cước Chưa …" at bounding box center [784, 372] width 1568 height 744
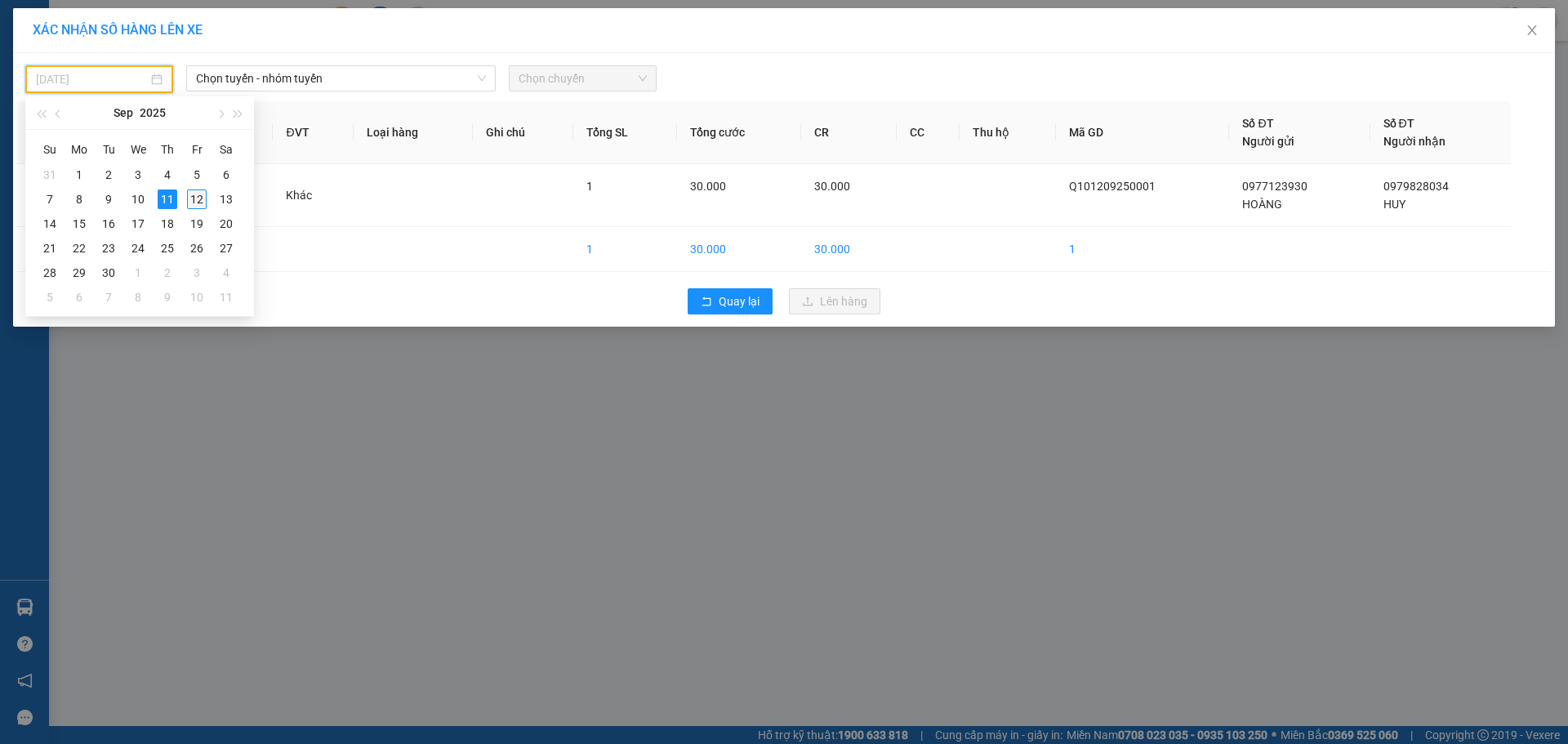
click at [190, 204] on div "12" at bounding box center [196, 199] width 20 height 20
type input "[DATE]"
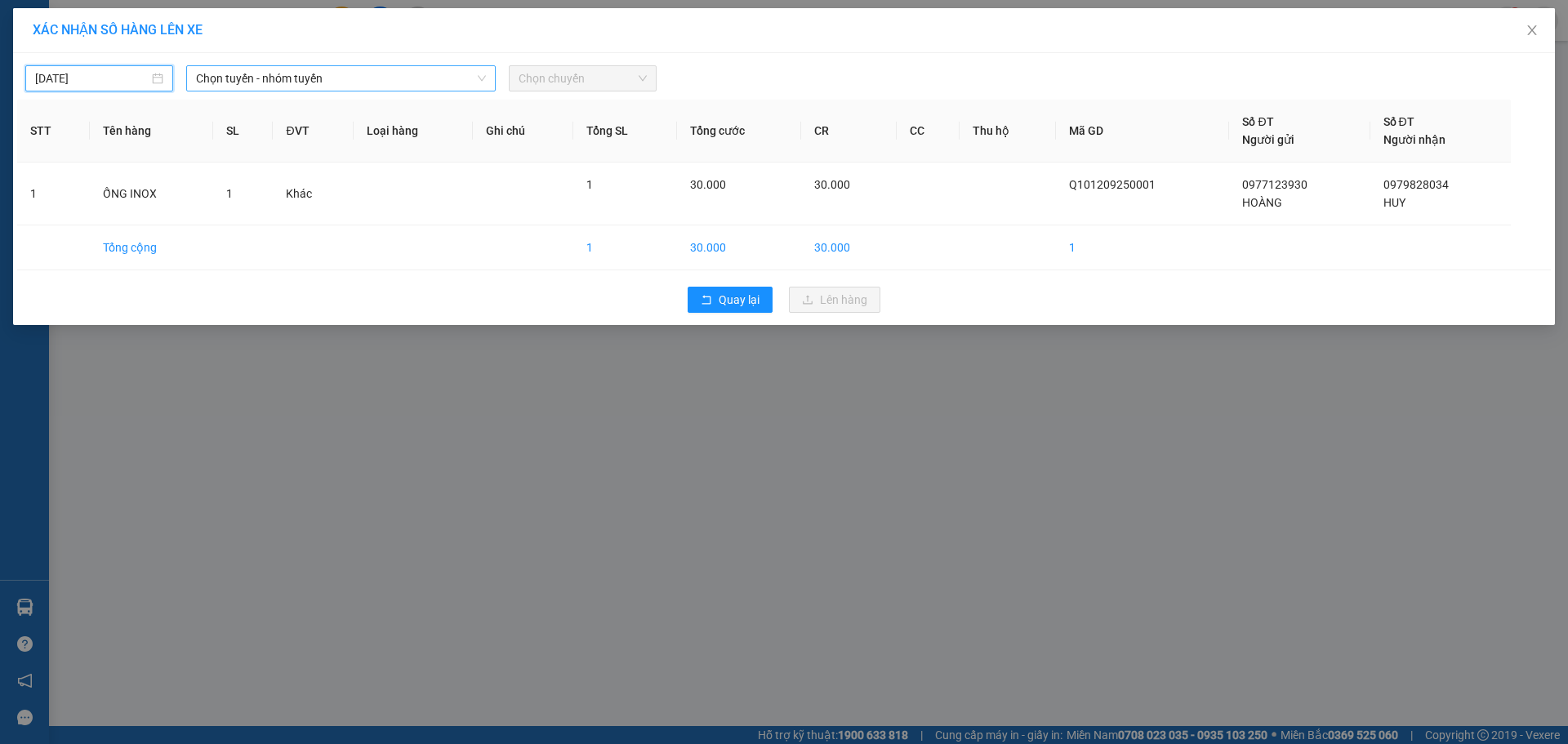
click at [364, 80] on span "Chọn tuyến - nhóm tuyến" at bounding box center [341, 78] width 290 height 25
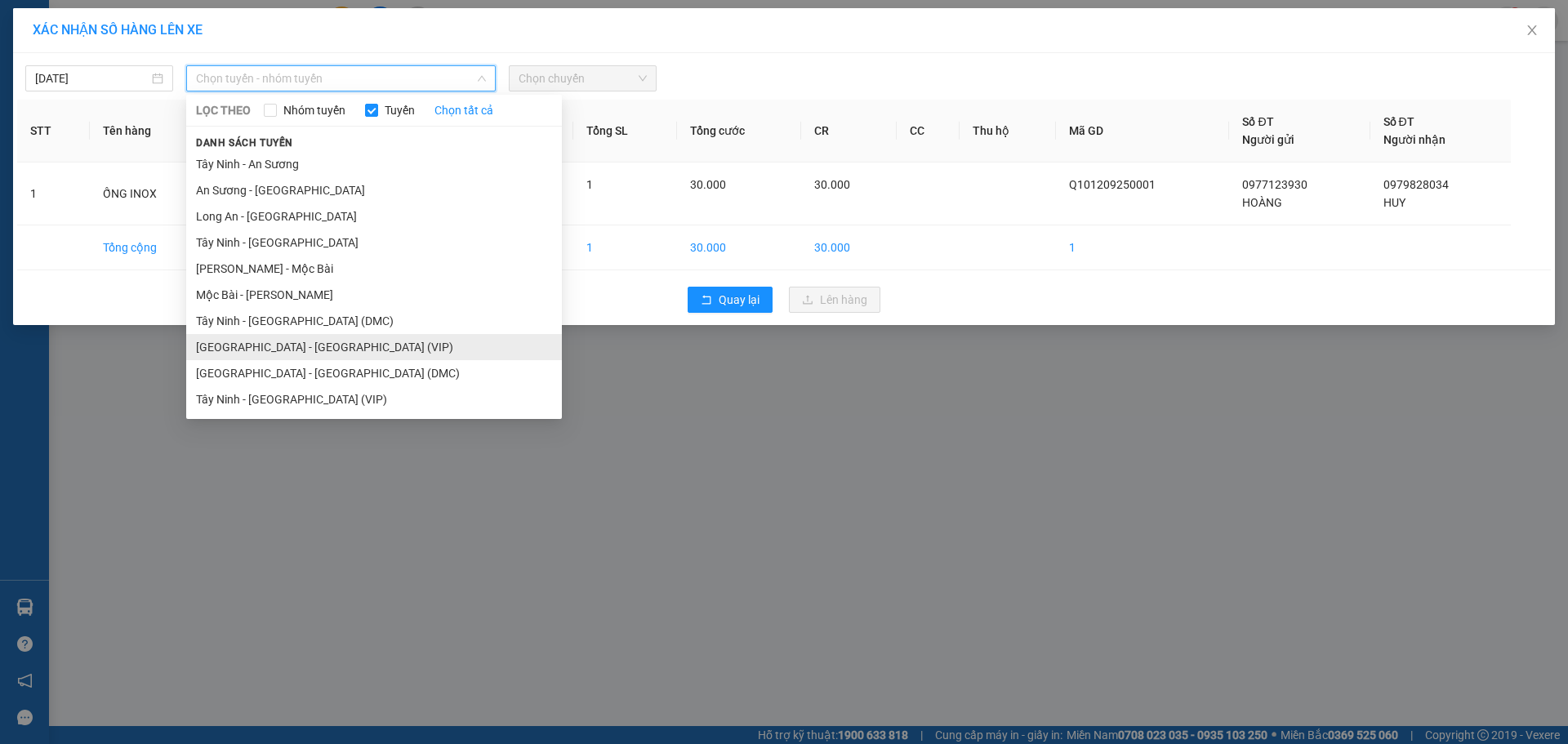
click at [320, 341] on li "[GEOGRAPHIC_DATA] - [GEOGRAPHIC_DATA] (VIP)" at bounding box center [373, 347] width 376 height 26
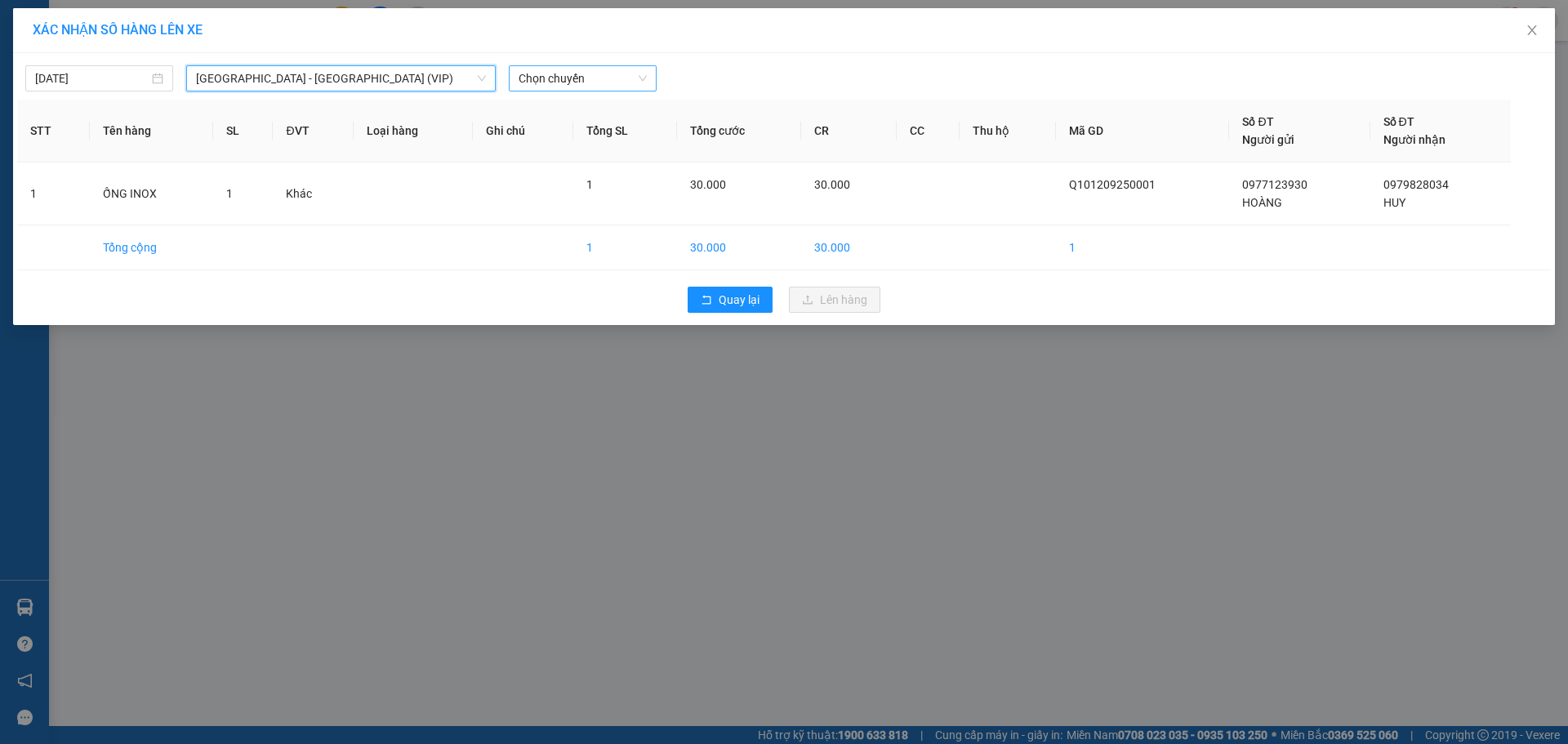
click at [587, 84] on span "Chọn chuyến" at bounding box center [582, 78] width 128 height 25
type input "25862"
click at [589, 101] on div "07:00 - 50H-258.62" at bounding box center [582, 111] width 147 height 26
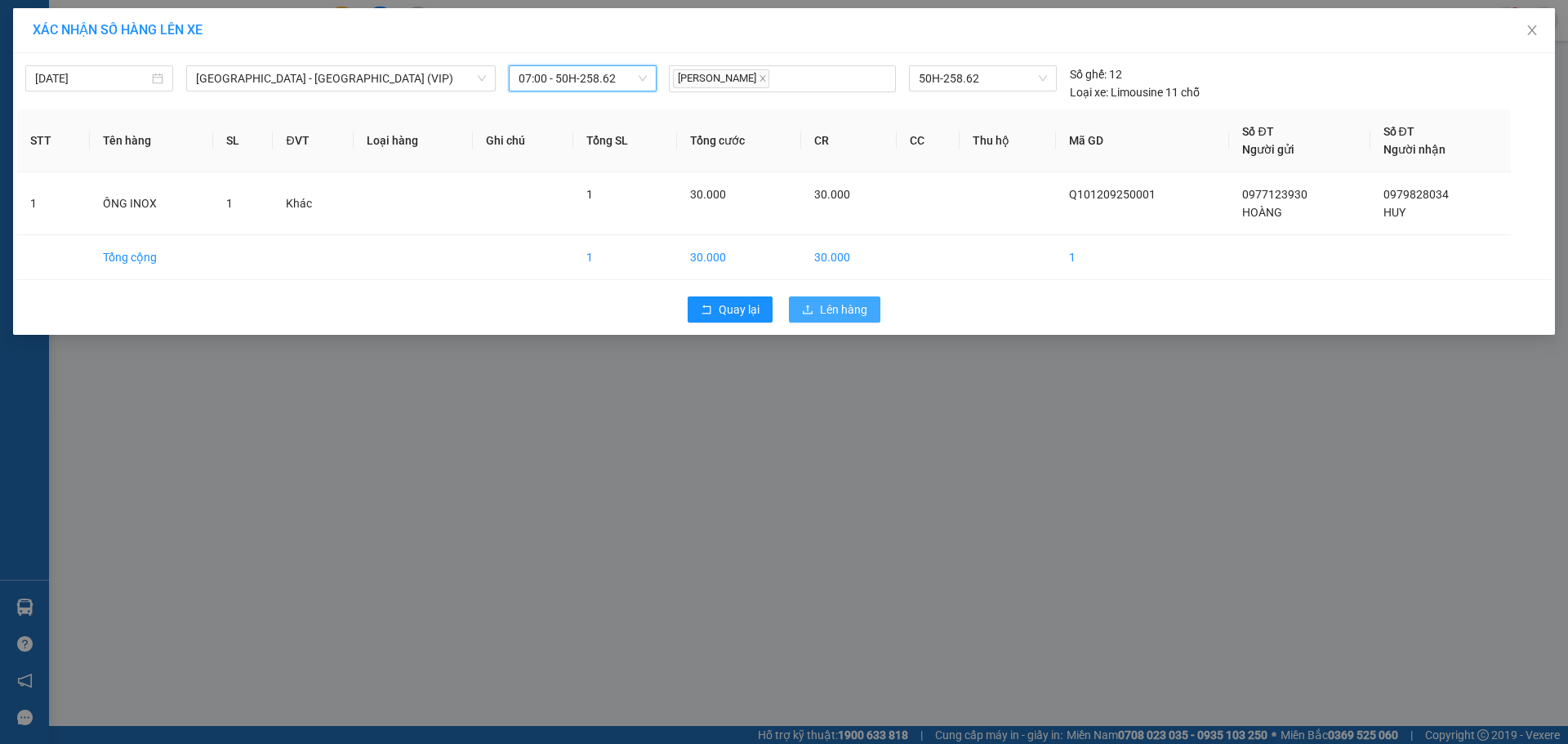
click at [845, 318] on span "Lên hàng" at bounding box center [844, 309] width 48 height 18
